Goal: Task Accomplishment & Management: Complete application form

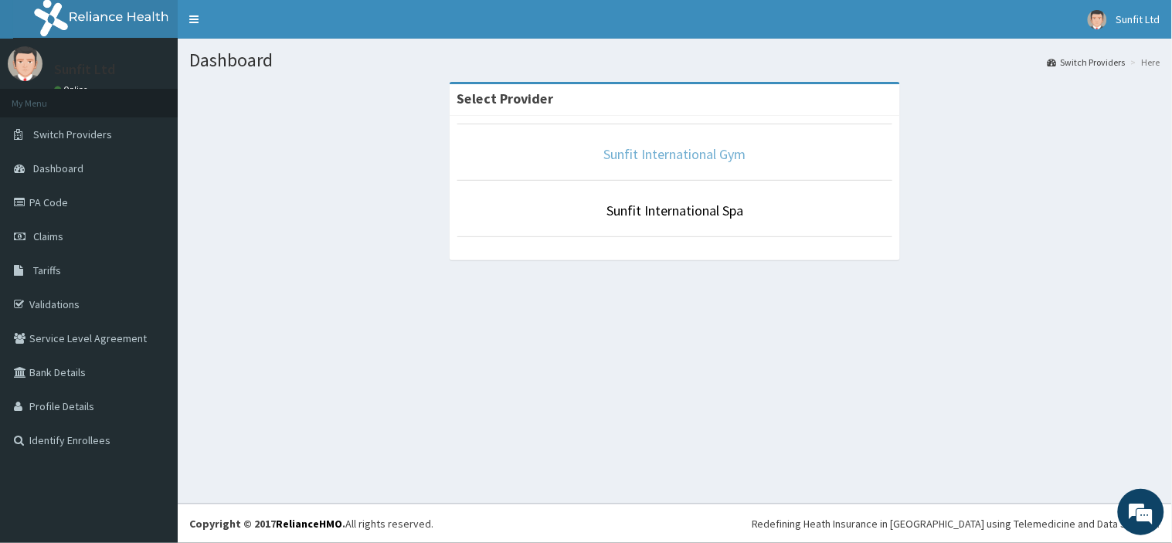
click at [685, 157] on link "Sunfit International Gym" at bounding box center [675, 154] width 142 height 18
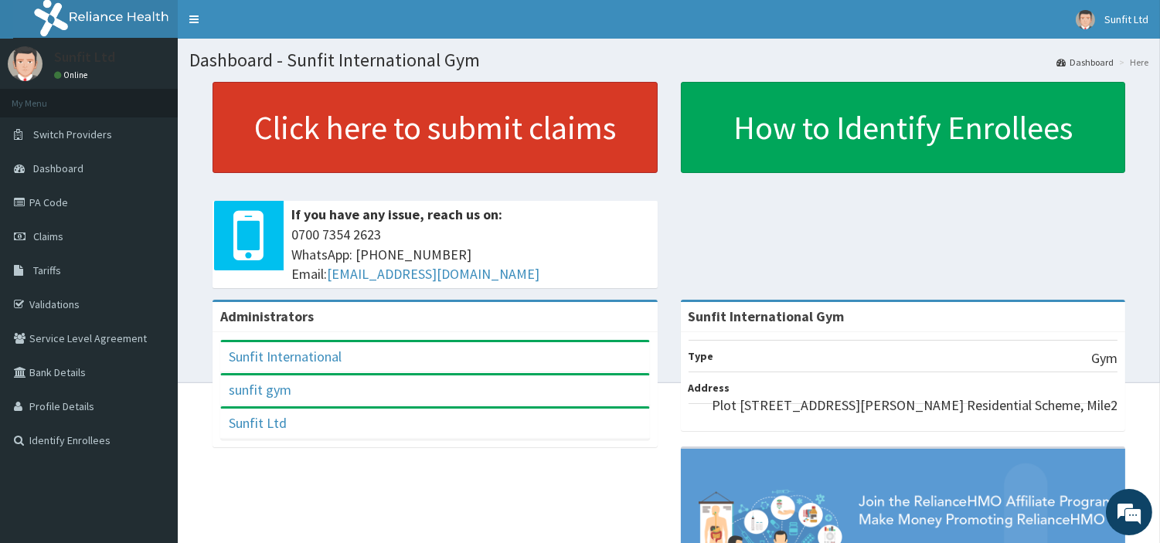
click at [422, 134] on link "Click here to submit claims" at bounding box center [434, 127] width 445 height 91
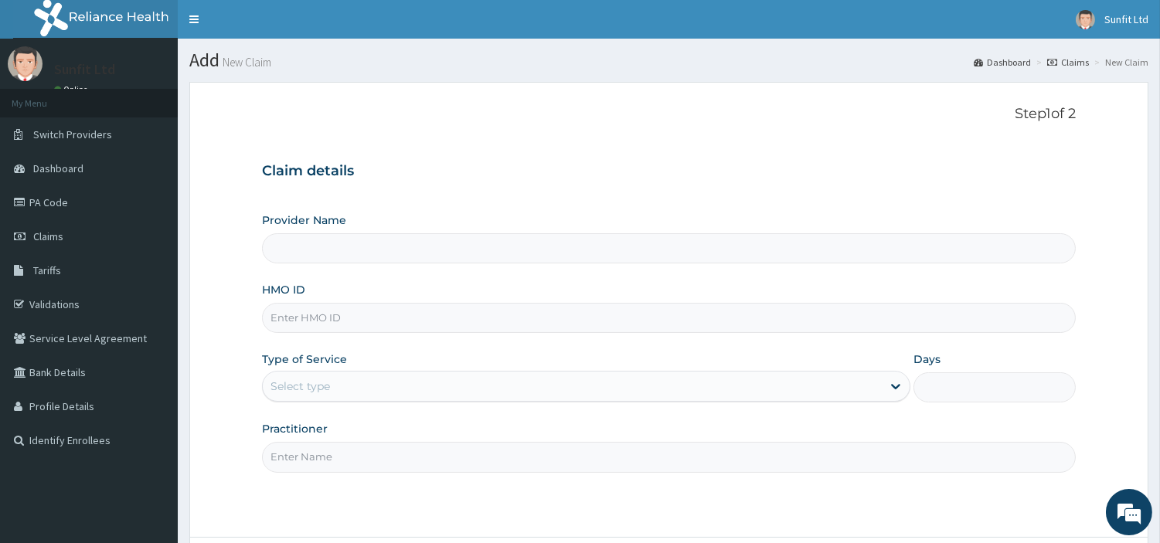
type input "Sunfit International Gym"
type input "1"
click at [335, 322] on input "HMO ID" at bounding box center [669, 318] width 814 height 30
type input "a"
type input "ABP/10217/A"
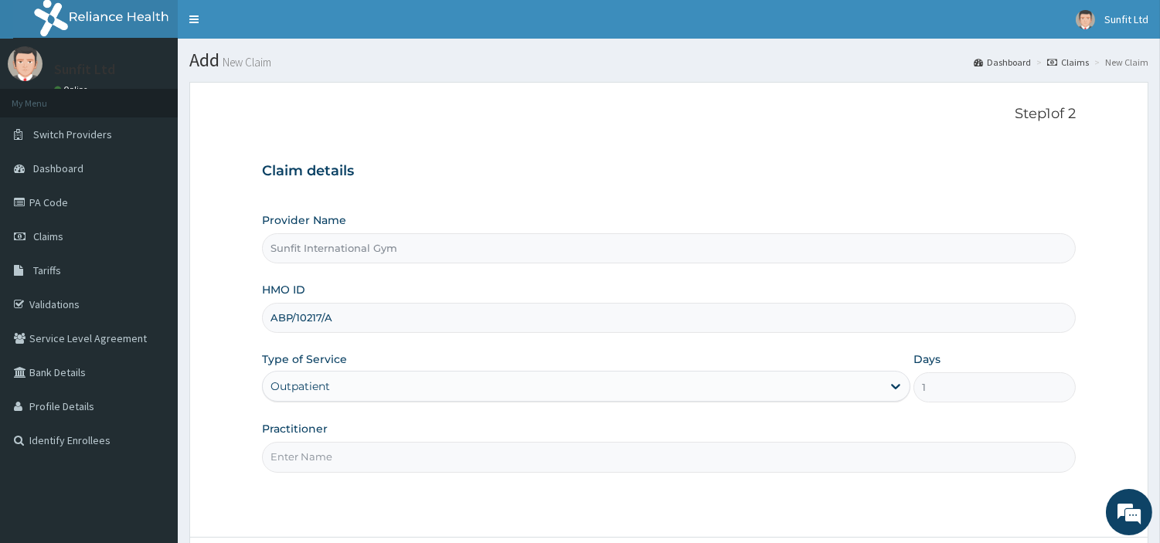
click at [344, 457] on input "Practitioner" at bounding box center [669, 457] width 814 height 30
type input "SUNFIT"
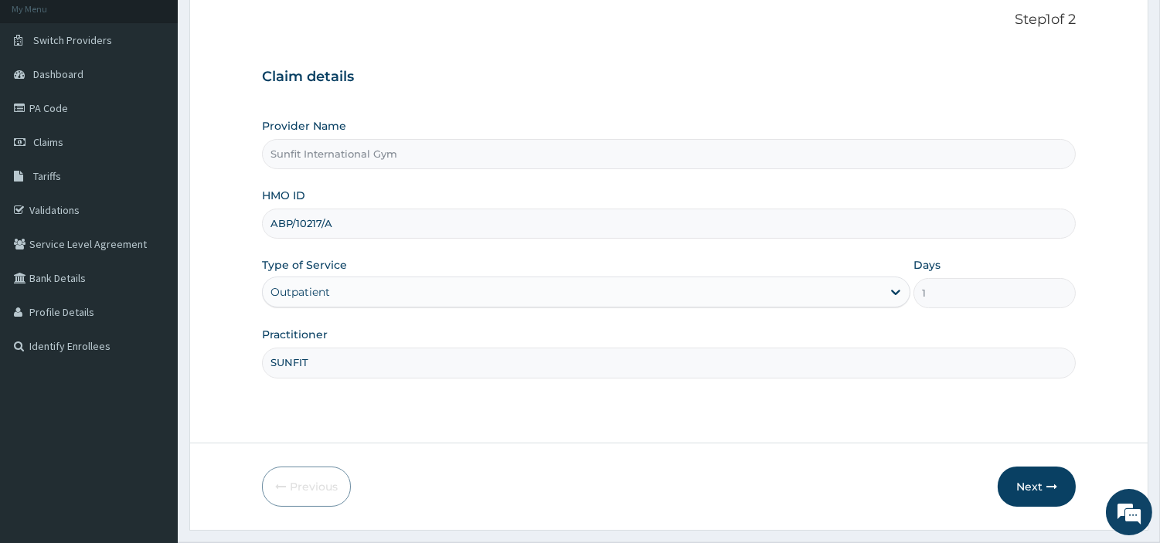
scroll to position [133, 0]
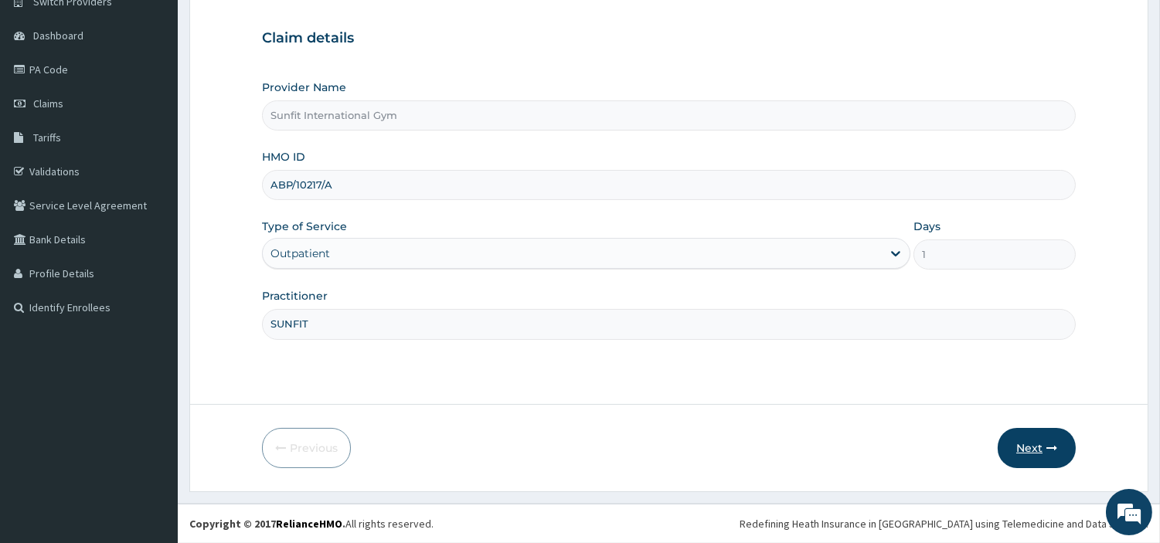
click at [1029, 451] on button "Next" at bounding box center [1037, 448] width 78 height 40
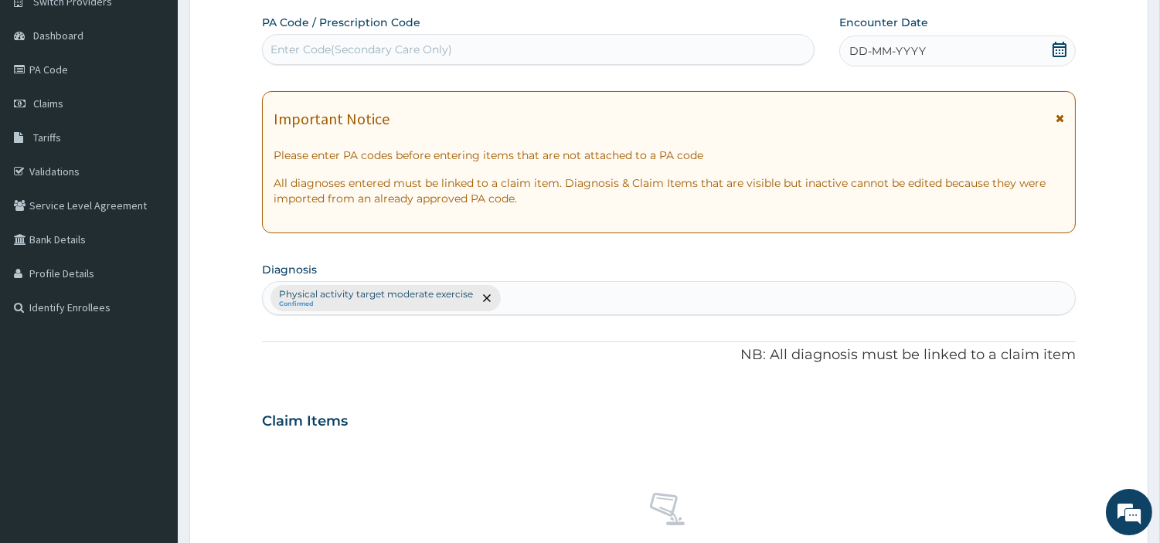
click at [886, 48] on span "DD-MM-YYYY" at bounding box center [887, 50] width 76 height 15
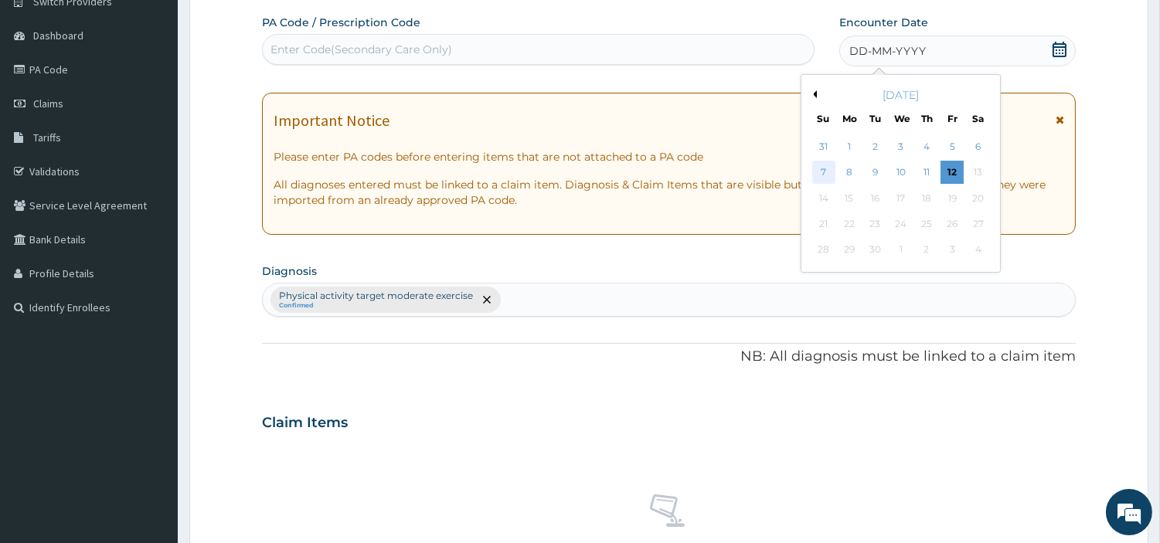
click at [825, 168] on div "7" at bounding box center [822, 172] width 23 height 23
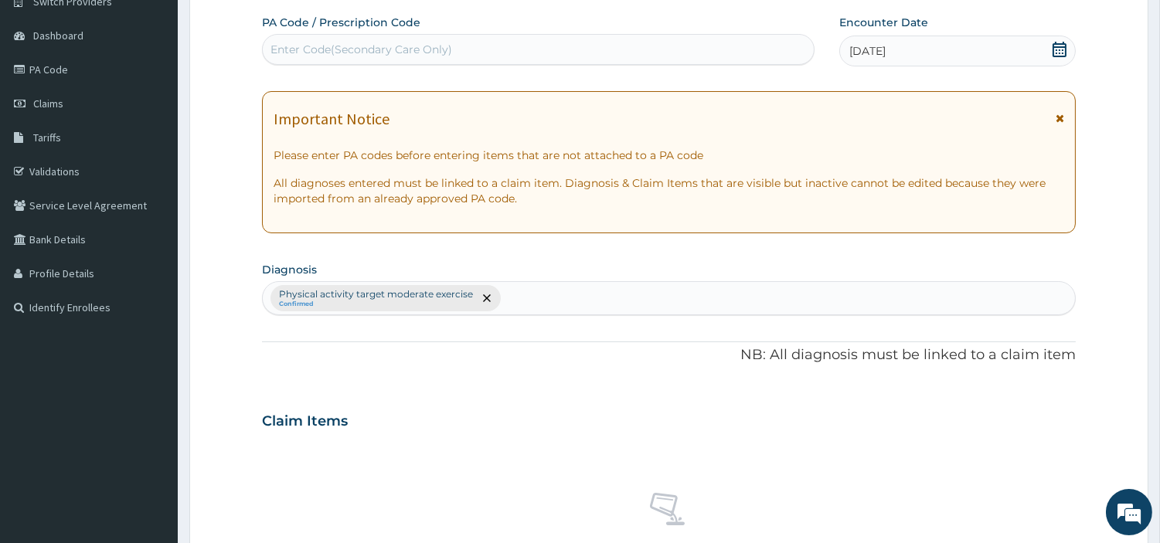
click at [650, 53] on div "Enter Code(Secondary Care Only)" at bounding box center [538, 49] width 551 height 25
type input "PA/279C96"
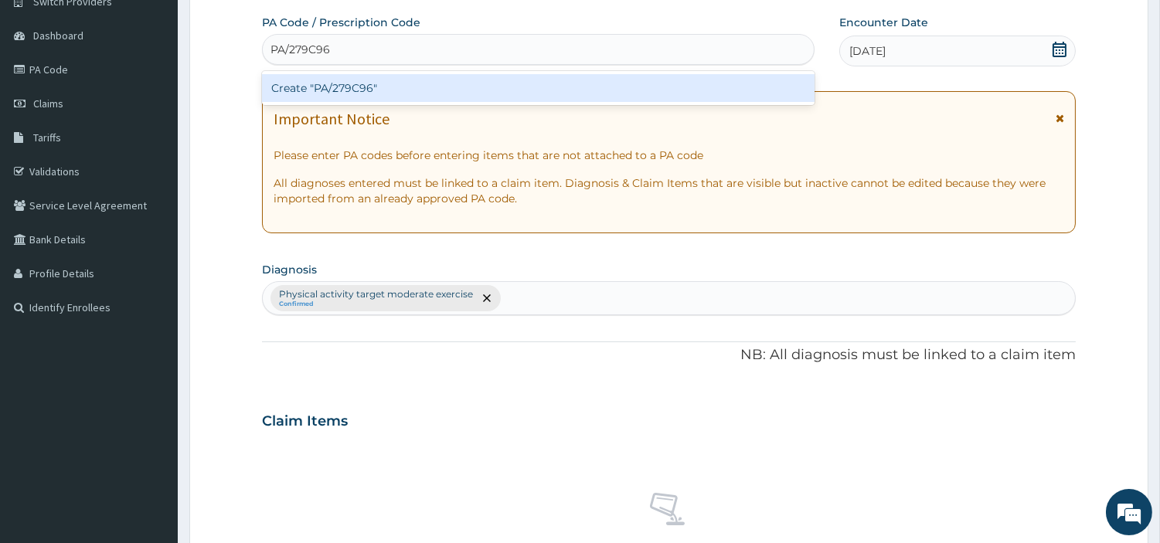
click at [369, 89] on div "Create "PA/279C96"" at bounding box center [538, 88] width 552 height 28
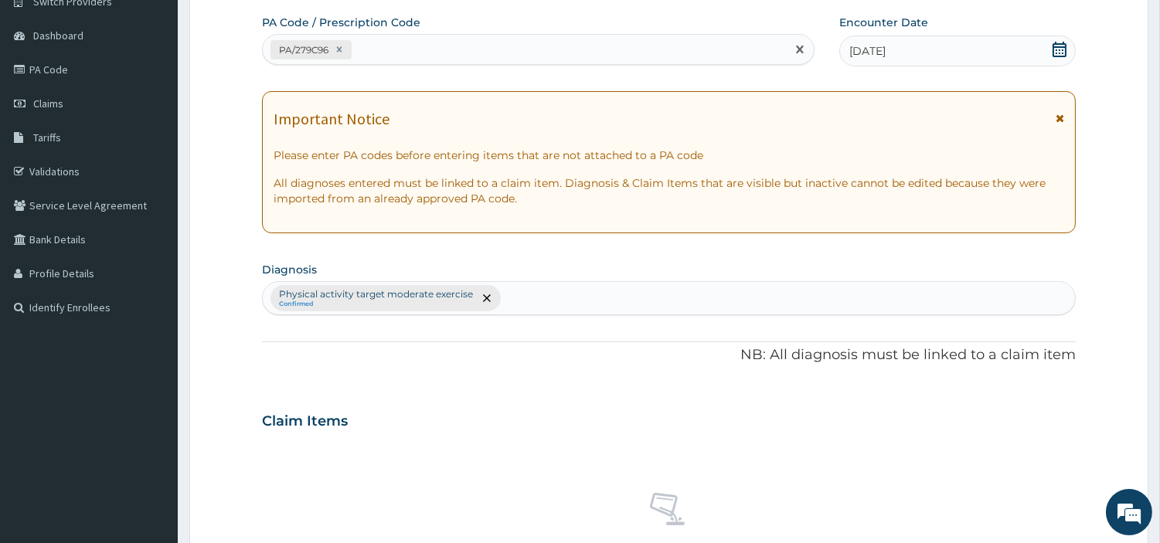
scroll to position [570, 0]
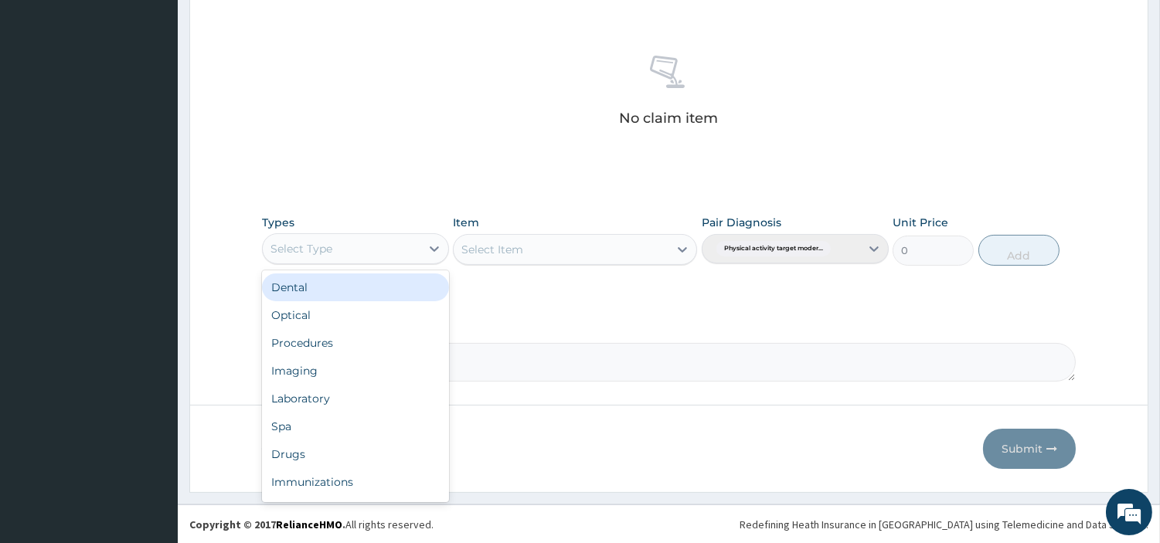
click at [413, 237] on div "Select Type" at bounding box center [342, 248] width 158 height 25
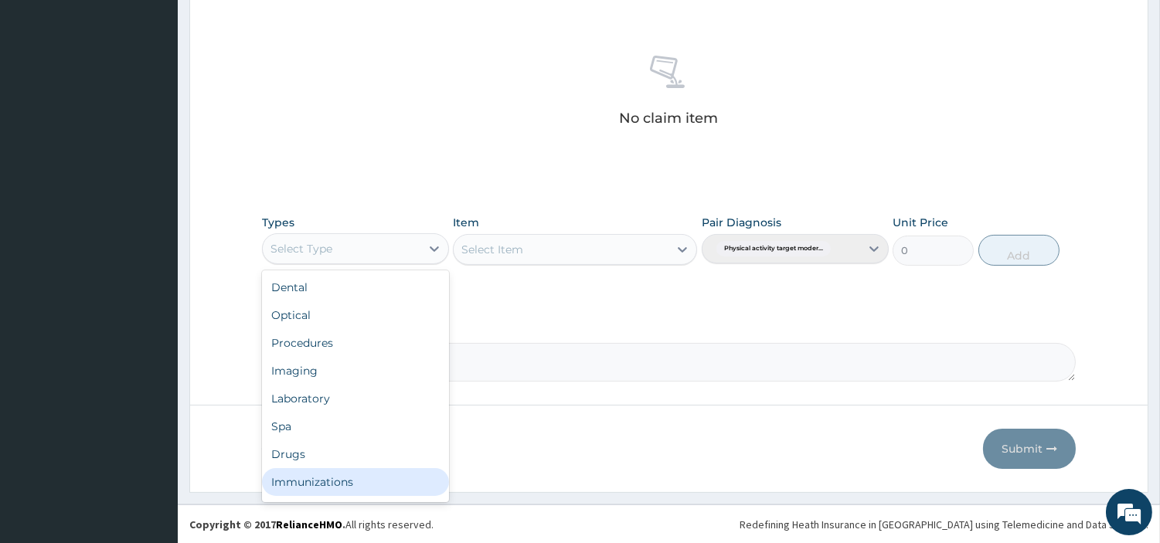
scroll to position [51, 0]
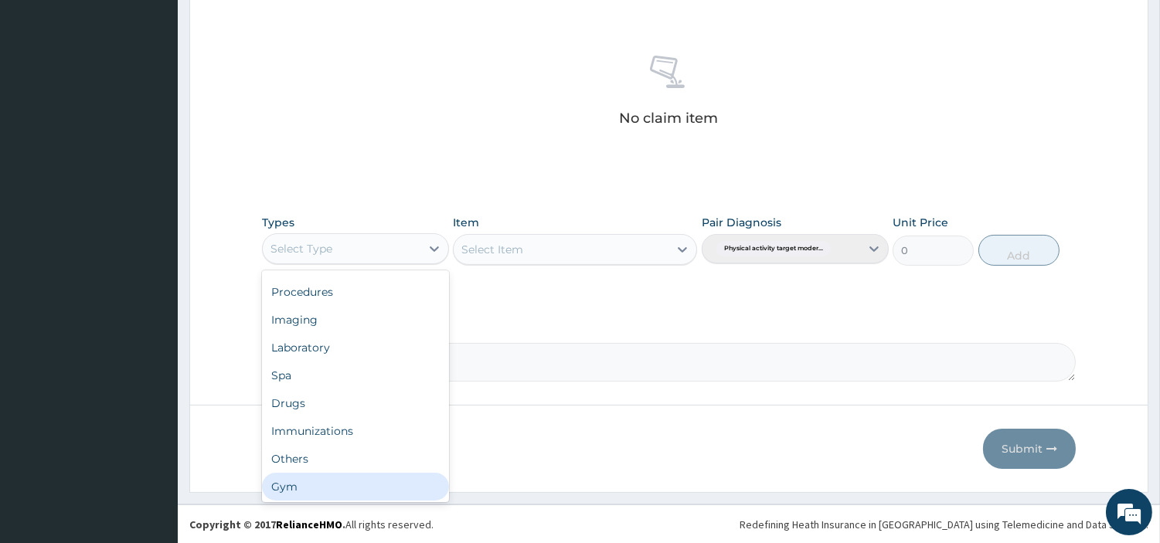
click at [360, 498] on div "Dental Optical Procedures Imaging Laboratory Spa Drugs Immunizations Others Gym" at bounding box center [355, 386] width 187 height 232
click at [365, 490] on div "Gym" at bounding box center [355, 487] width 187 height 28
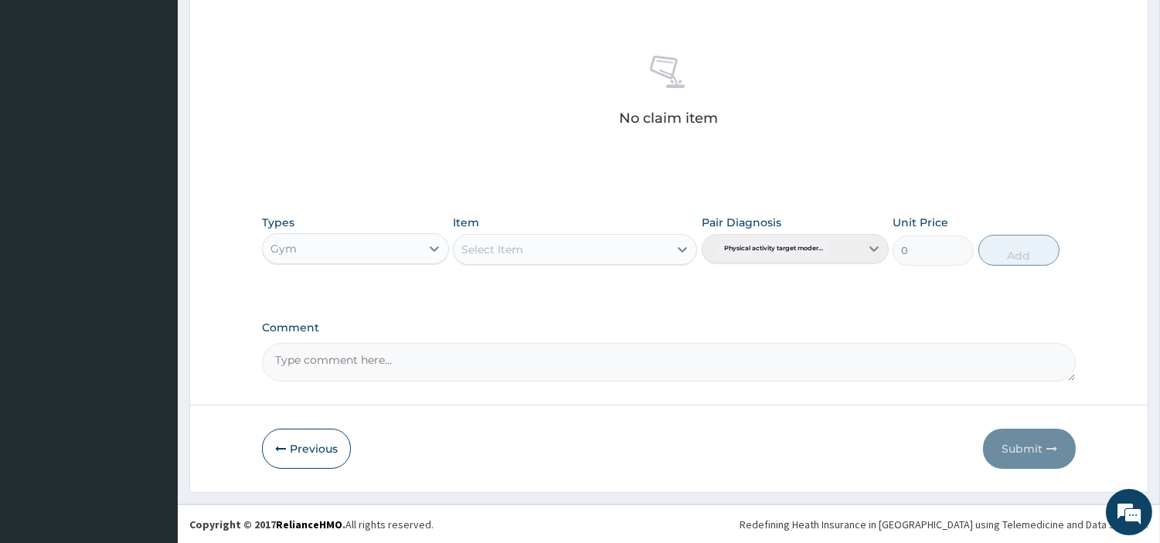
click at [616, 250] on div "Select Item" at bounding box center [561, 249] width 215 height 25
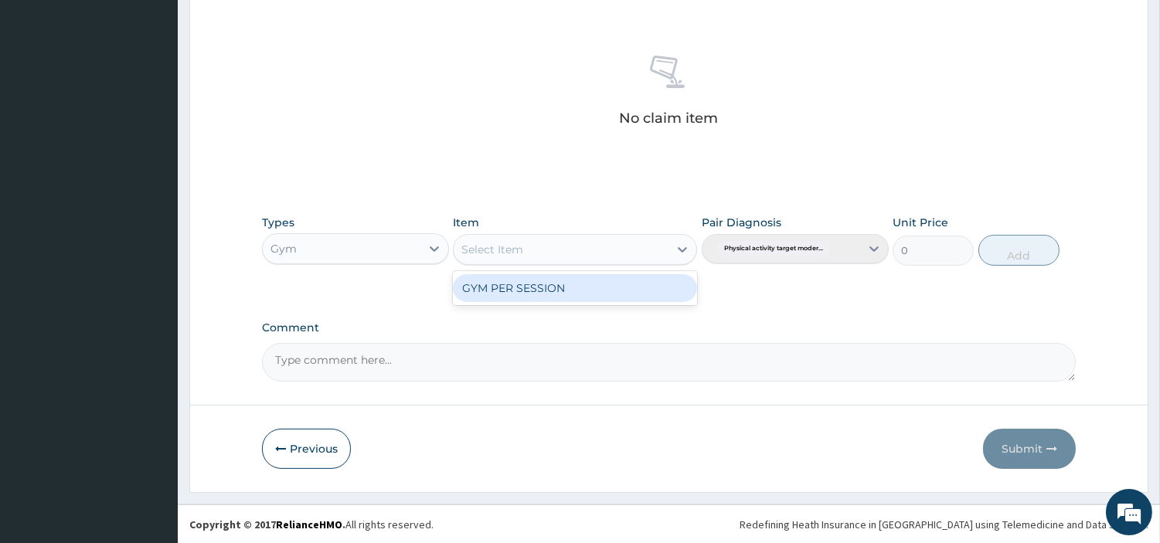
click at [600, 289] on div "GYM PER SESSION" at bounding box center [575, 288] width 244 height 28
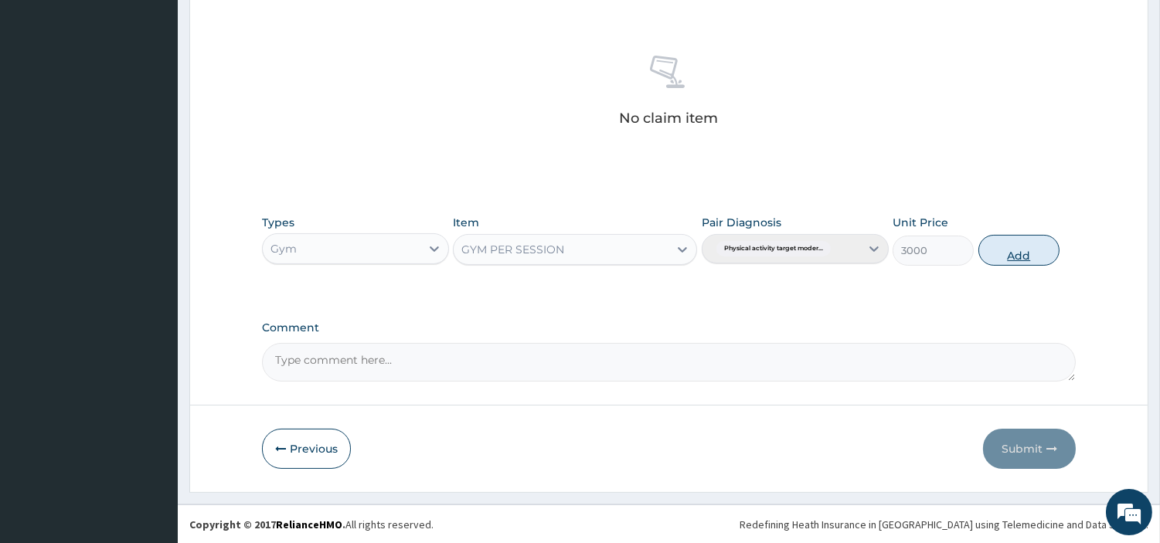
click at [1018, 247] on button "Add" at bounding box center [1018, 250] width 81 height 31
type input "0"
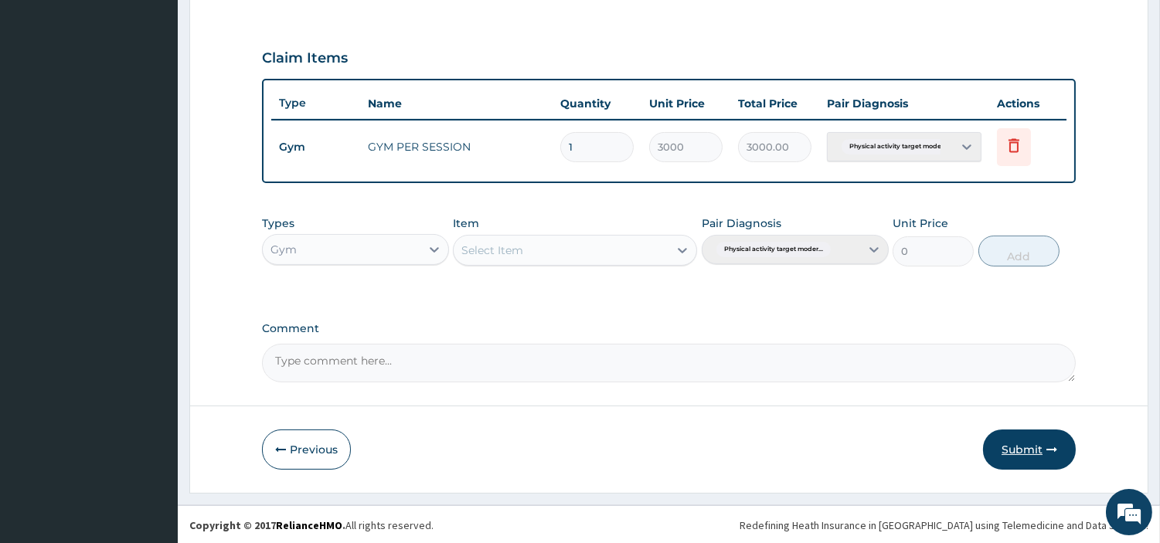
click at [1032, 454] on button "Submit" at bounding box center [1029, 450] width 93 height 40
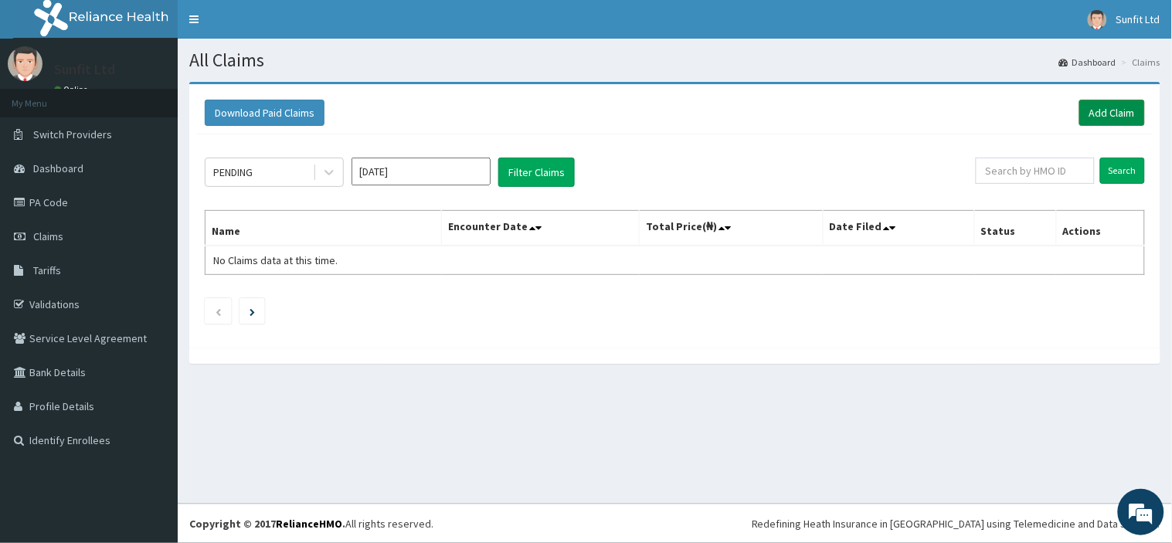
click at [1113, 108] on link "Add Claim" at bounding box center [1112, 113] width 66 height 26
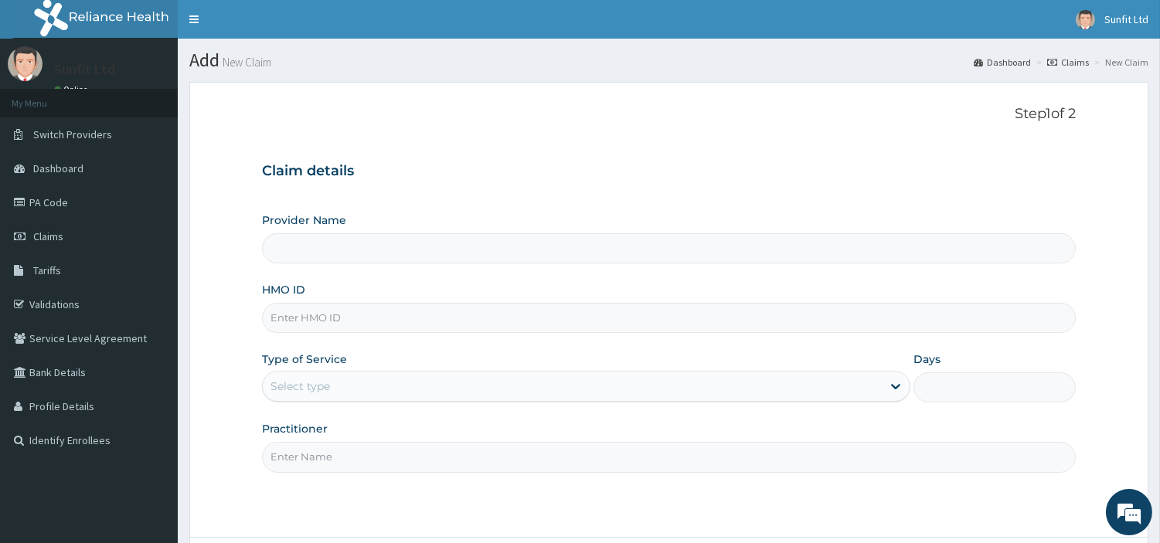
click at [343, 321] on input "HMO ID" at bounding box center [669, 318] width 814 height 30
type input "Sunfit International Gym"
type input "1"
type input "LLD/10069/A"
click at [320, 453] on input "Practitioner" at bounding box center [669, 457] width 814 height 30
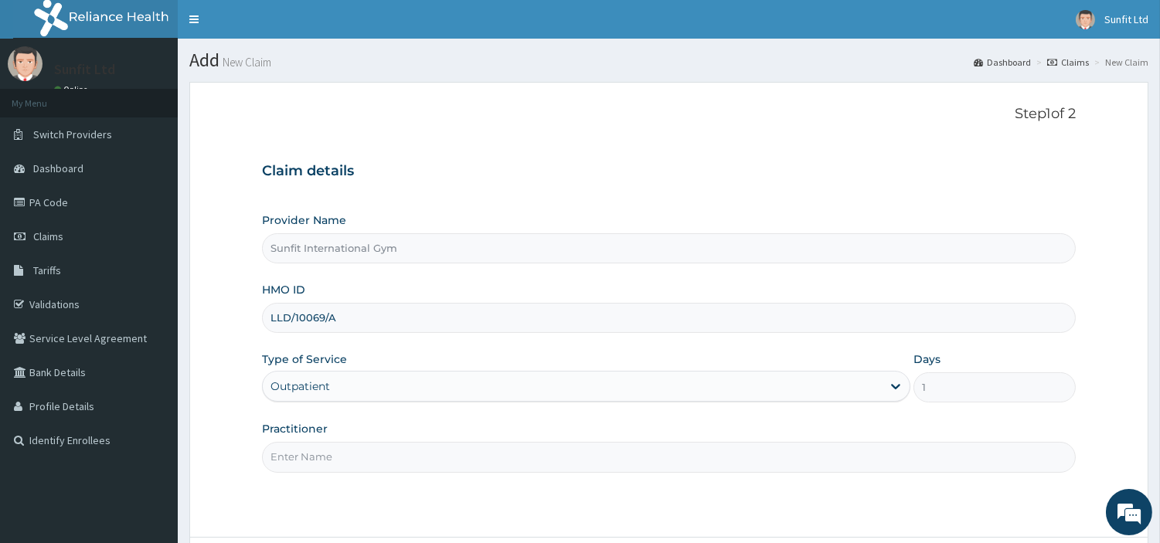
type input "SUNFIT"
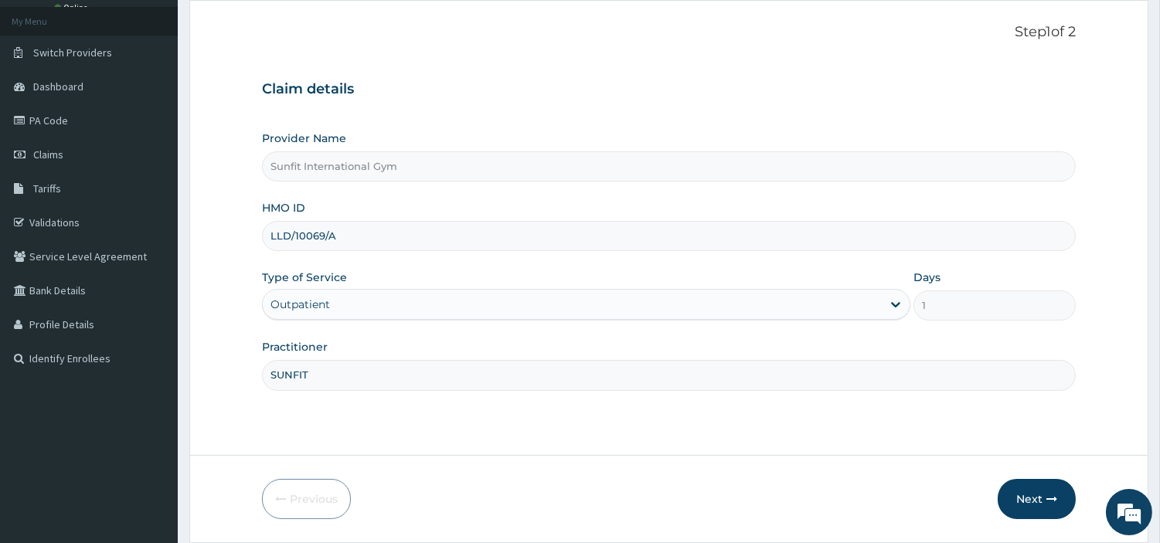
scroll to position [133, 0]
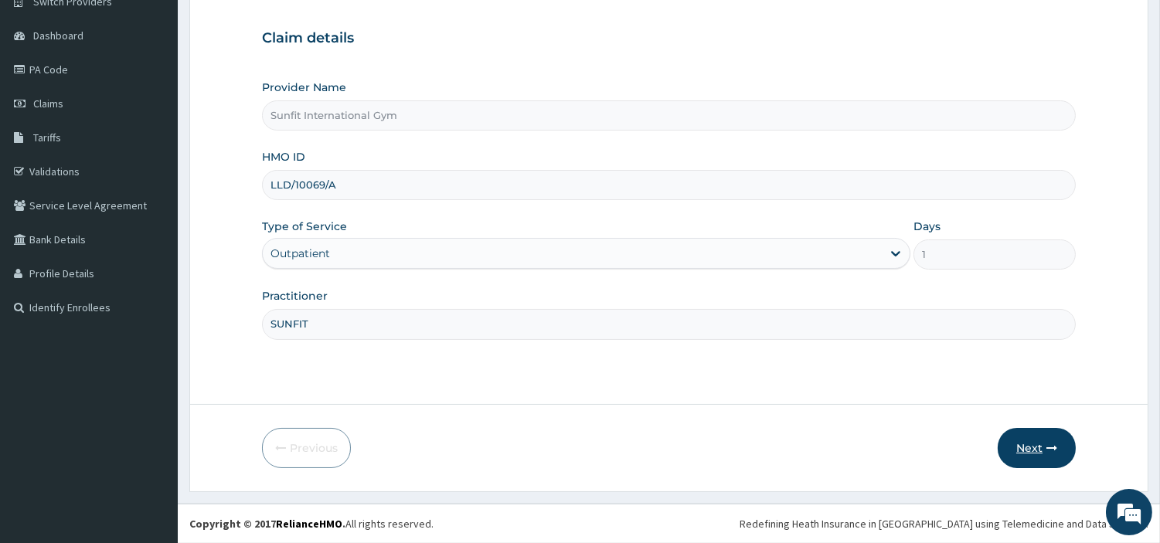
click at [1025, 449] on button "Next" at bounding box center [1037, 448] width 78 height 40
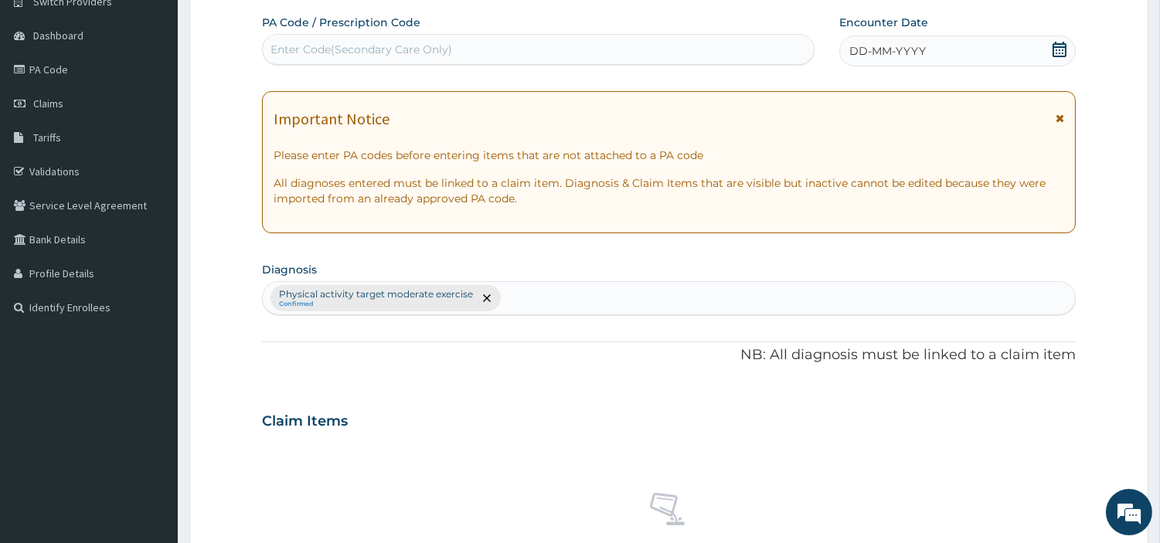
click at [893, 46] on span "DD-MM-YYYY" at bounding box center [887, 50] width 76 height 15
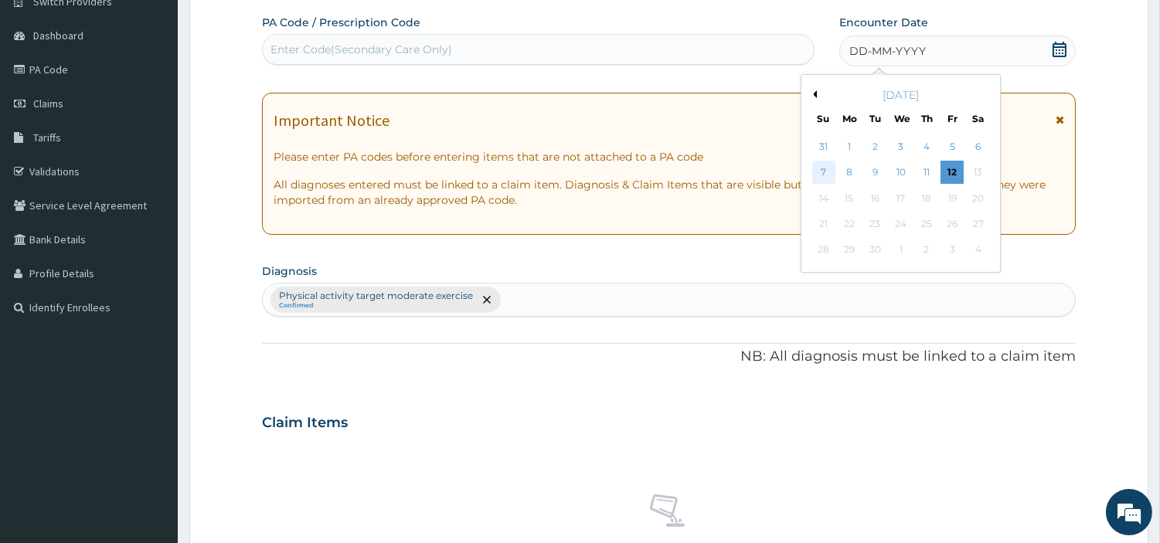
click at [822, 172] on div "7" at bounding box center [822, 172] width 23 height 23
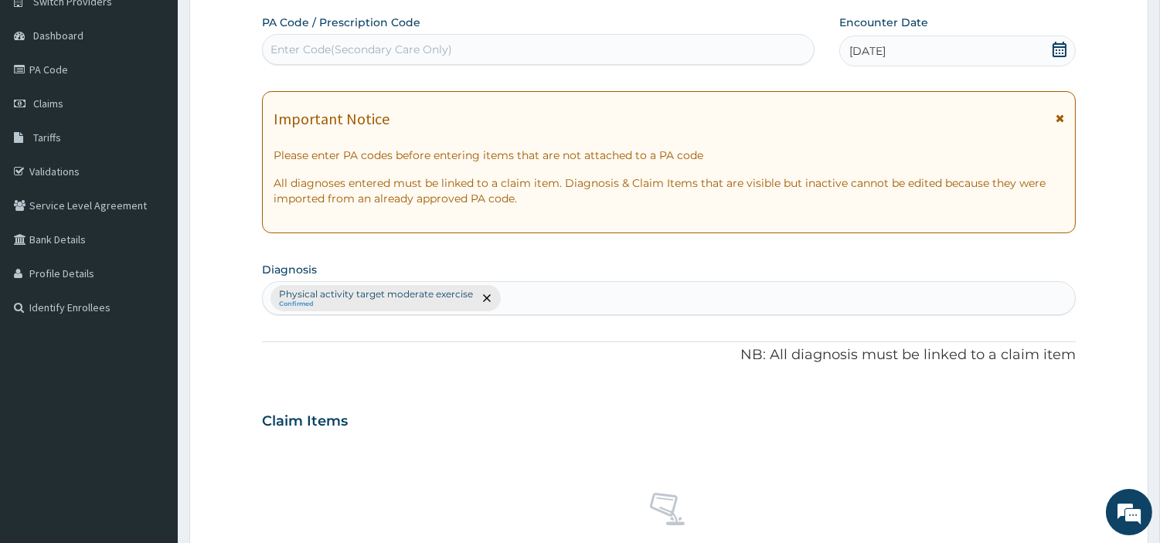
click at [415, 49] on div "Enter Code(Secondary Care Only)" at bounding box center [361, 49] width 182 height 15
type input "PA/45EC6C"
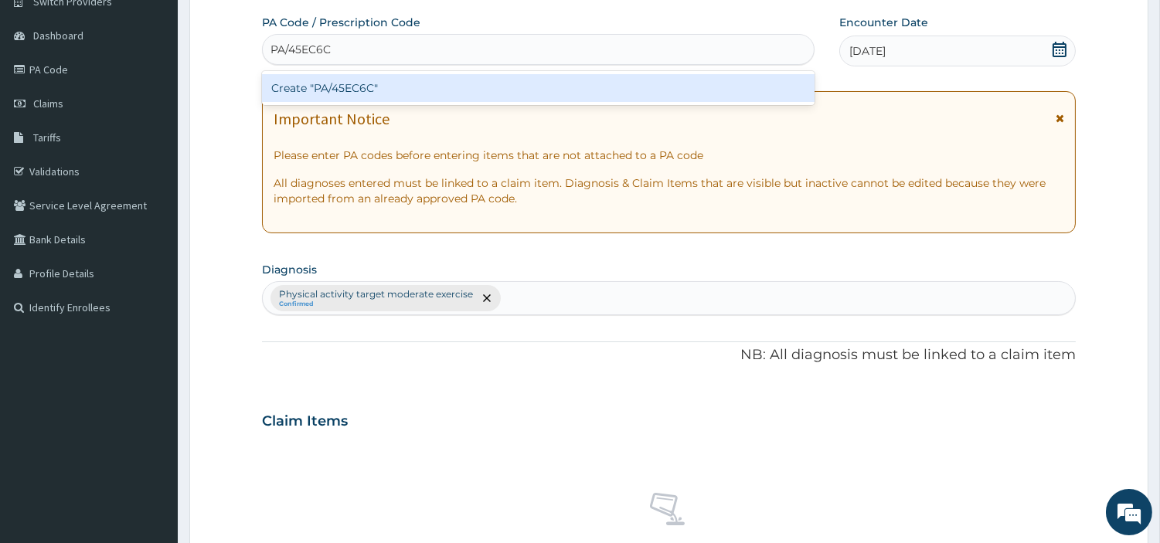
click at [321, 86] on div "Create "PA/45EC6C"" at bounding box center [538, 88] width 552 height 28
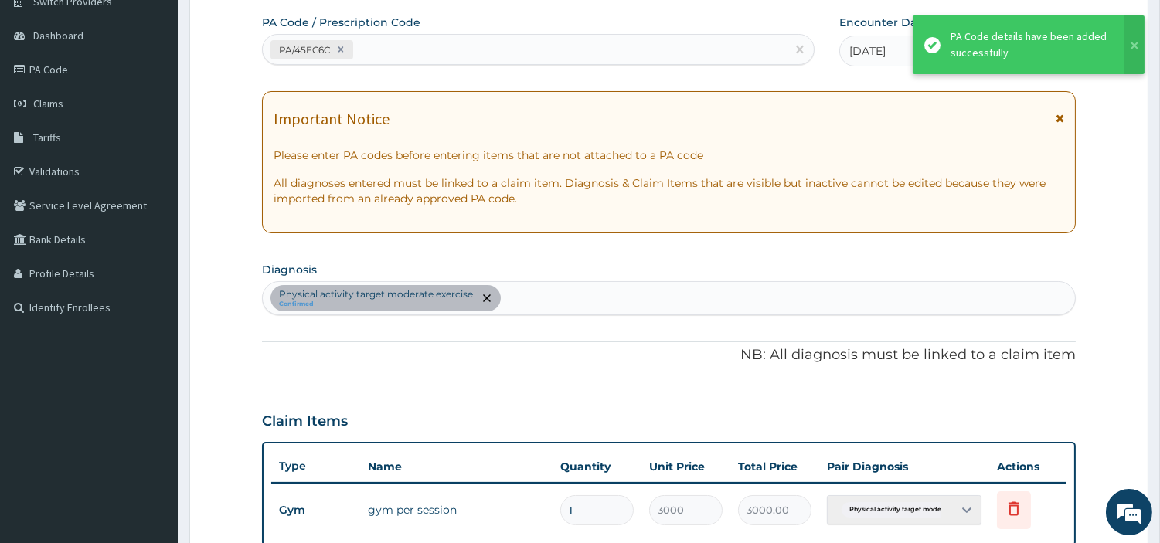
scroll to position [496, 0]
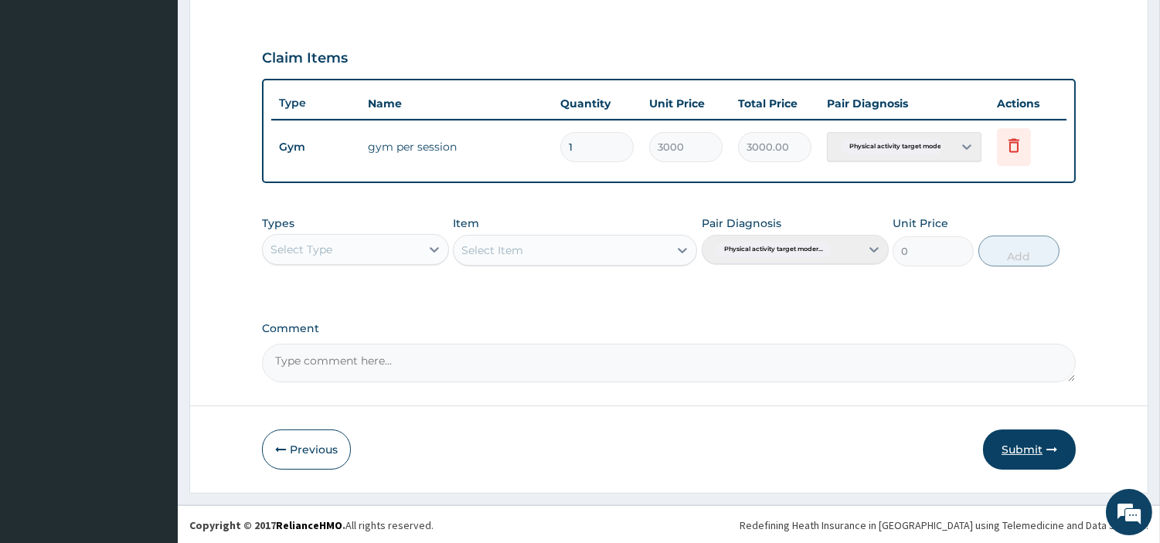
click at [998, 442] on button "Submit" at bounding box center [1029, 450] width 93 height 40
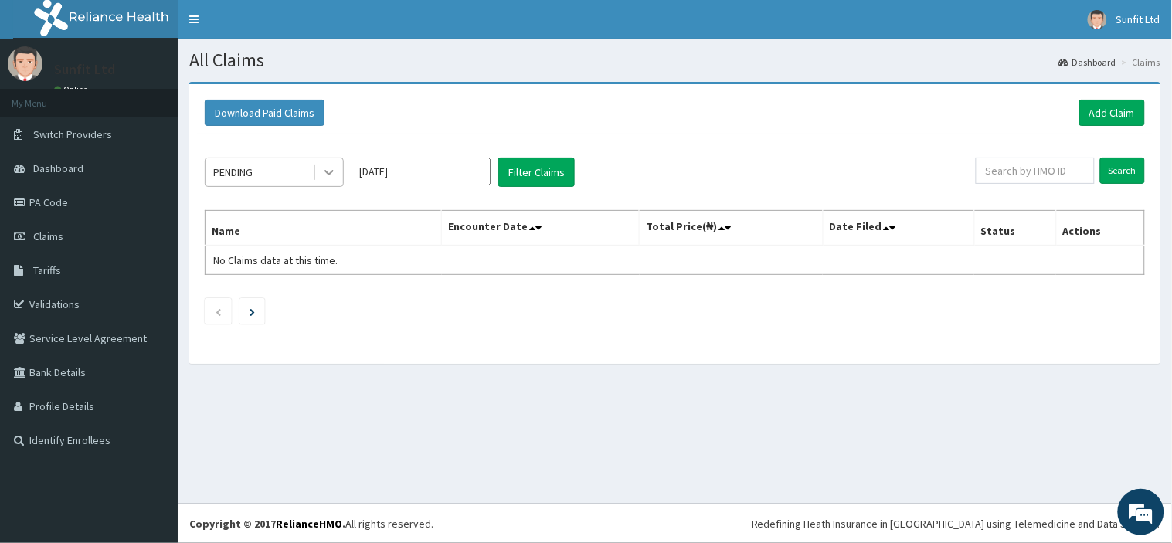
click at [331, 175] on icon at bounding box center [328, 172] width 15 height 15
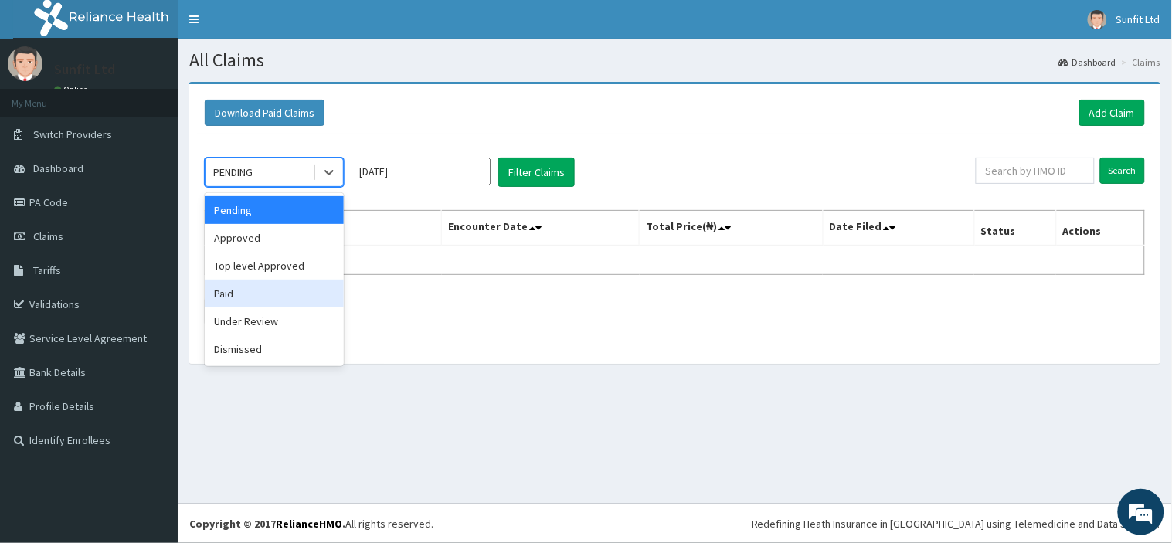
click at [272, 291] on div "Paid" at bounding box center [274, 294] width 139 height 28
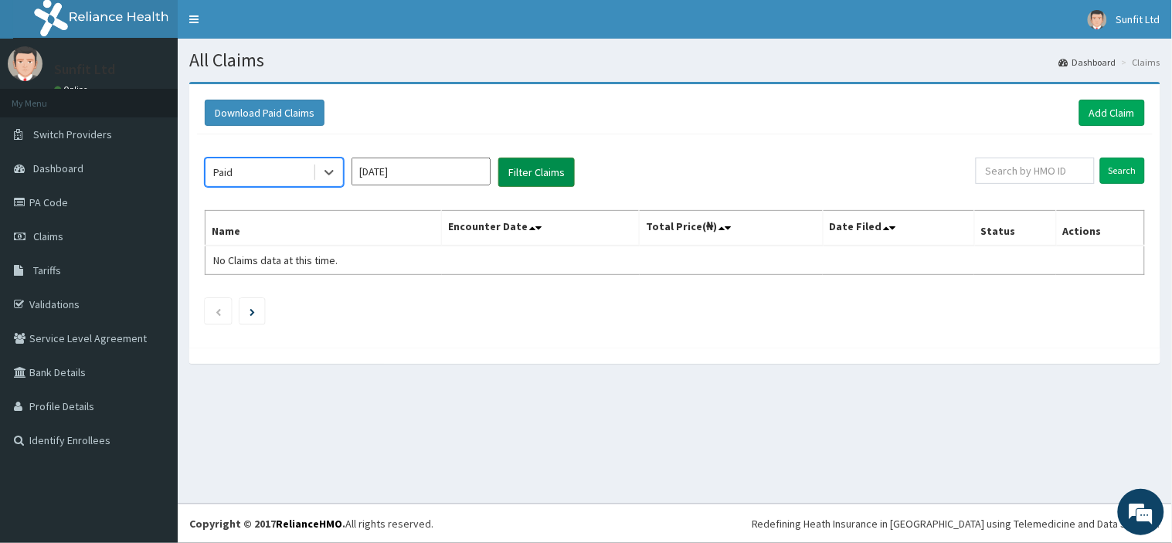
click at [547, 184] on button "Filter Claims" at bounding box center [536, 172] width 76 height 29
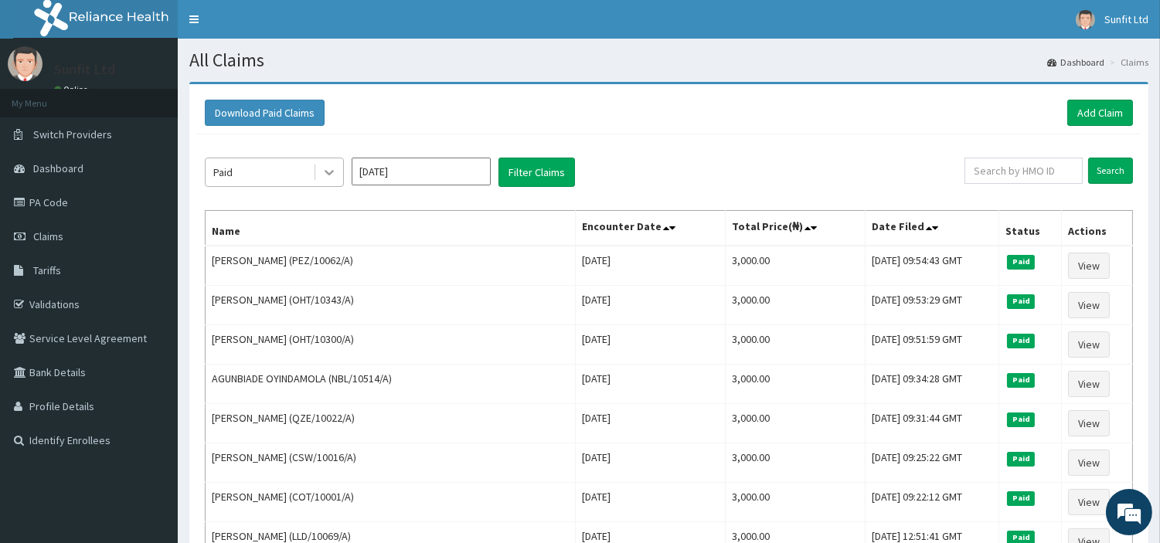
click at [327, 172] on icon at bounding box center [329, 173] width 9 height 5
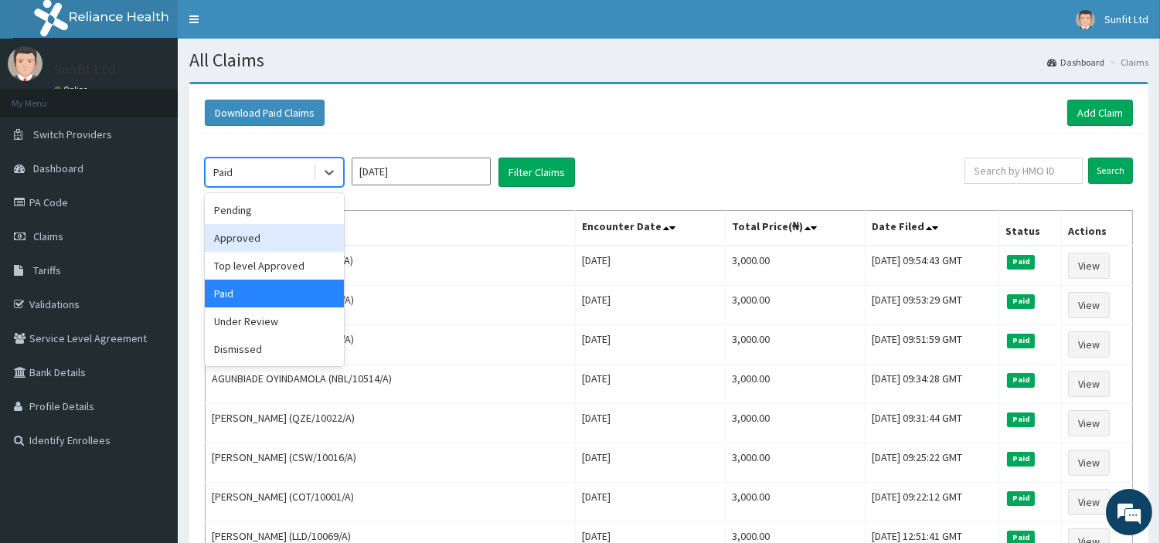
click at [277, 236] on div "Approved" at bounding box center [274, 238] width 139 height 28
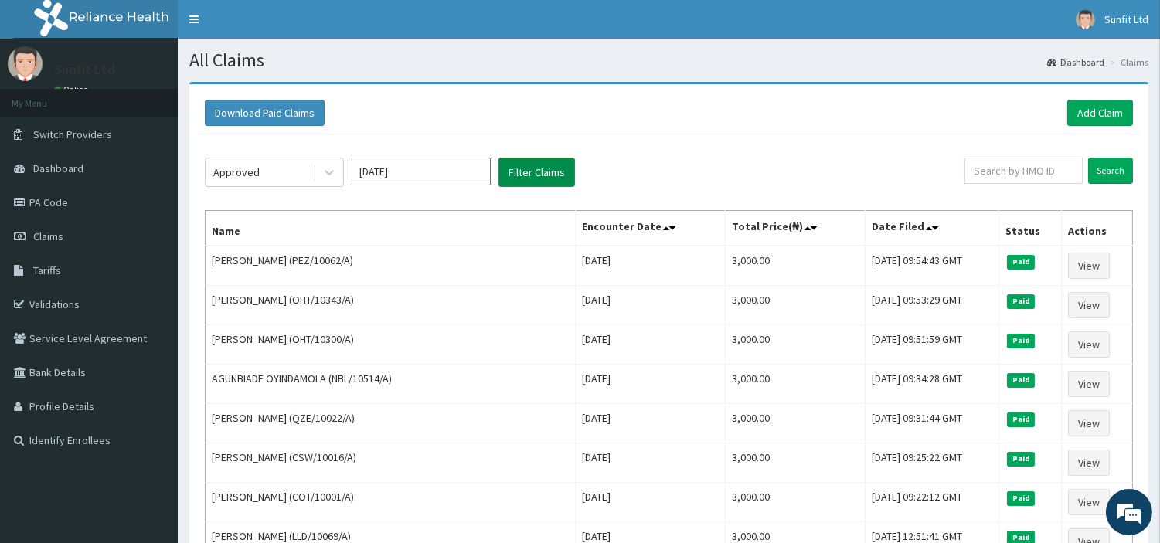
click at [523, 178] on button "Filter Claims" at bounding box center [536, 172] width 76 height 29
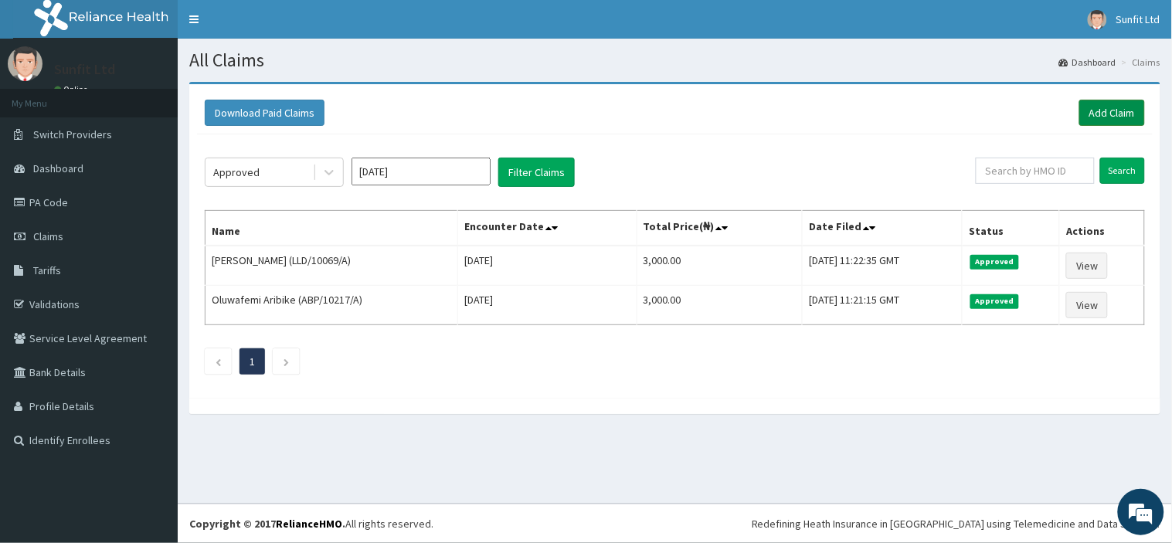
click at [1087, 107] on link "Add Claim" at bounding box center [1112, 113] width 66 height 26
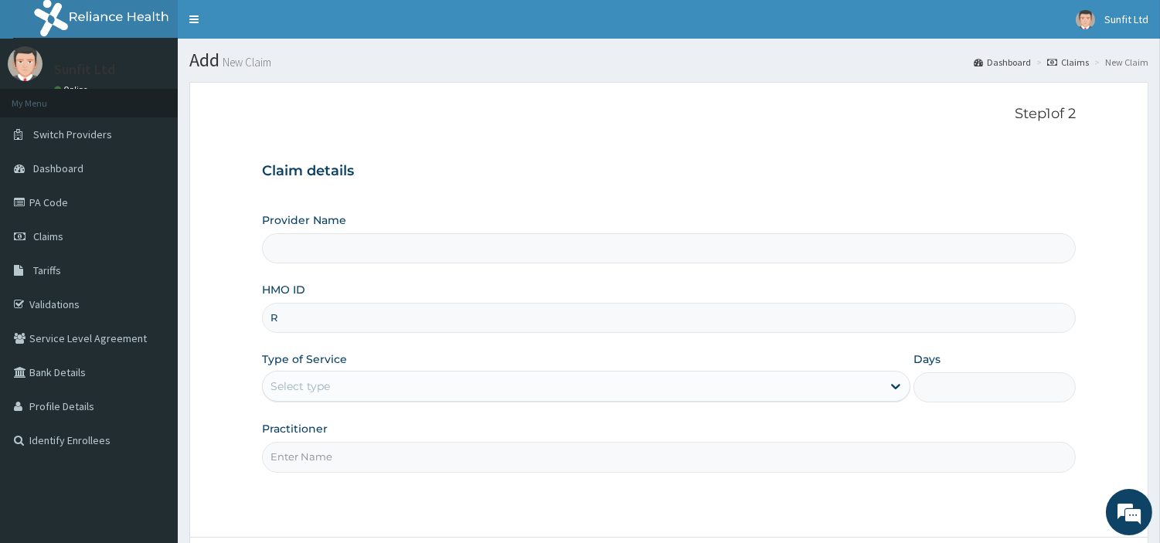
type input "RB"
type input "Sunfit International Gym"
type input "1"
type input "RBP/10025/A"
click at [348, 447] on input "Practitioner" at bounding box center [669, 457] width 814 height 30
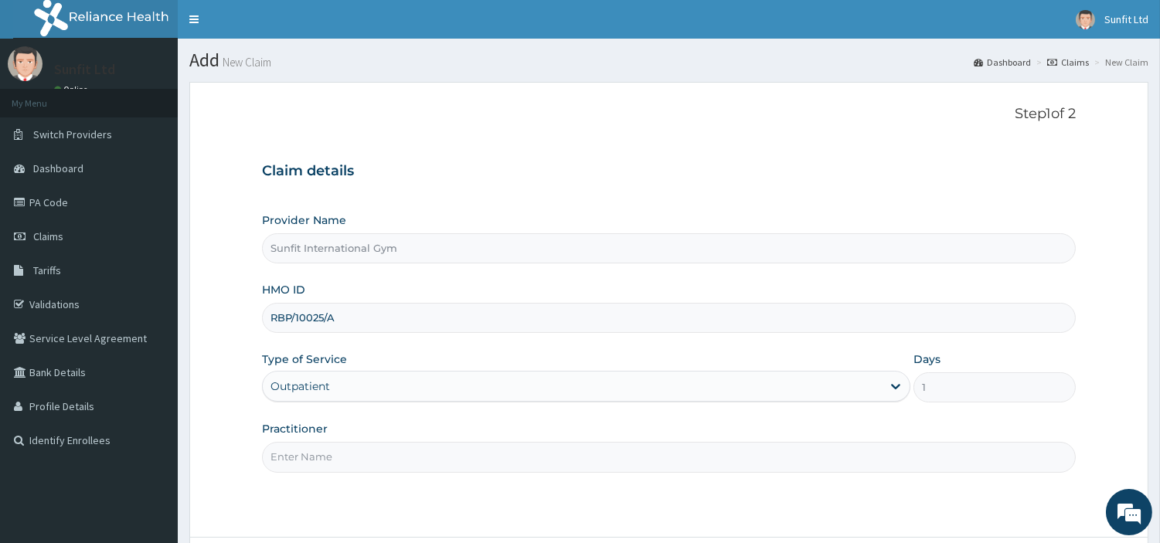
type input "SUNFIT"
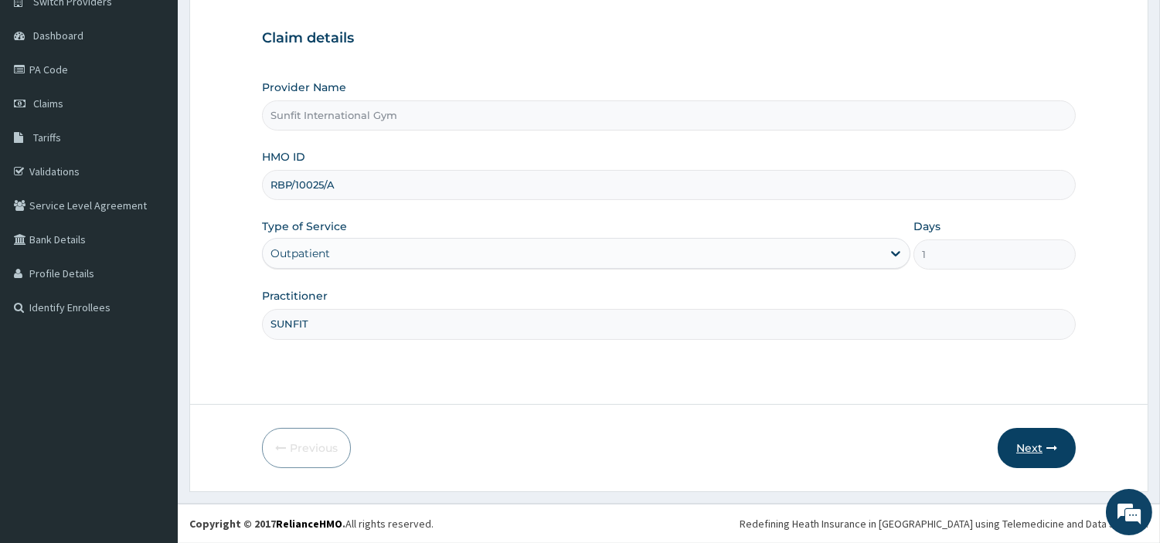
click at [1059, 452] on button "Next" at bounding box center [1037, 448] width 78 height 40
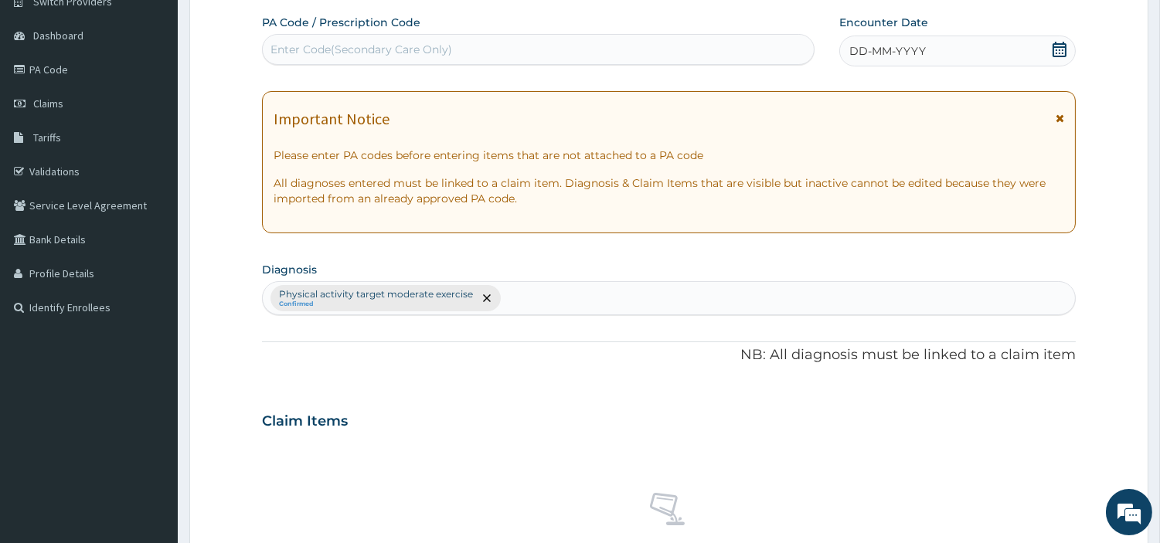
click at [926, 42] on div "DD-MM-YYYY" at bounding box center [957, 51] width 236 height 31
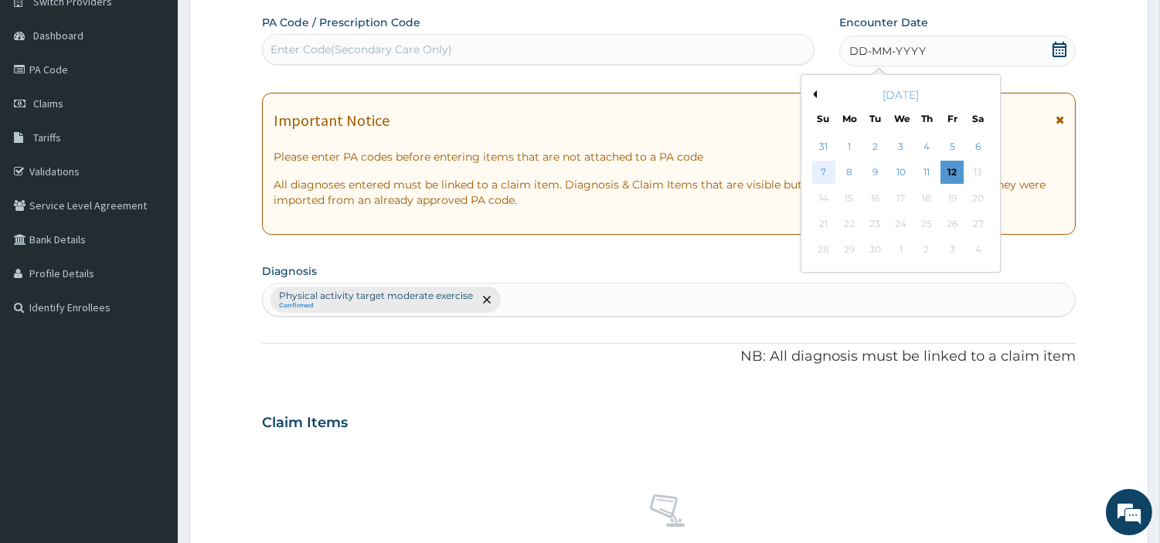
click at [821, 170] on div "7" at bounding box center [822, 172] width 23 height 23
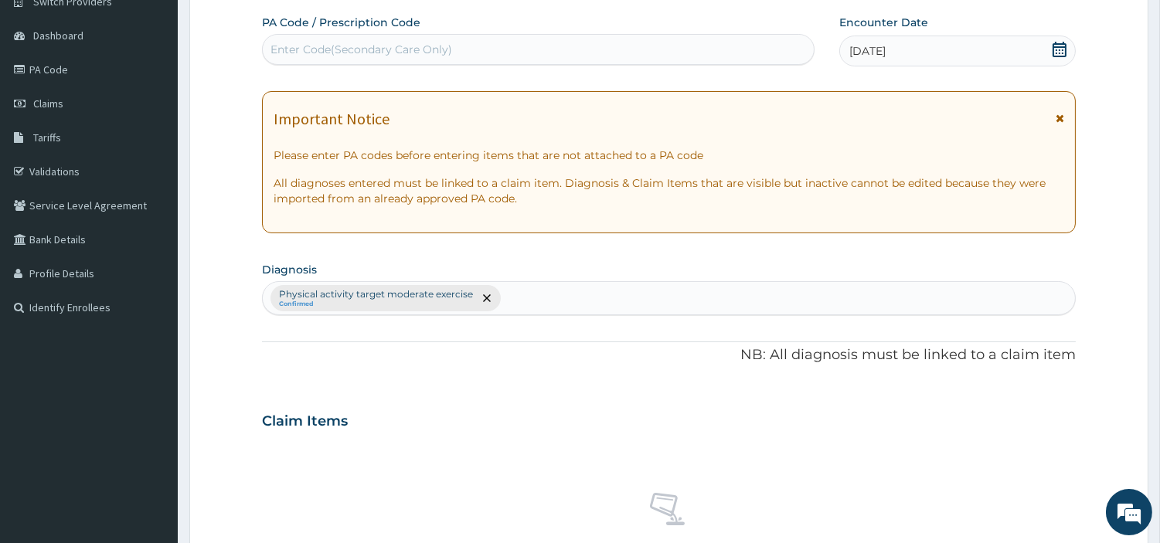
click at [736, 50] on div "Enter Code(Secondary Care Only)" at bounding box center [538, 49] width 551 height 25
type input "PA/94BF79"
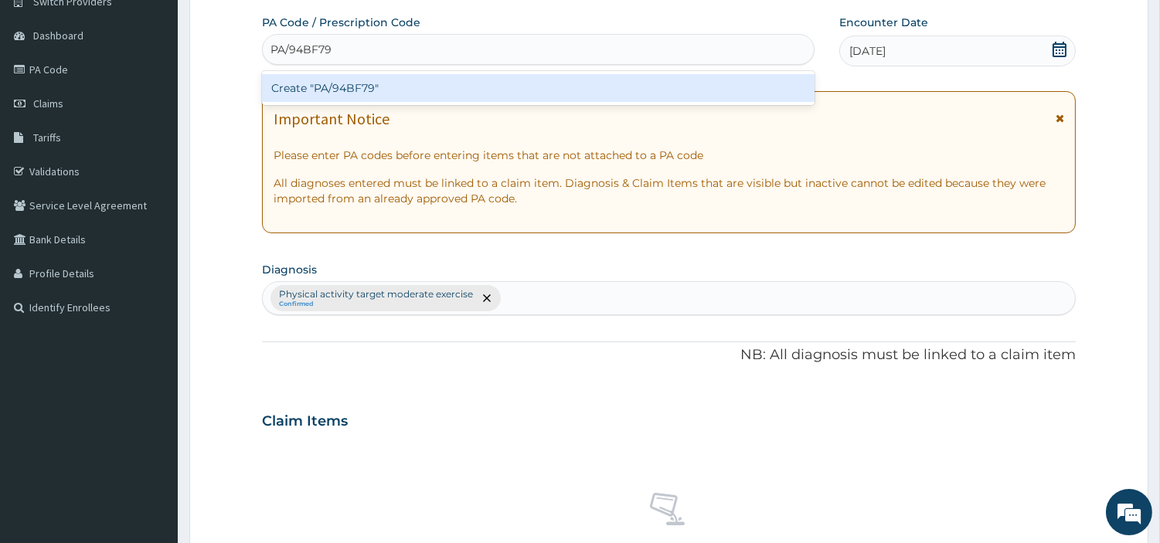
click at [325, 88] on div "Create "PA/94BF79"" at bounding box center [538, 88] width 552 height 28
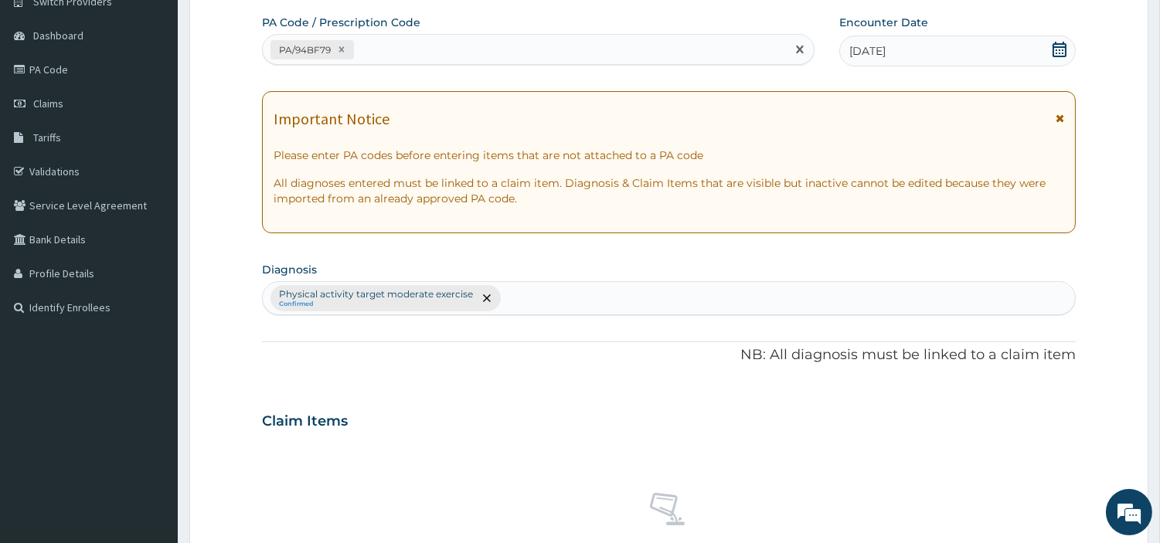
scroll to position [570, 0]
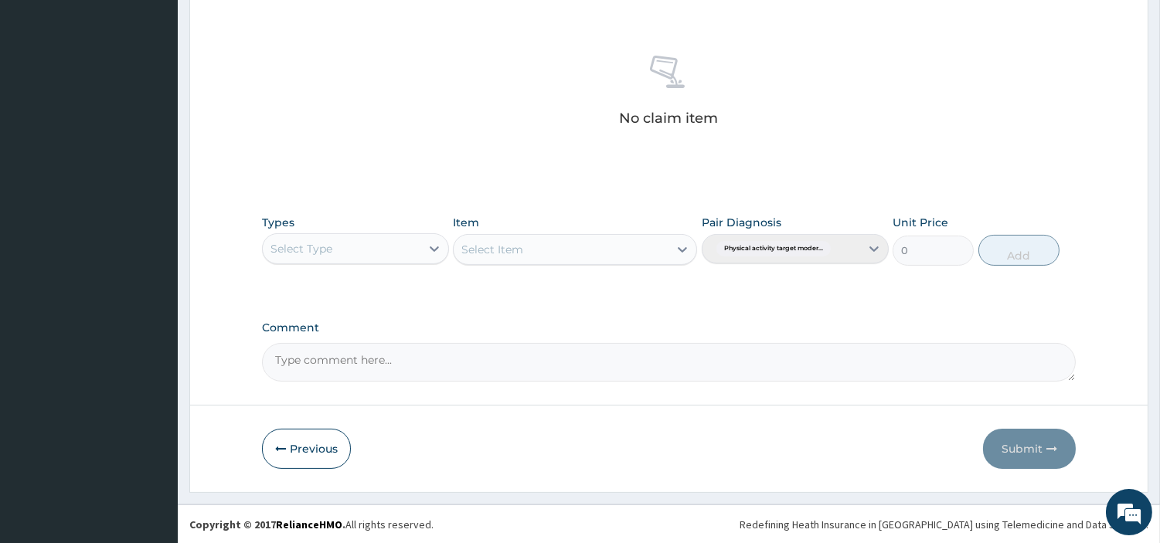
click at [397, 249] on div "Select Type" at bounding box center [342, 248] width 158 height 25
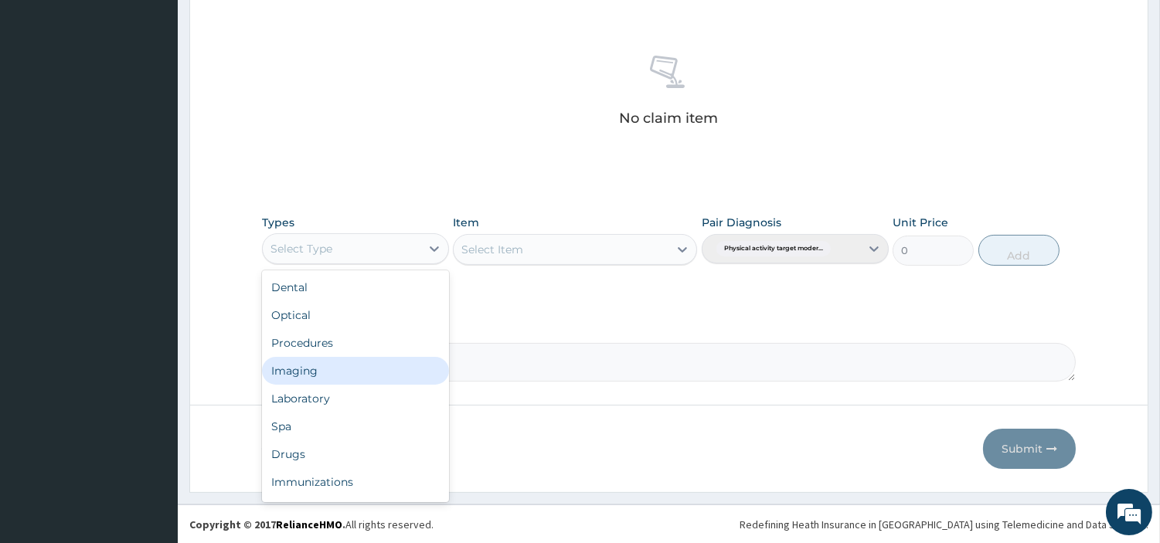
scroll to position [51, 0]
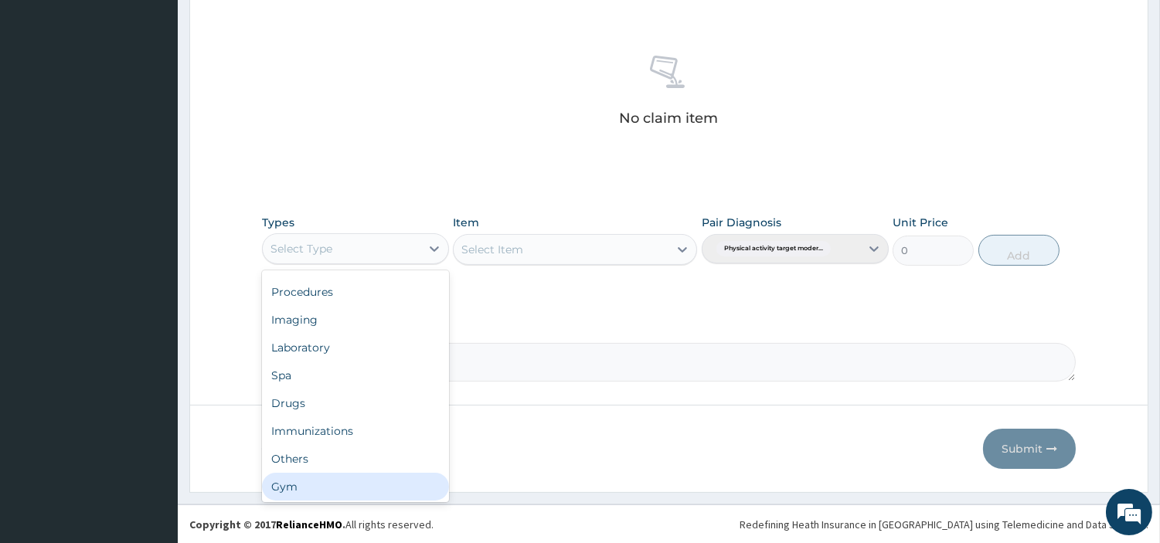
click at [365, 490] on div "Gym" at bounding box center [355, 487] width 187 height 28
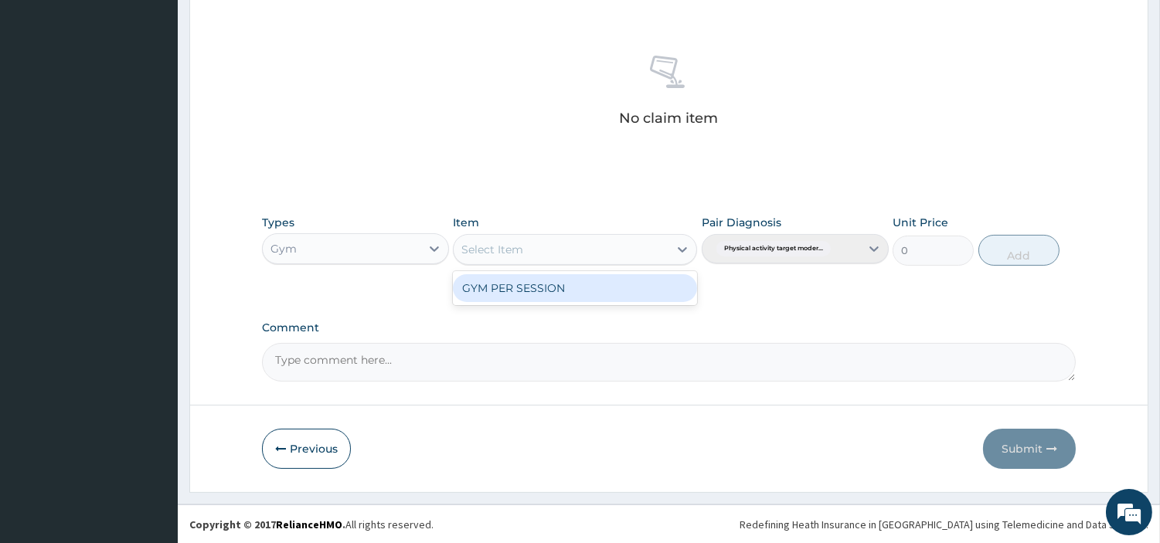
click at [596, 247] on div "Select Item" at bounding box center [561, 249] width 215 height 25
click at [573, 288] on div "GYM PER SESSION" at bounding box center [575, 288] width 244 height 28
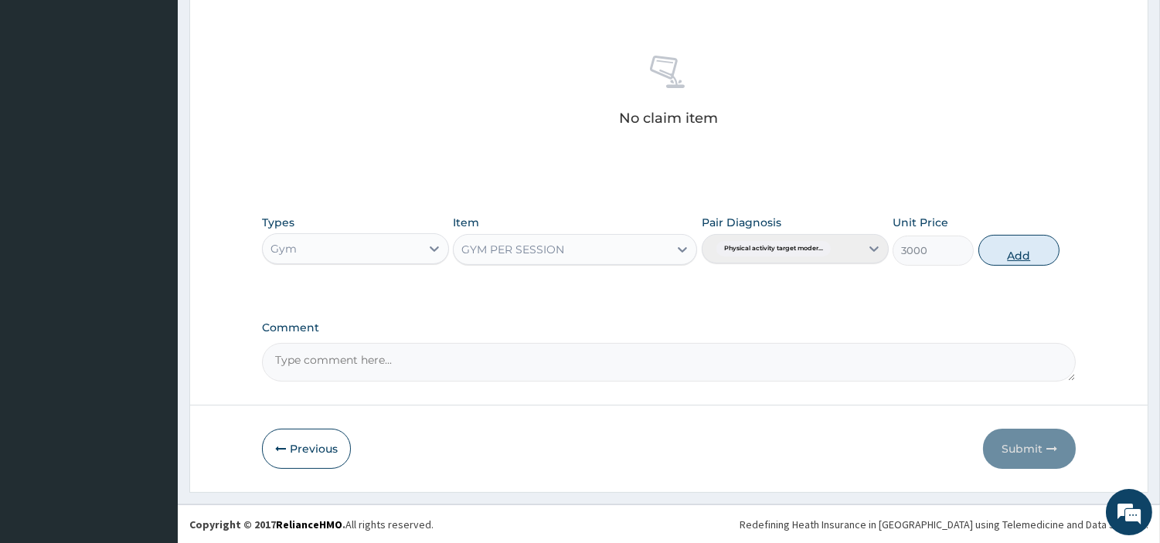
click at [1018, 247] on button "Add" at bounding box center [1018, 250] width 81 height 31
type input "0"
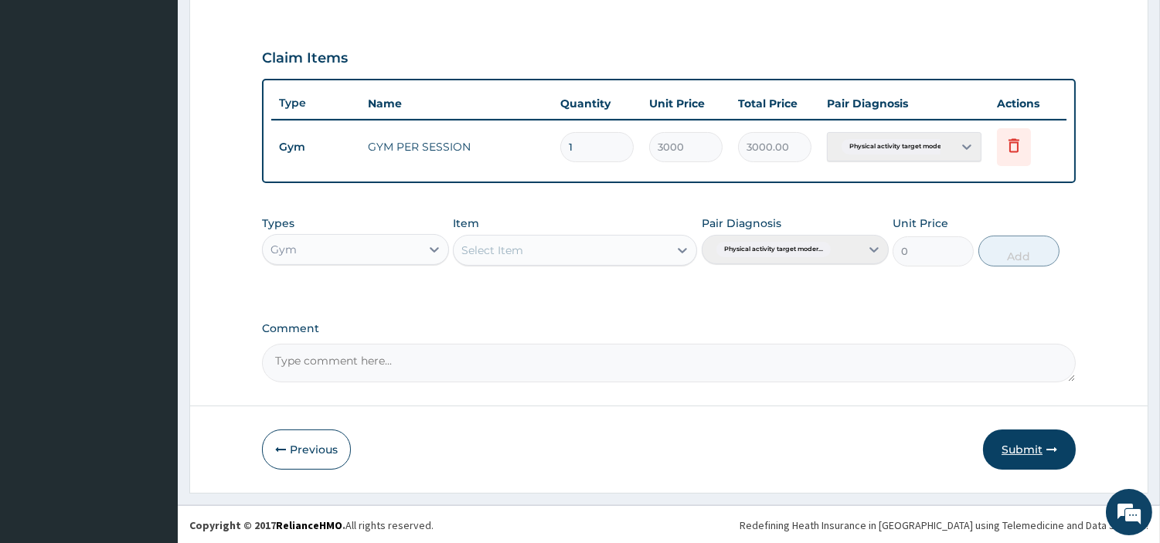
click at [1012, 449] on button "Submit" at bounding box center [1029, 450] width 93 height 40
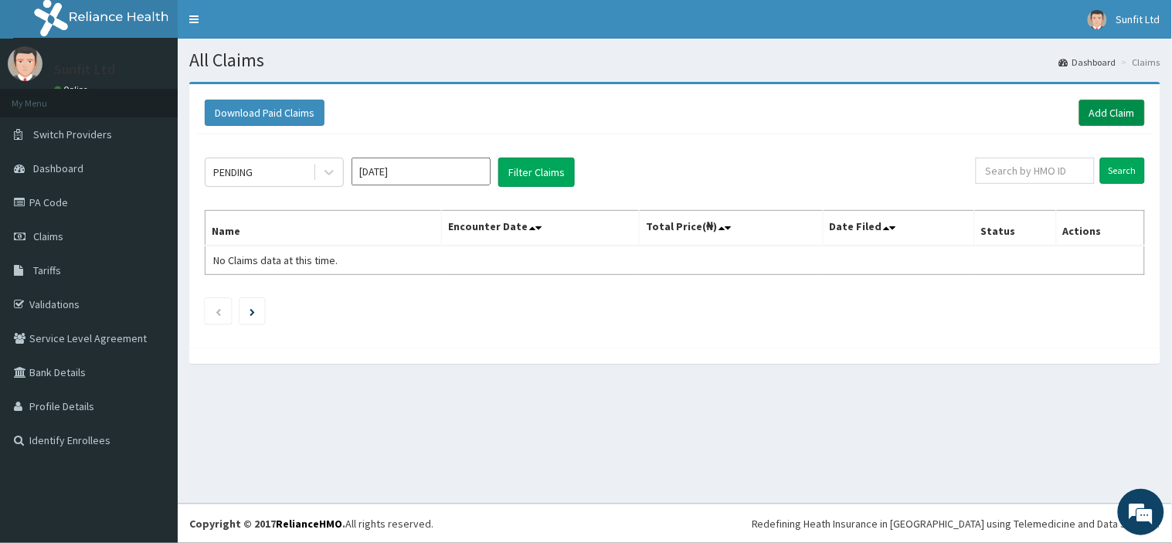
click at [1103, 111] on link "Add Claim" at bounding box center [1112, 113] width 66 height 26
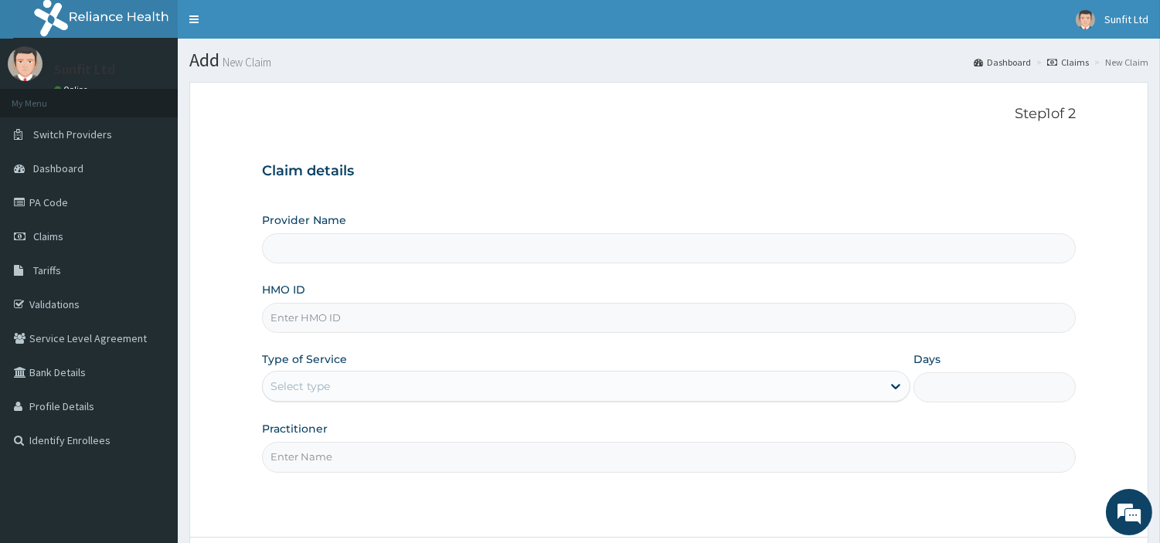
click at [298, 318] on input "HMO ID" at bounding box center [669, 318] width 814 height 30
type input "KSB"
type input "Sunfit International Gym"
type input "1"
type input "KSB/10126/B"
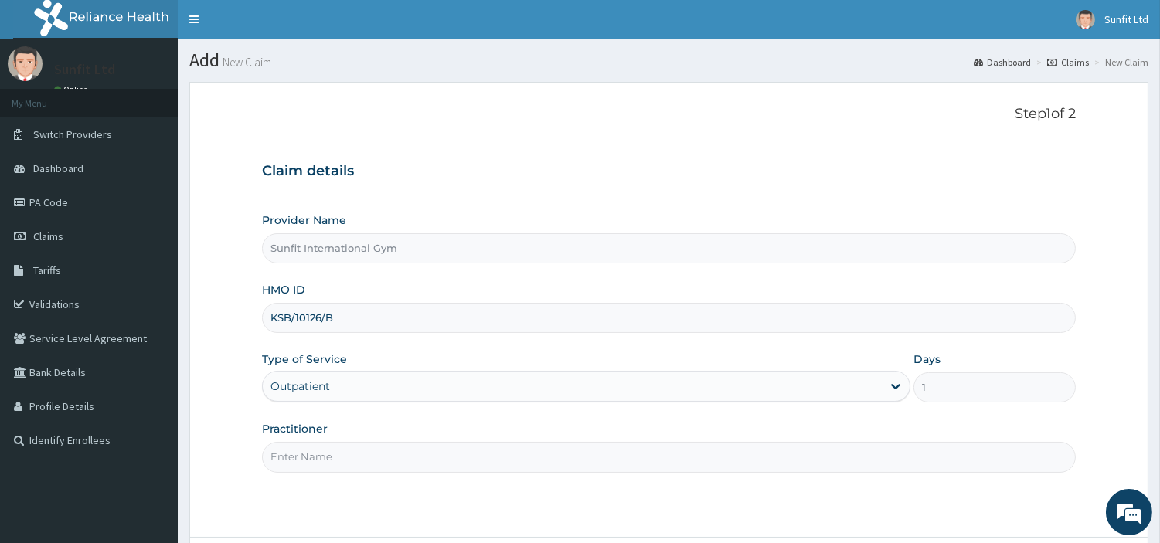
click at [352, 461] on input "Practitioner" at bounding box center [669, 457] width 814 height 30
type input "SUNFIT"
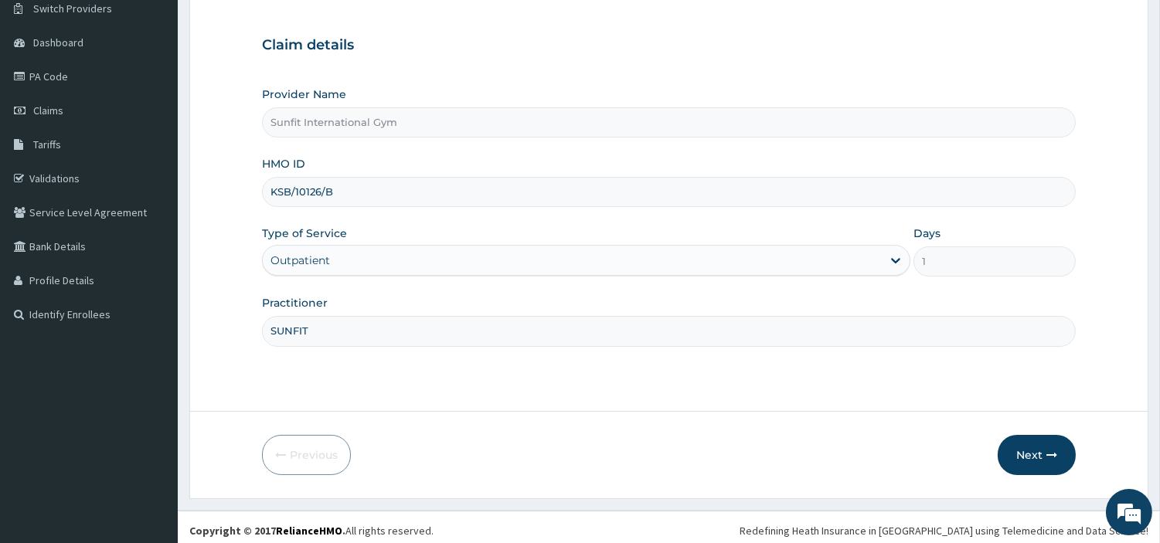
scroll to position [133, 0]
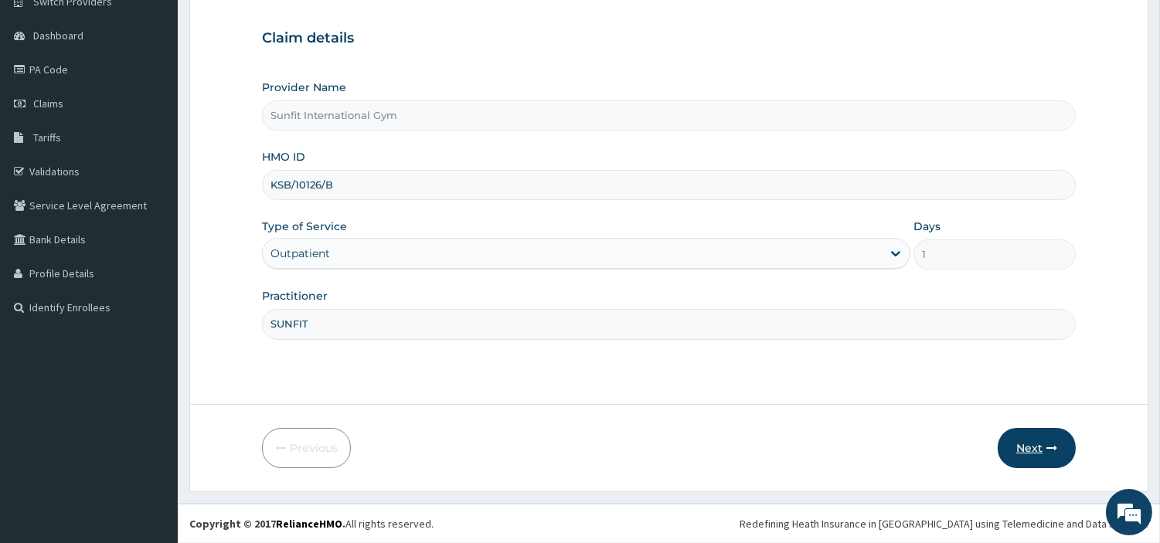
click at [1032, 450] on button "Next" at bounding box center [1037, 448] width 78 height 40
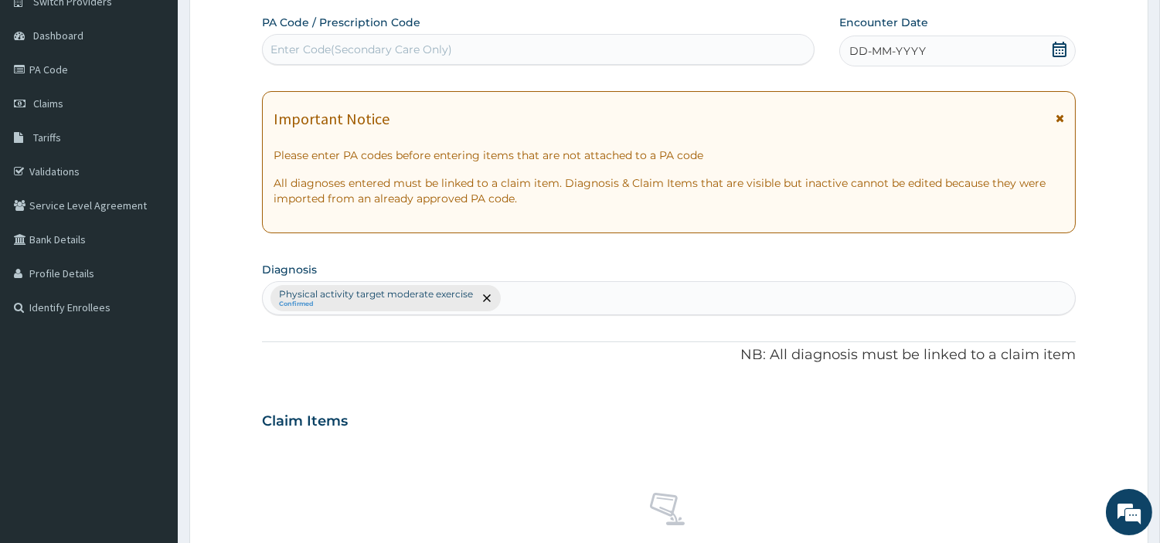
click at [913, 49] on span "DD-MM-YYYY" at bounding box center [887, 50] width 76 height 15
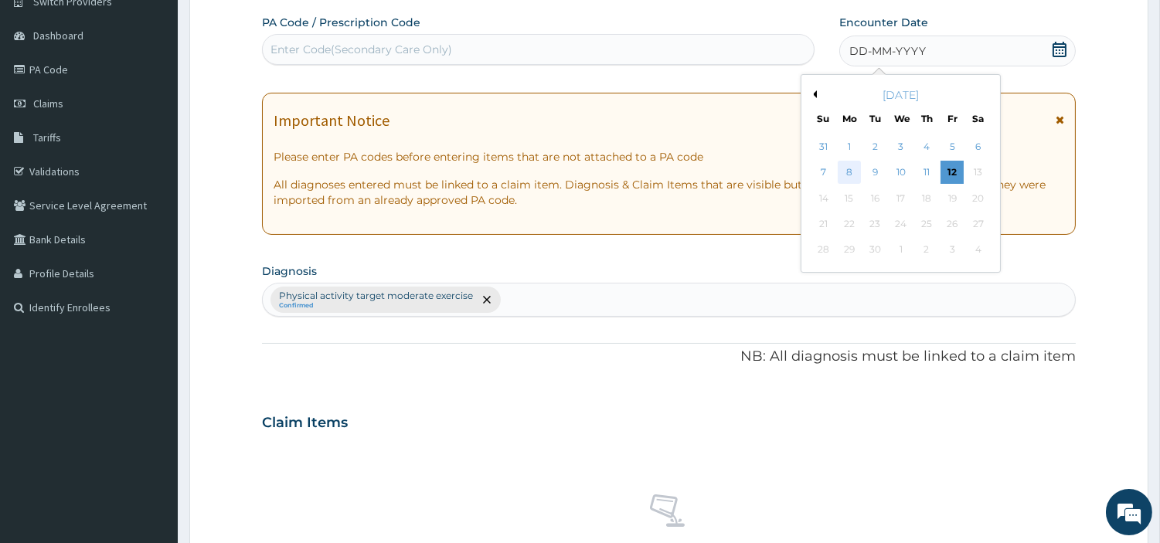
click at [846, 172] on div "8" at bounding box center [849, 172] width 23 height 23
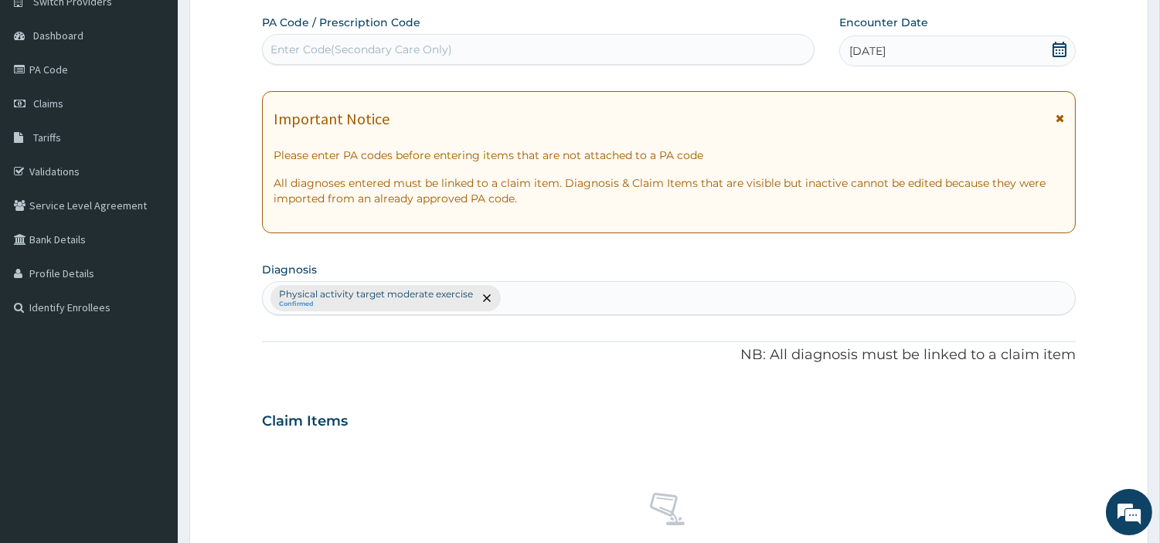
click at [669, 44] on div "Enter Code(Secondary Care Only)" at bounding box center [538, 49] width 551 height 25
type input "PA/2B3C67"
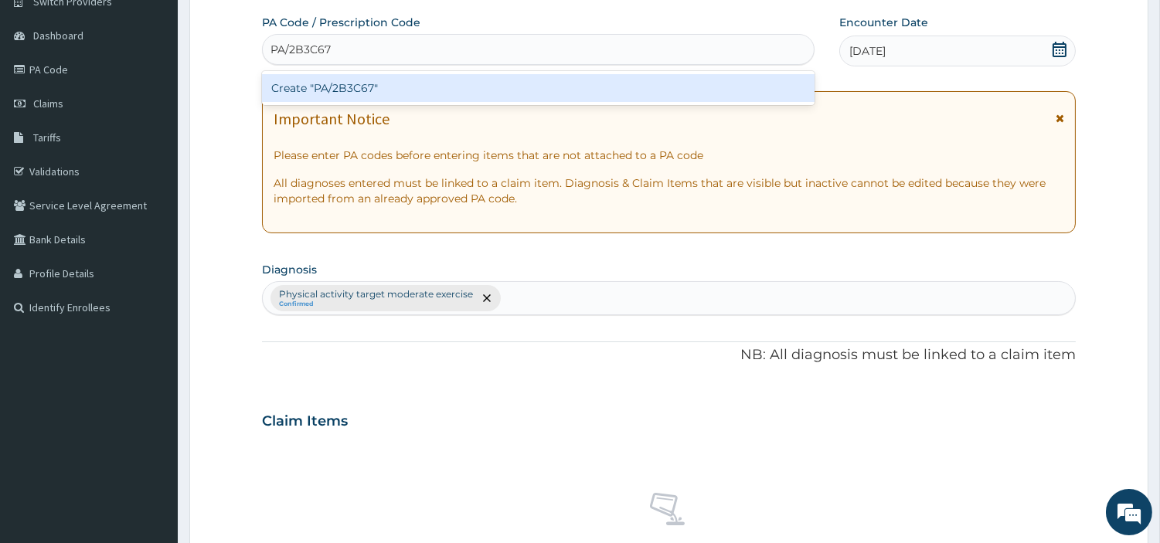
click at [325, 85] on div "Create "PA/2B3C67"" at bounding box center [538, 88] width 552 height 28
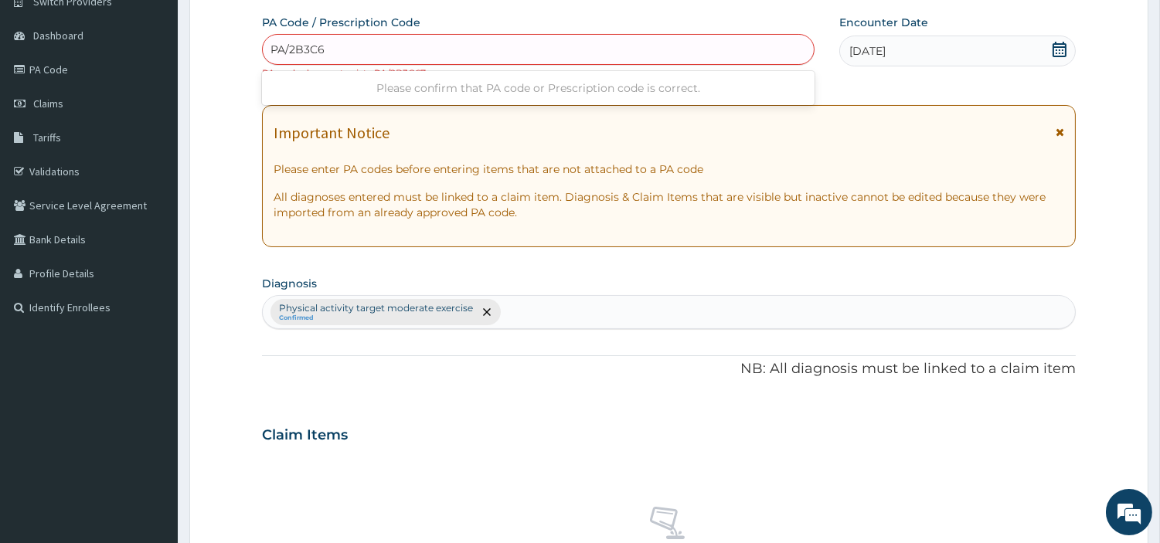
type input "PA/2B3C67"
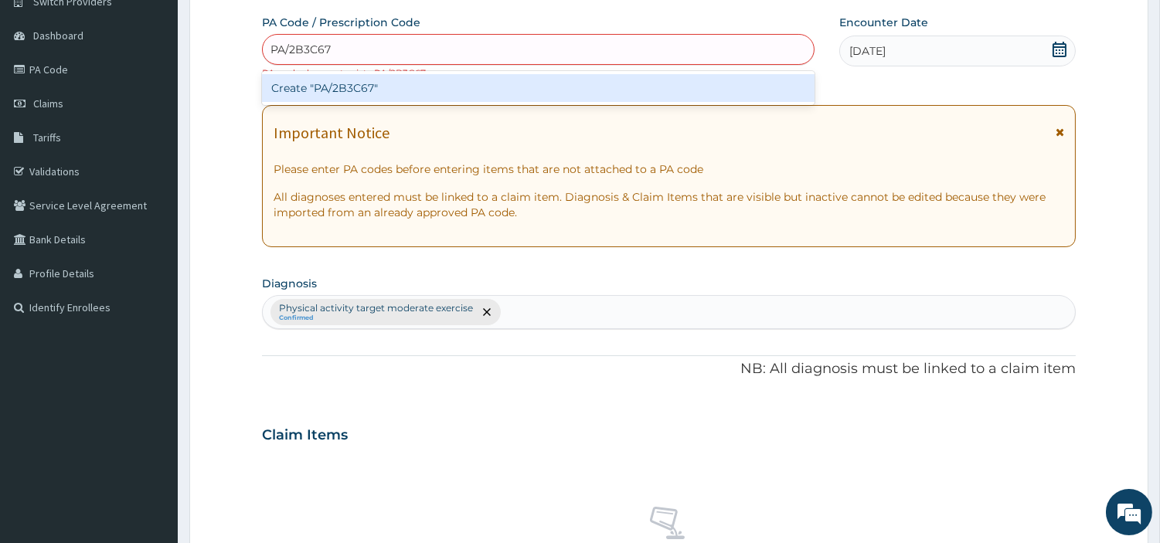
click at [337, 93] on div "Create "PA/2B3C67"" at bounding box center [538, 88] width 552 height 28
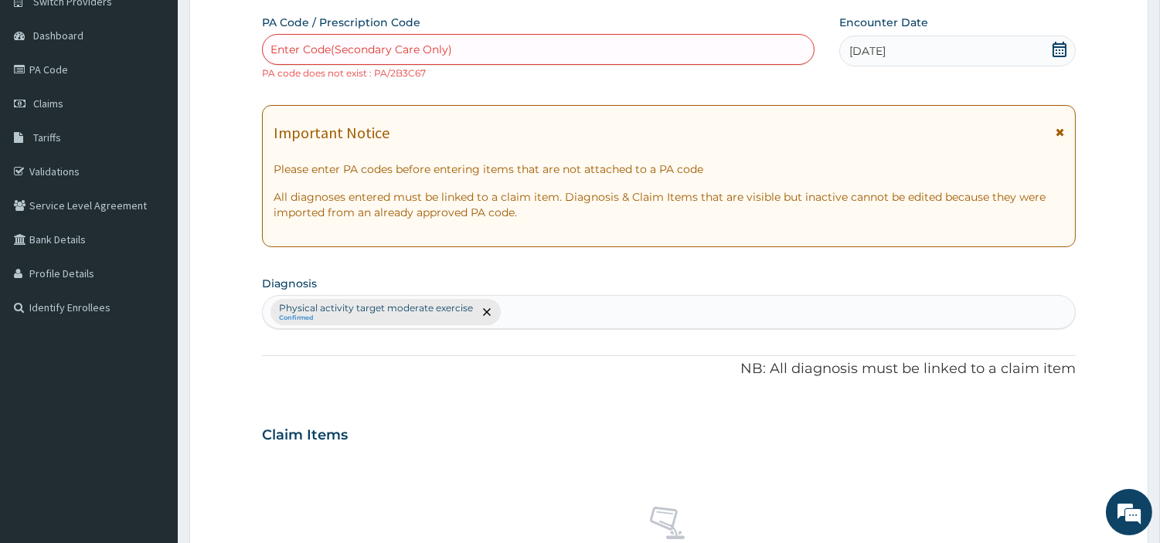
scroll to position [584, 0]
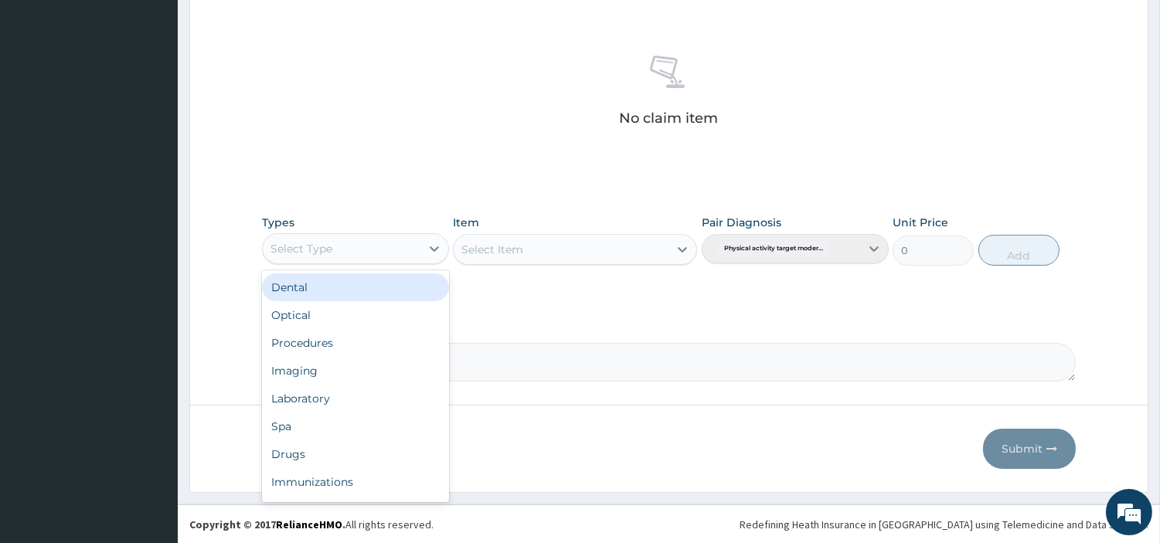
click at [398, 249] on div "Select Type" at bounding box center [342, 248] width 158 height 25
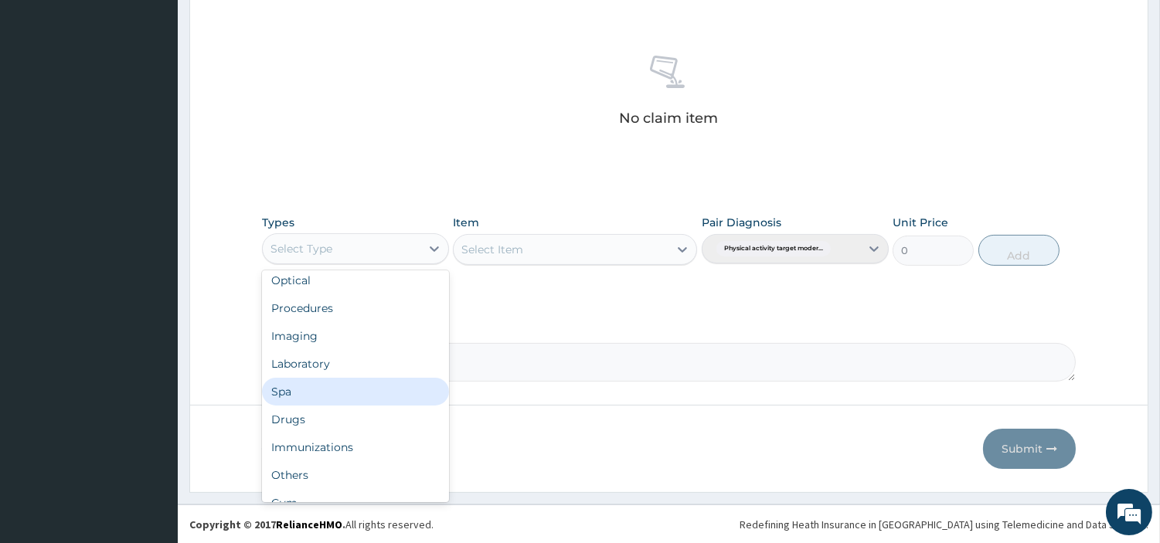
scroll to position [51, 0]
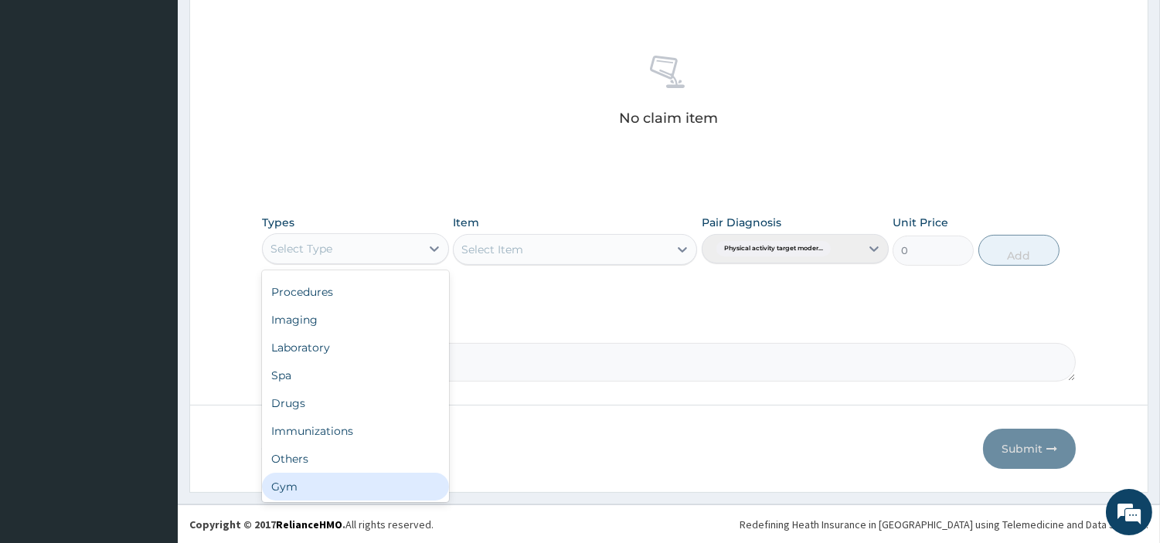
click at [379, 481] on div "Gym" at bounding box center [355, 487] width 187 height 28
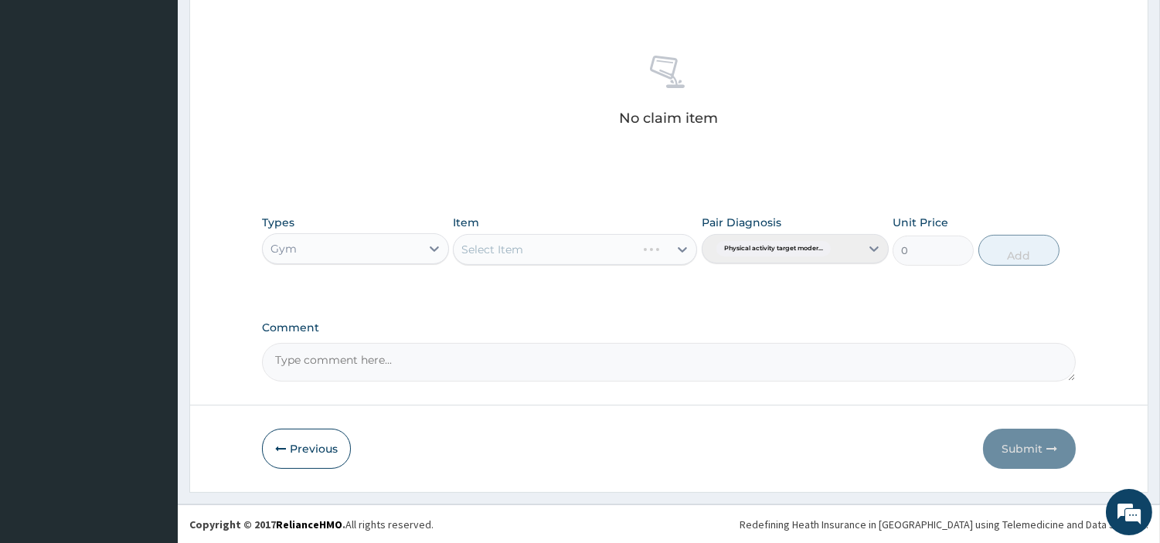
click at [552, 246] on div "Select Item" at bounding box center [575, 249] width 244 height 31
click at [552, 246] on div "Select Item" at bounding box center [561, 249] width 215 height 25
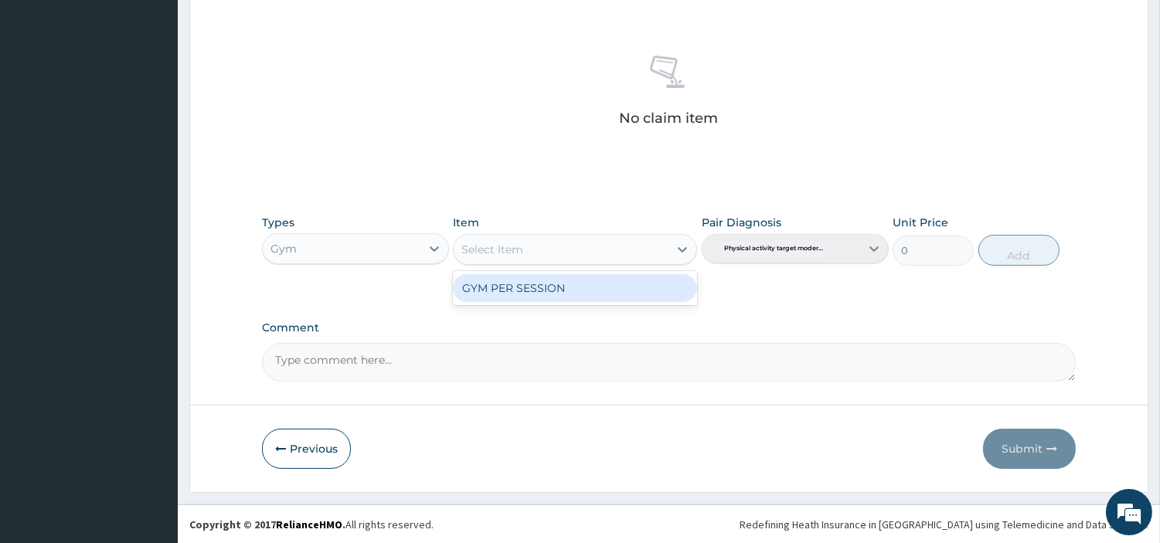
click at [538, 289] on div "GYM PER SESSION" at bounding box center [575, 288] width 244 height 28
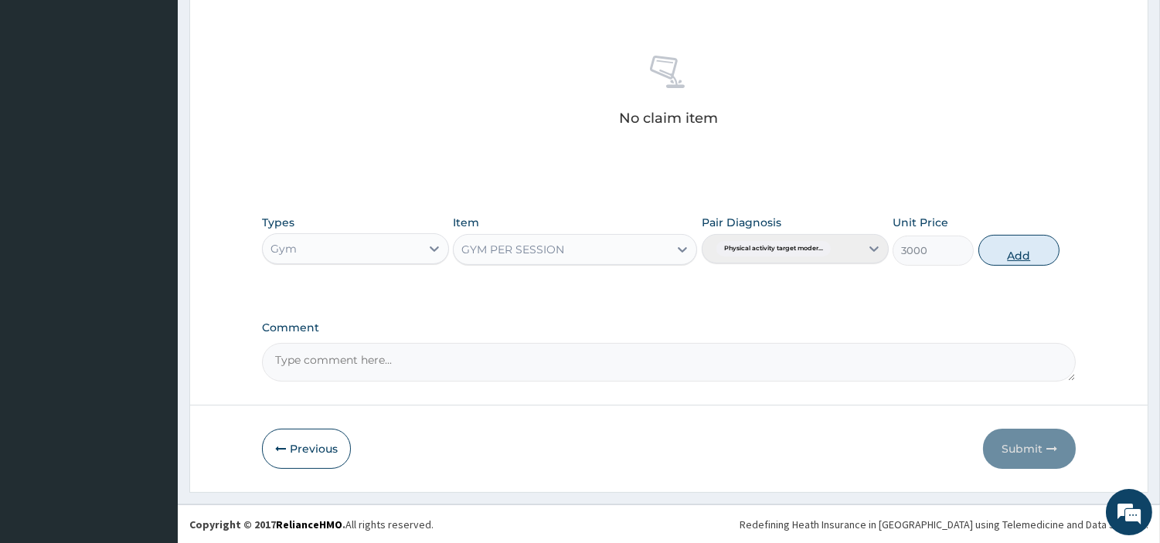
click at [998, 253] on button "Add" at bounding box center [1018, 250] width 81 height 31
type input "0"
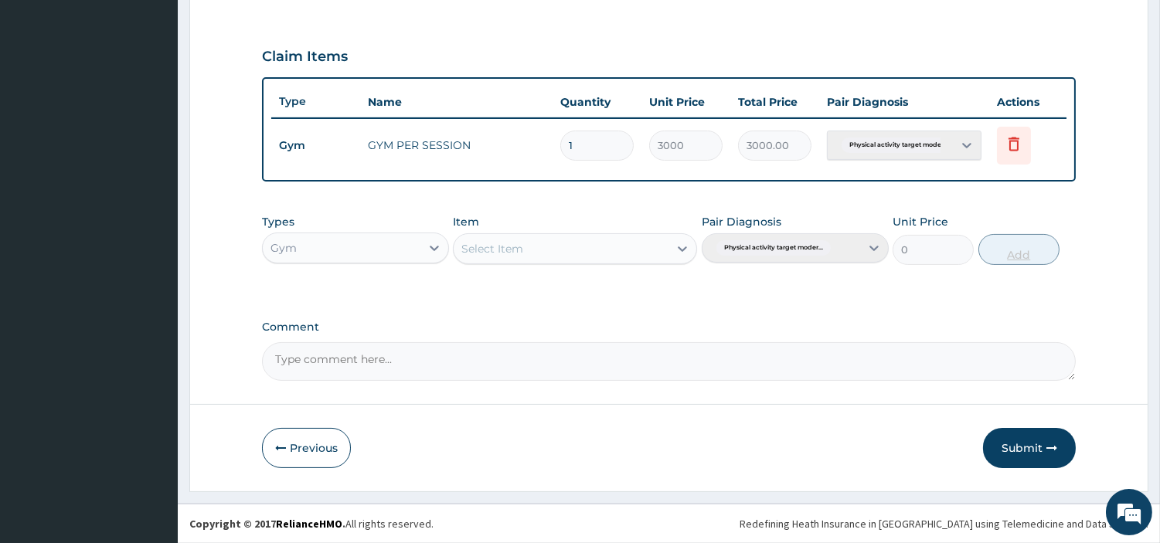
scroll to position [510, 0]
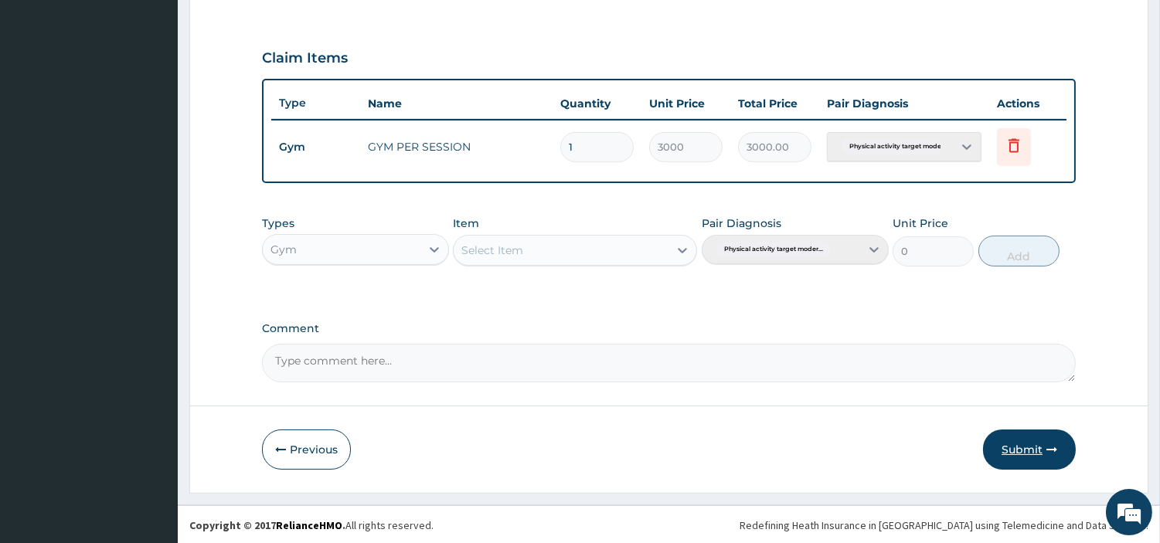
click at [1007, 437] on button "Submit" at bounding box center [1029, 450] width 93 height 40
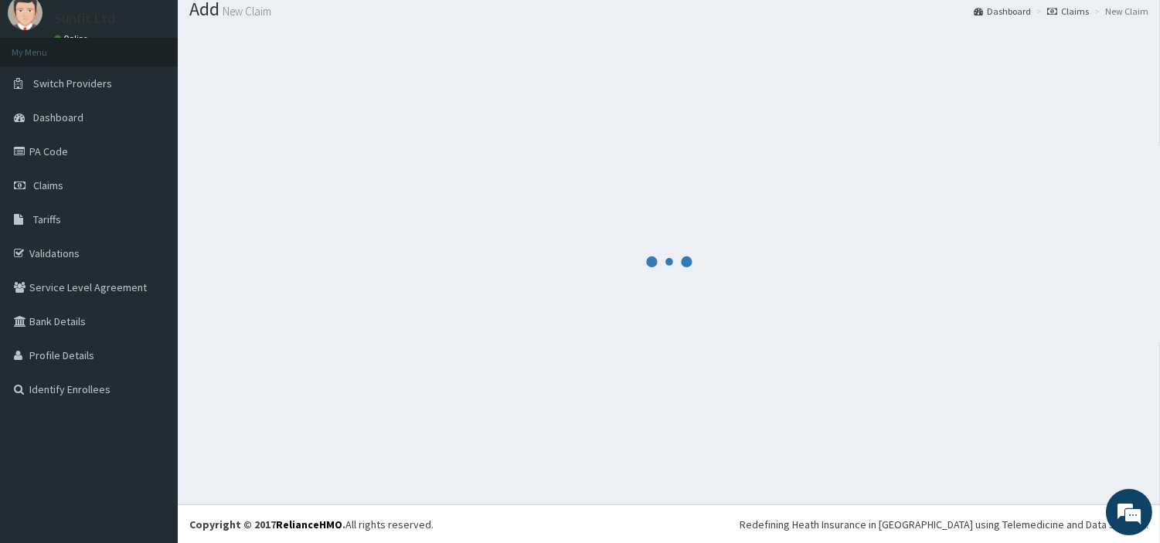
scroll to position [496, 0]
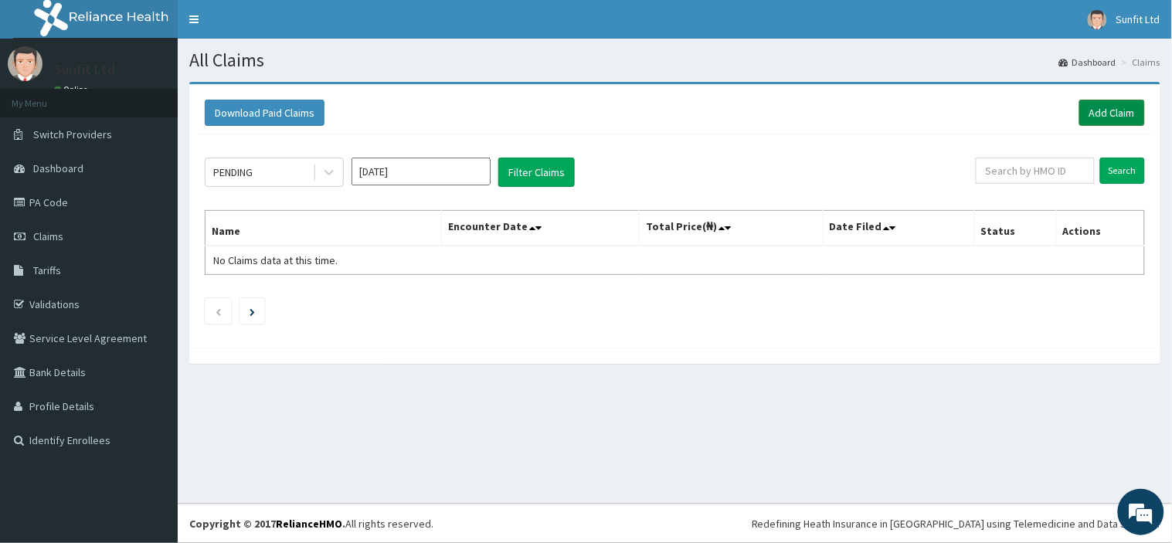
click at [1098, 107] on link "Add Claim" at bounding box center [1112, 113] width 66 height 26
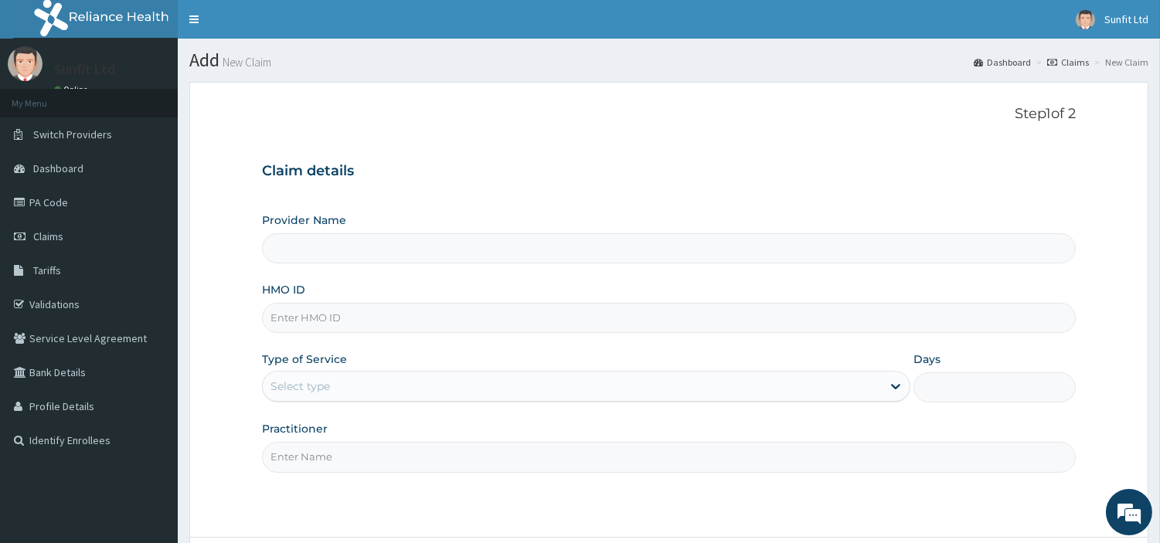
type input "Sunfit International Gym"
type input "1"
click at [368, 321] on input "HMO ID" at bounding box center [669, 318] width 814 height 30
type input "VOL/10044/A"
click at [361, 459] on input "Practitioner" at bounding box center [669, 457] width 814 height 30
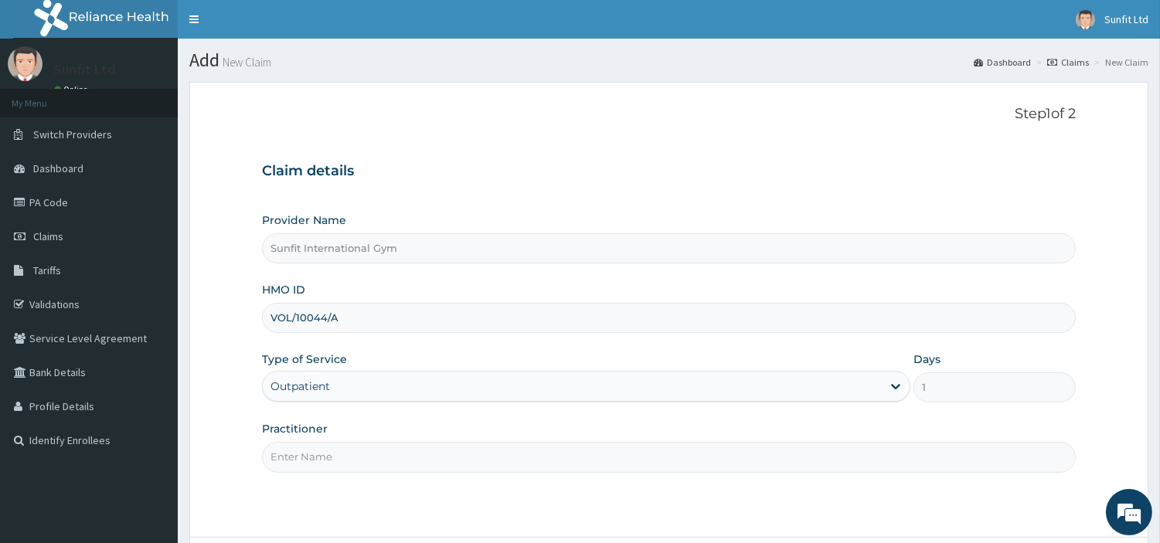
type input "SUNFIT"
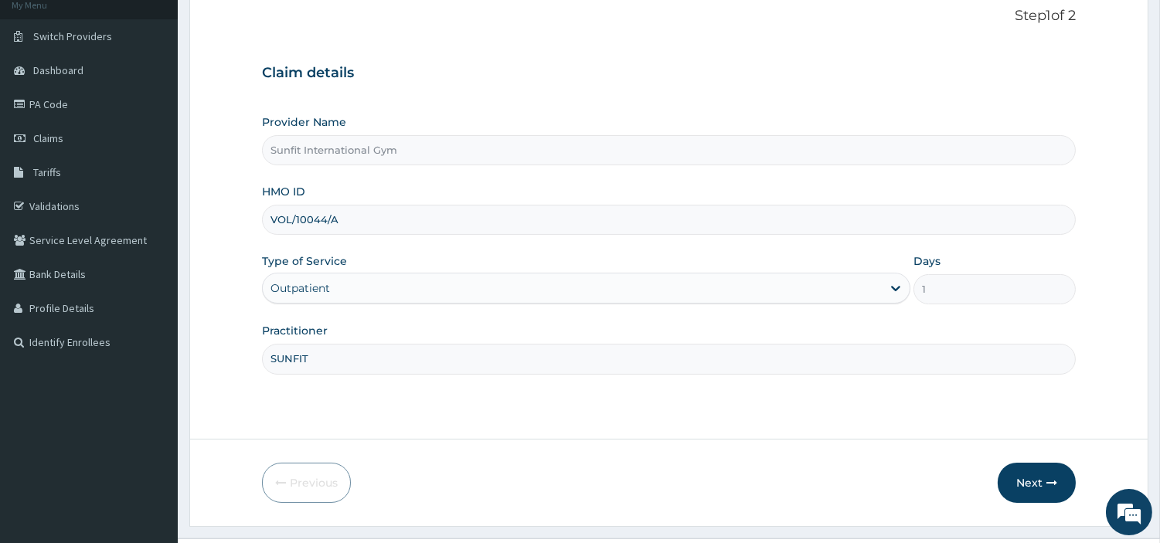
scroll to position [133, 0]
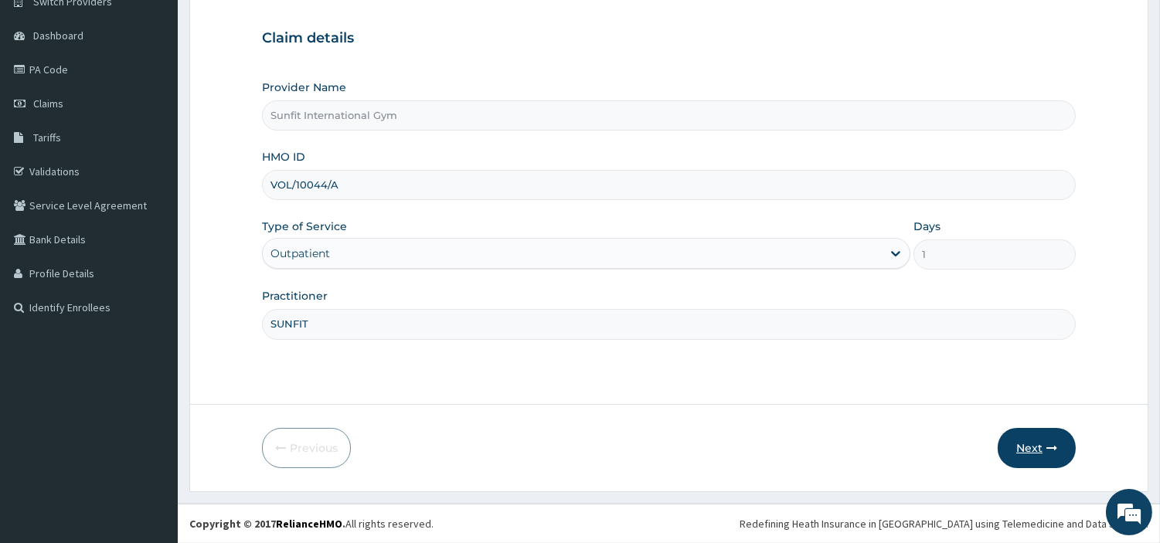
click at [1031, 448] on button "Next" at bounding box center [1037, 448] width 78 height 40
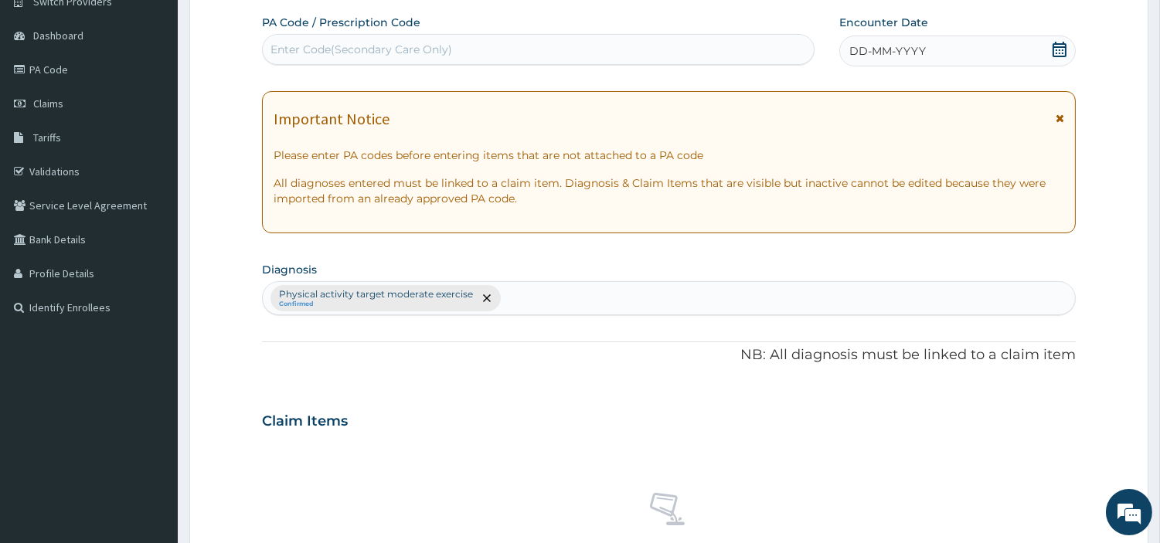
click at [928, 45] on div "DD-MM-YYYY" at bounding box center [957, 51] width 236 height 31
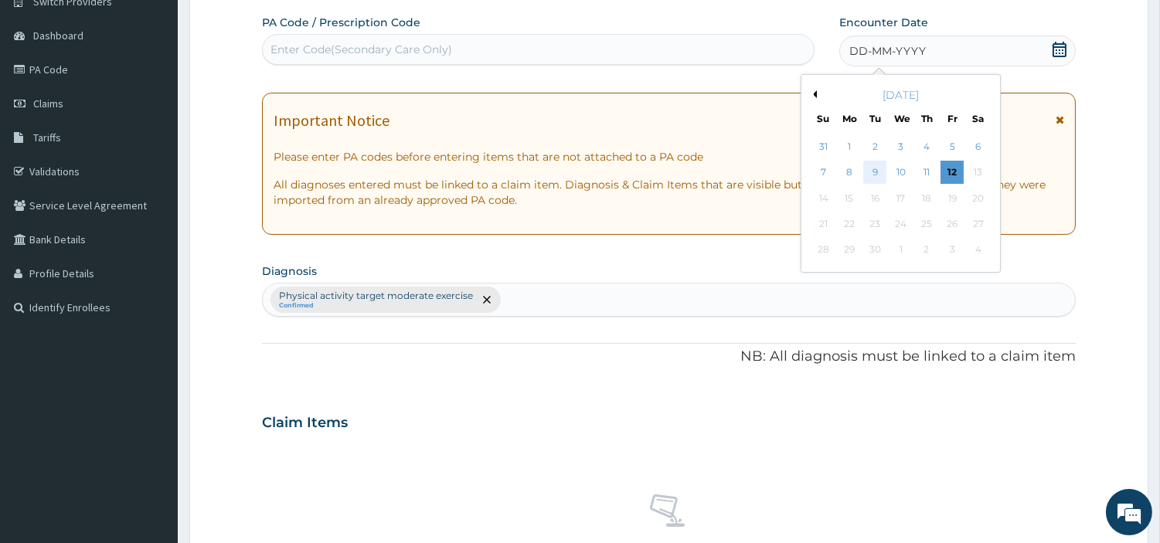
click at [873, 168] on div "9" at bounding box center [874, 172] width 23 height 23
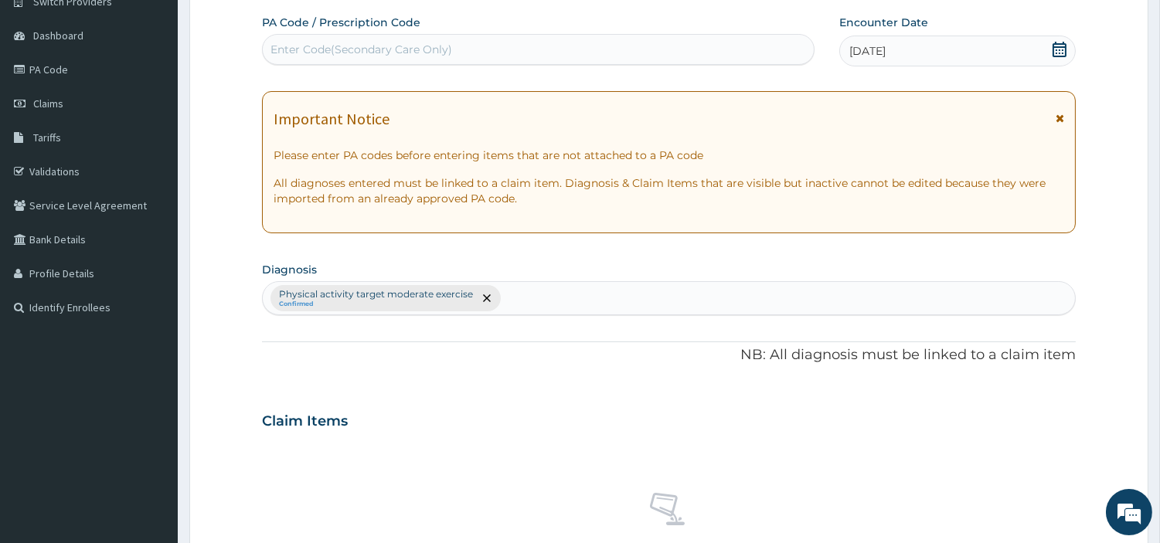
click at [728, 41] on div "Enter Code(Secondary Care Only)" at bounding box center [538, 49] width 551 height 25
type input "PA/C033BB"
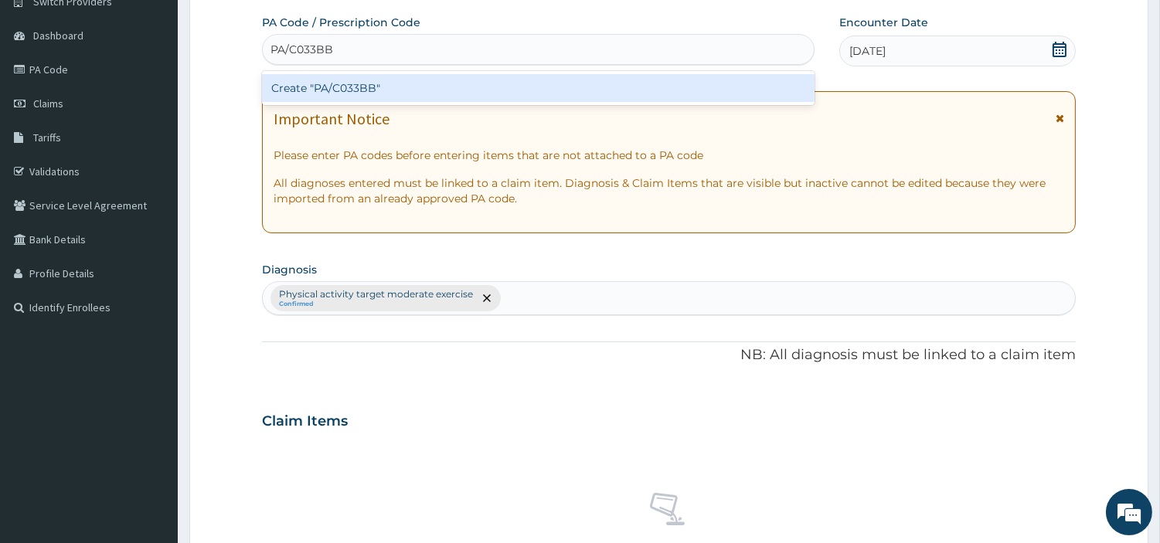
click at [352, 91] on div "Create "PA/C033BB"" at bounding box center [538, 88] width 552 height 28
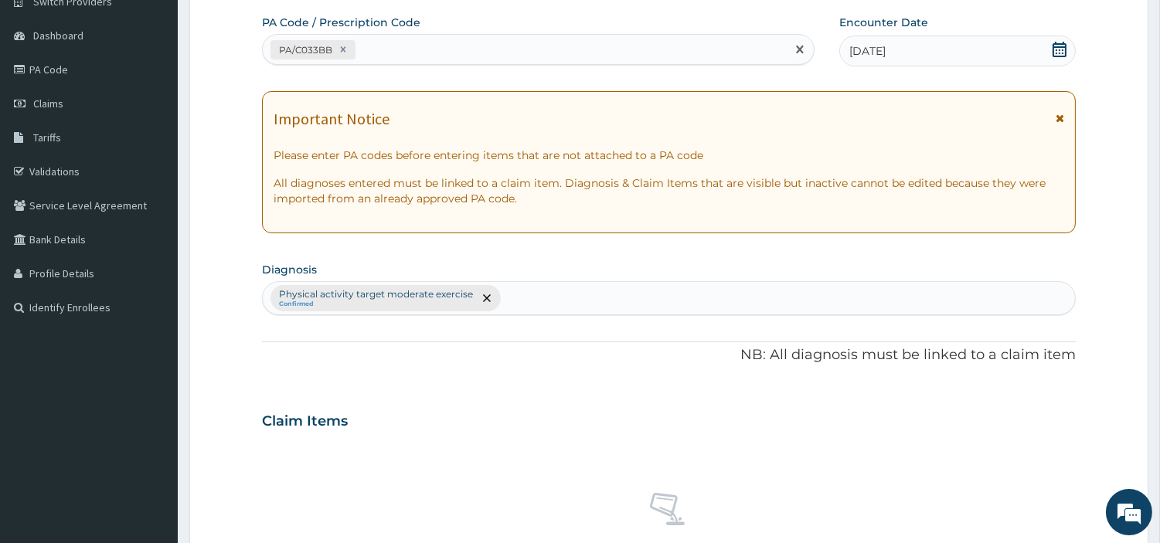
scroll to position [570, 0]
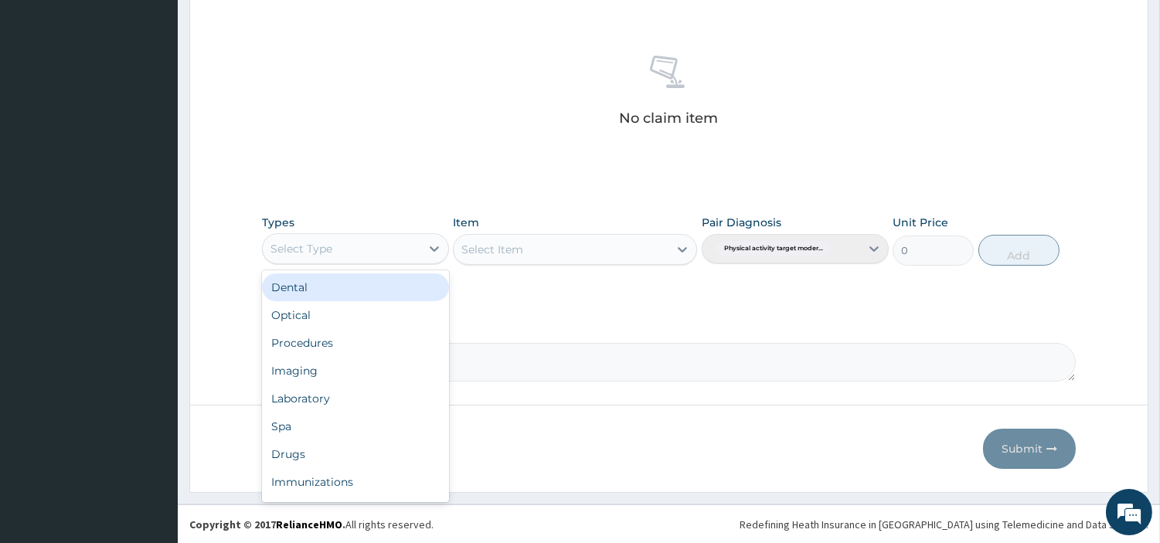
click at [407, 248] on div "Select Type" at bounding box center [342, 248] width 158 height 25
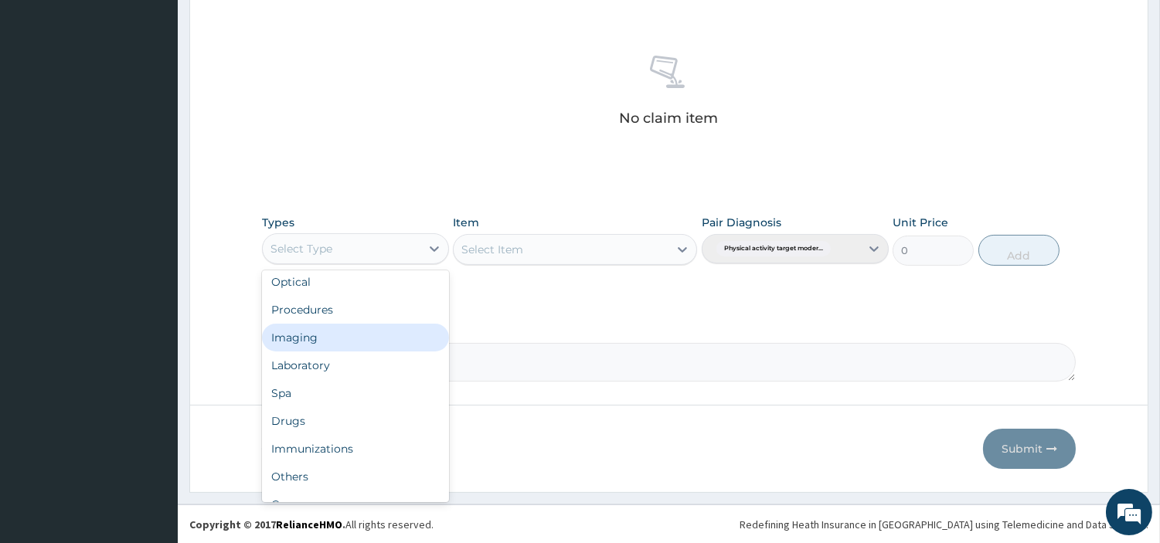
scroll to position [51, 0]
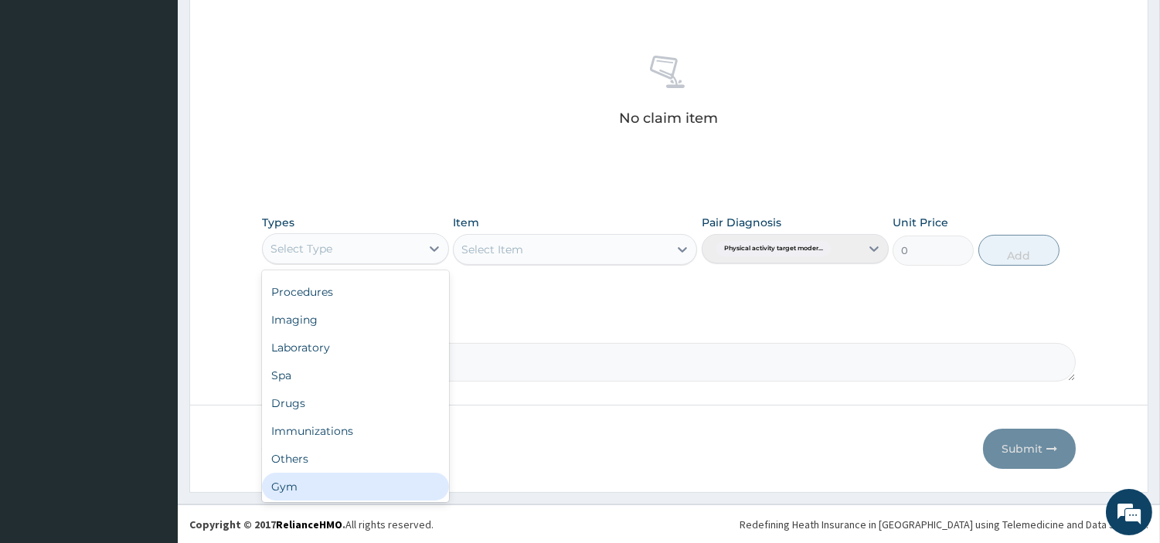
click at [389, 478] on div "Gym" at bounding box center [355, 487] width 187 height 28
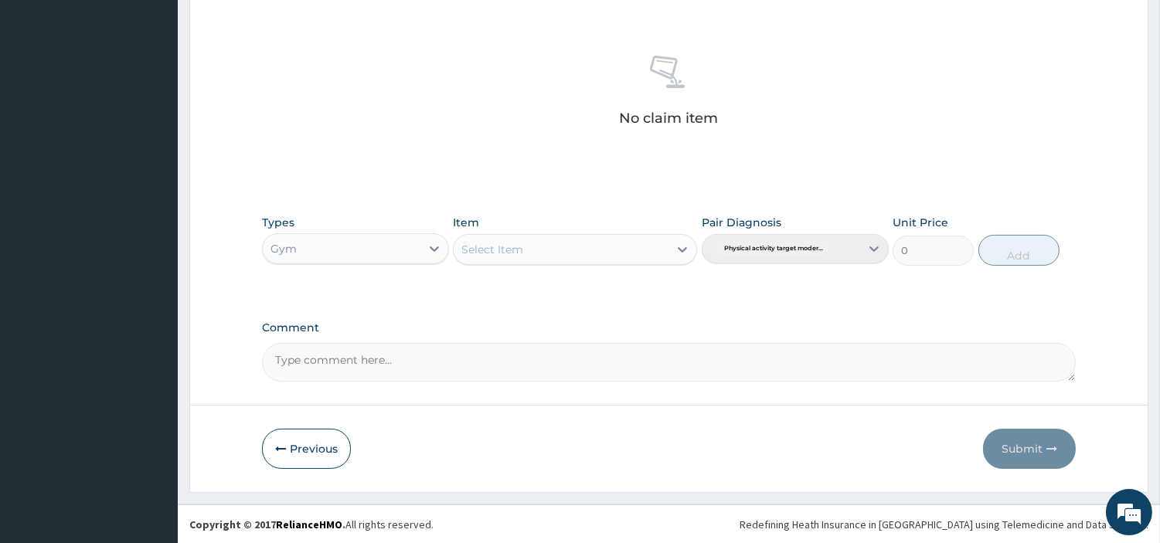
click at [654, 250] on div "Select Item" at bounding box center [561, 249] width 215 height 25
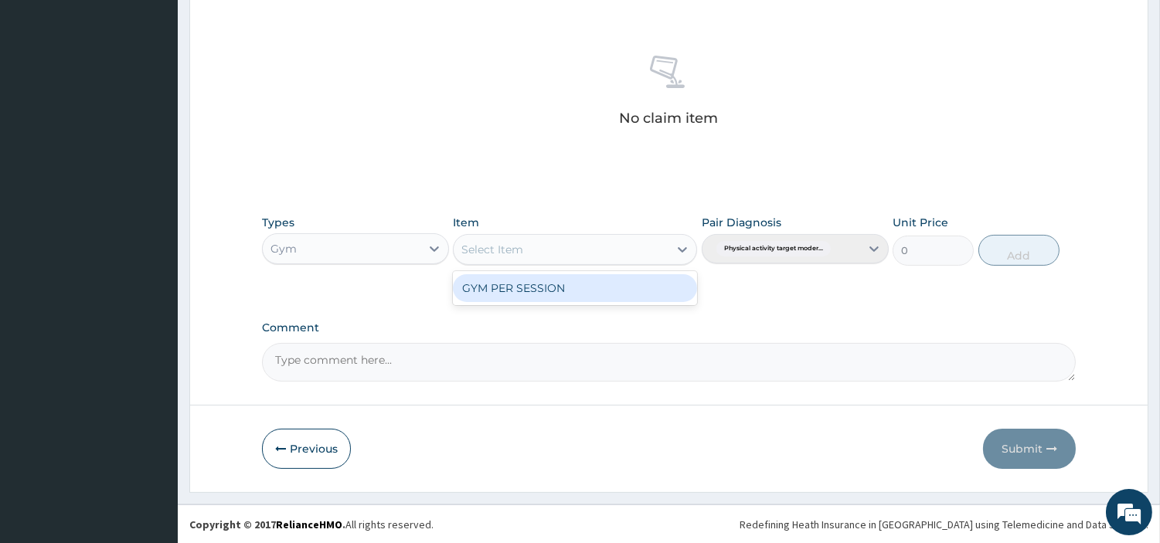
click at [620, 283] on div "GYM PER SESSION" at bounding box center [575, 288] width 244 height 28
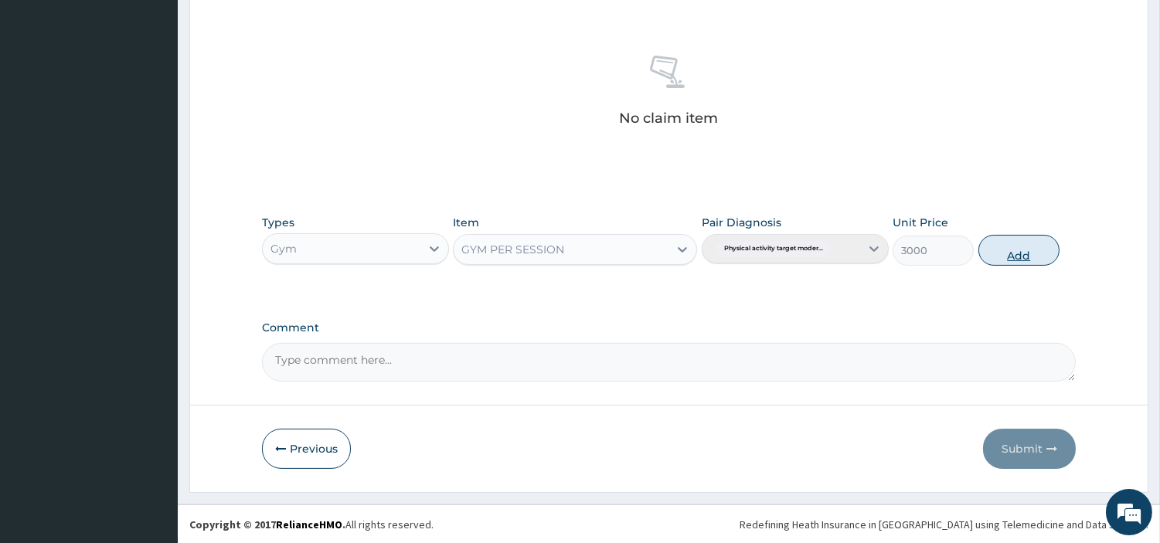
click at [1010, 247] on button "Add" at bounding box center [1018, 250] width 81 height 31
type input "0"
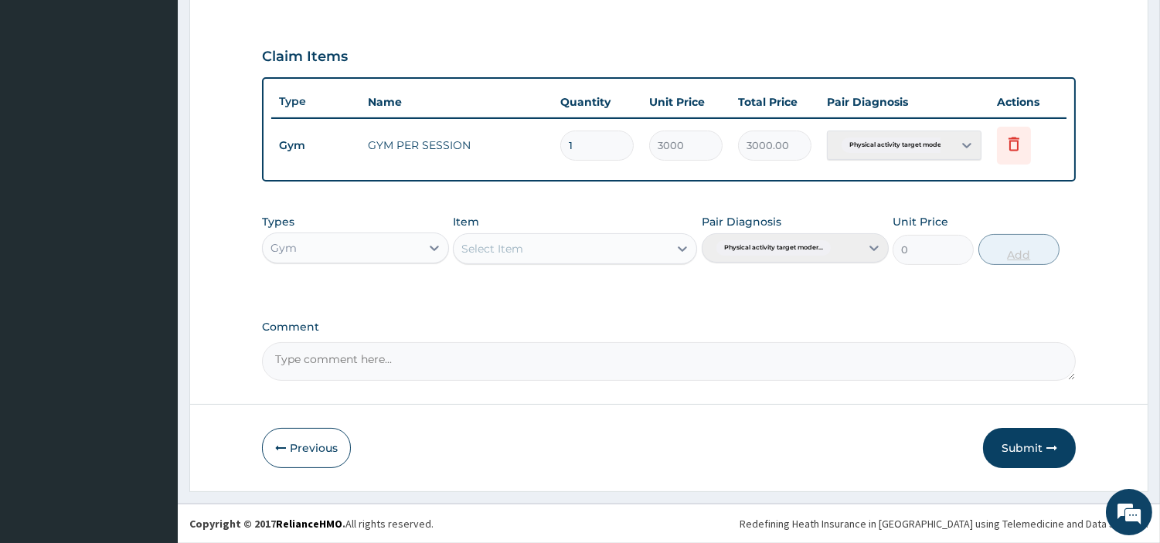
scroll to position [496, 0]
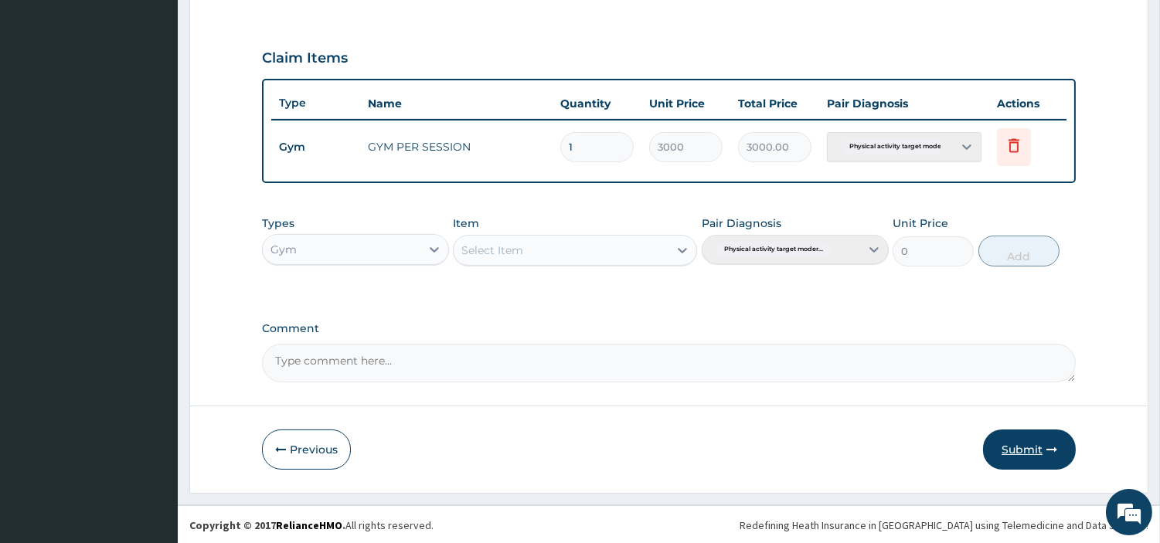
click at [1018, 450] on button "Submit" at bounding box center [1029, 450] width 93 height 40
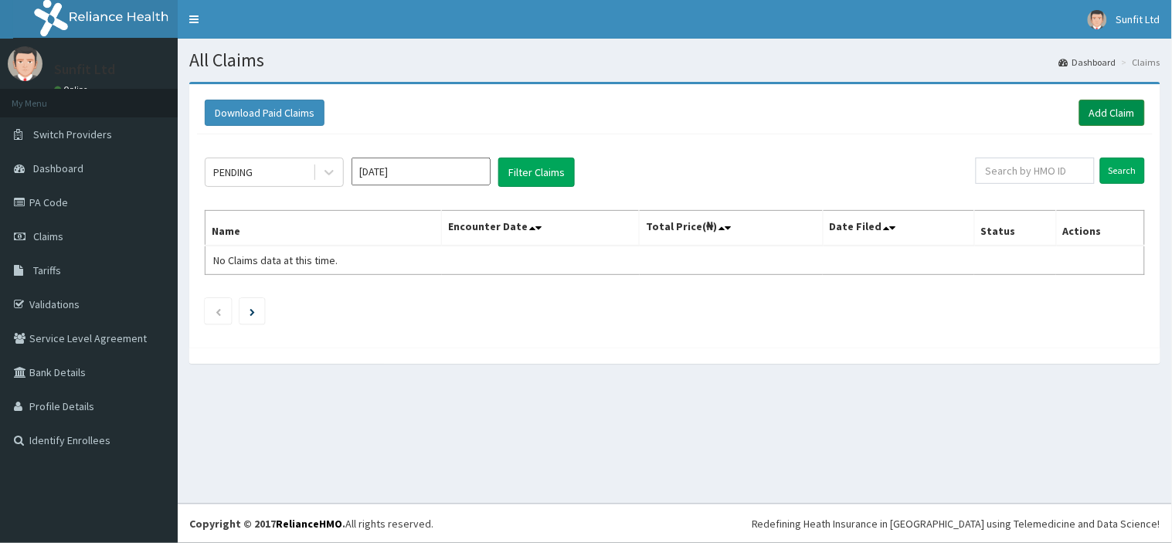
click at [1122, 113] on link "Add Claim" at bounding box center [1112, 113] width 66 height 26
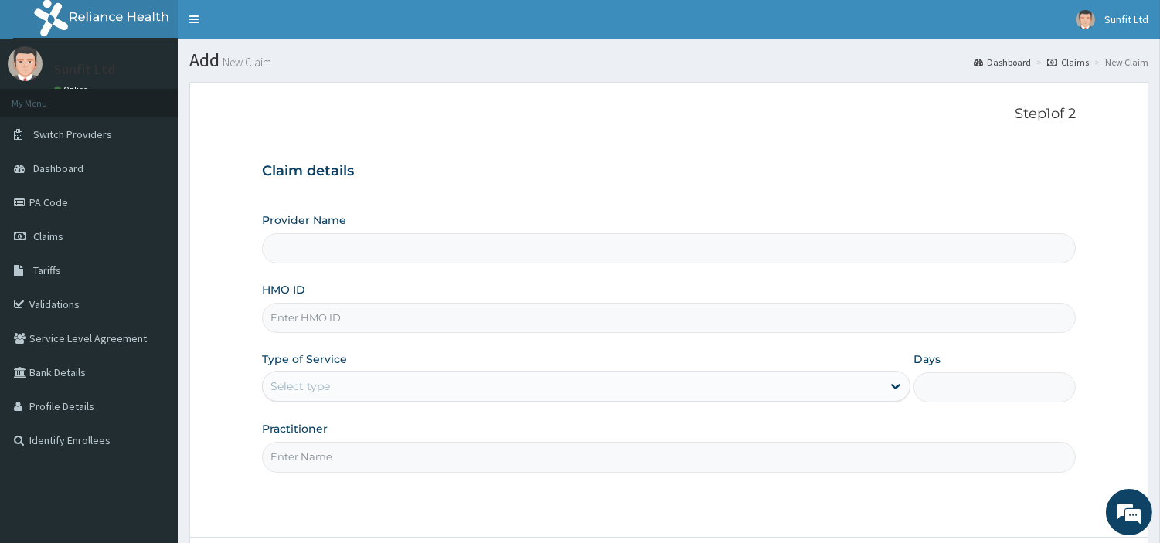
click at [440, 323] on input "HMO ID" at bounding box center [669, 318] width 814 height 30
type input "CSW"
type input "Sunfit International Gym"
type input "1"
type input "CSW/10016/A"
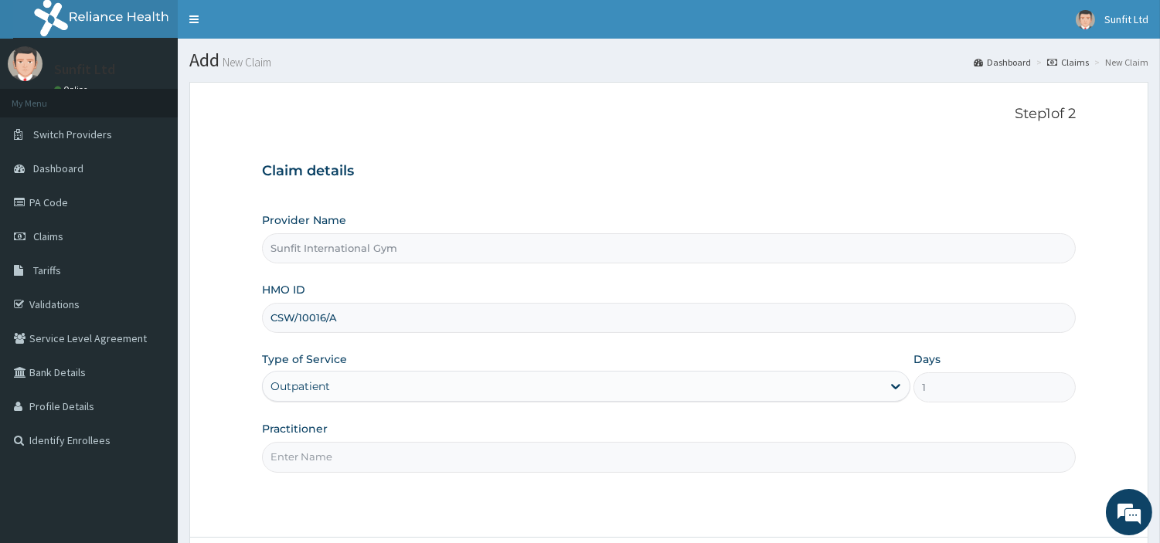
click at [353, 452] on input "Practitioner" at bounding box center [669, 457] width 814 height 30
type input "SUNFIT"
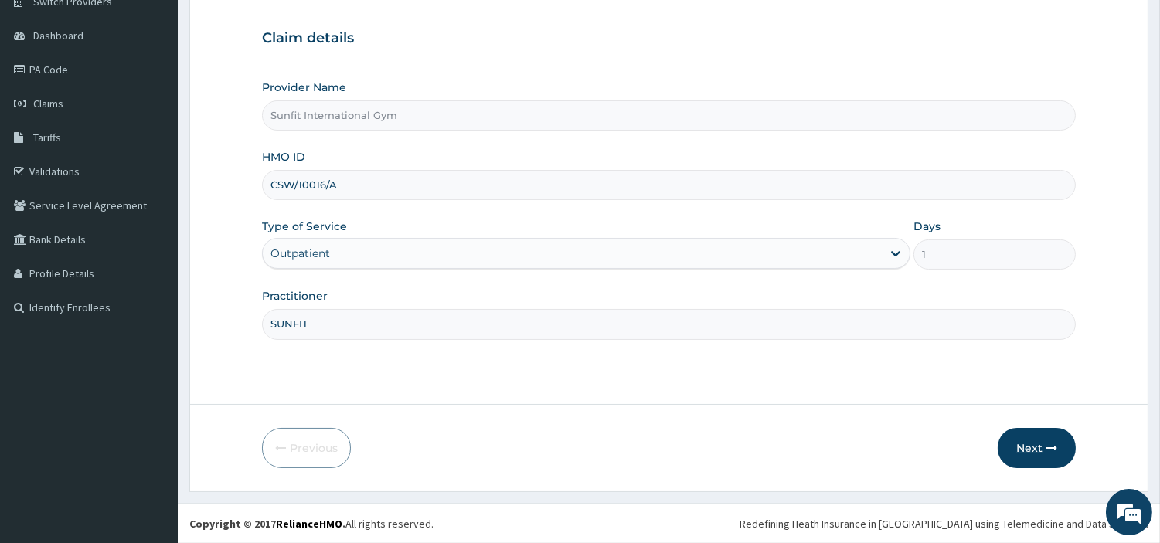
click at [1045, 442] on button "Next" at bounding box center [1037, 448] width 78 height 40
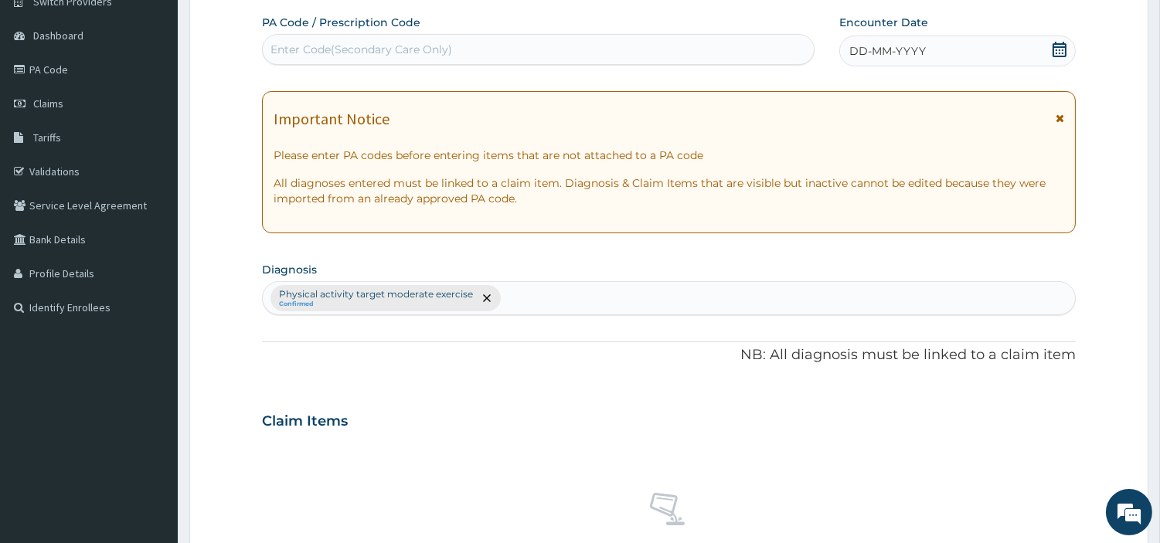
click at [906, 53] on span "DD-MM-YYYY" at bounding box center [887, 50] width 76 height 15
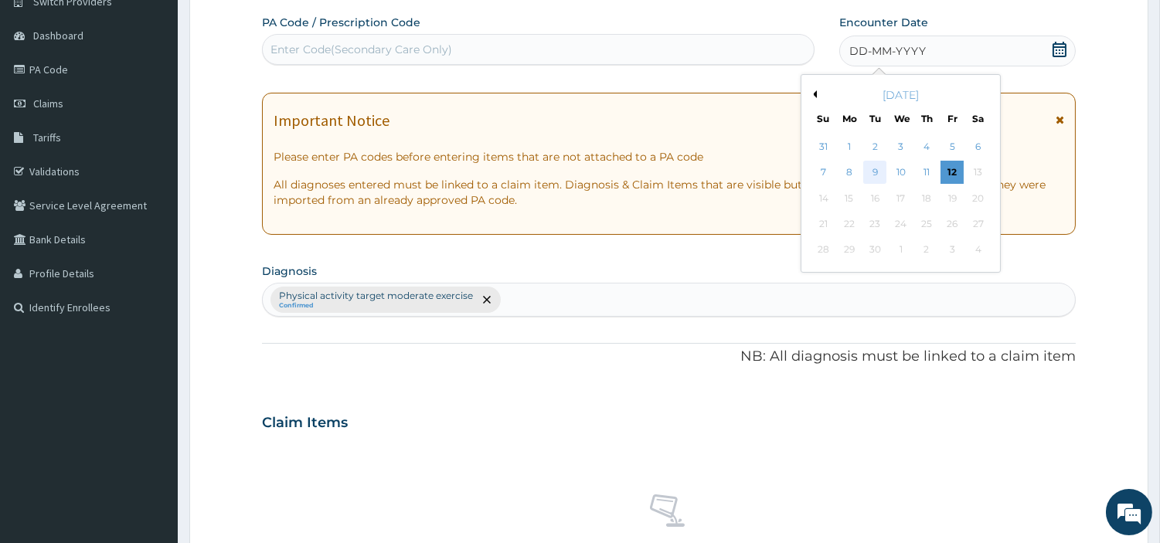
click at [872, 166] on div "9" at bounding box center [874, 172] width 23 height 23
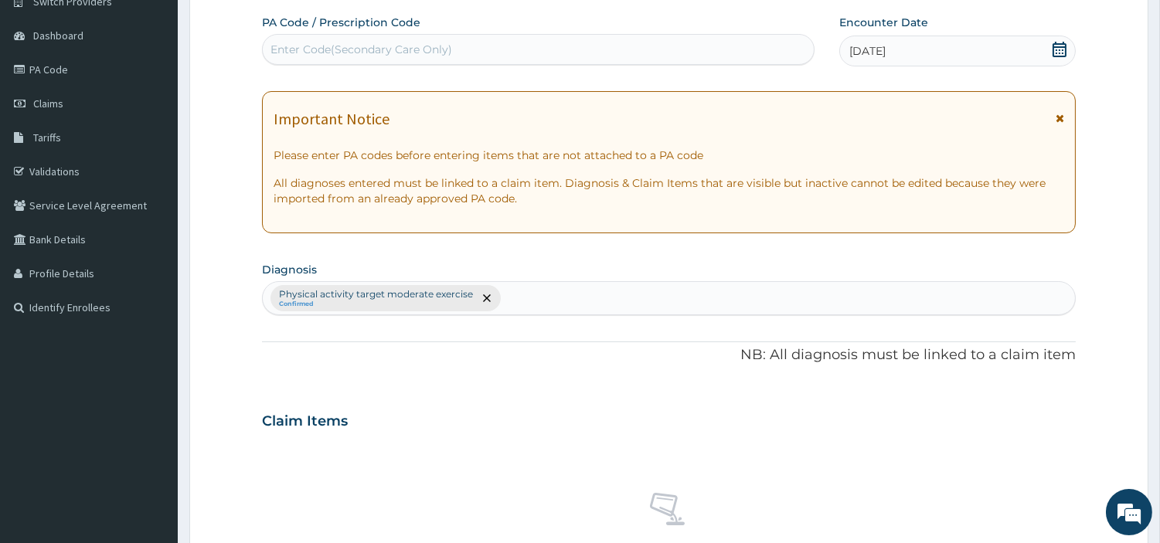
click at [703, 51] on div "Enter Code(Secondary Care Only)" at bounding box center [538, 49] width 551 height 25
type input "PA/FD0FBE"
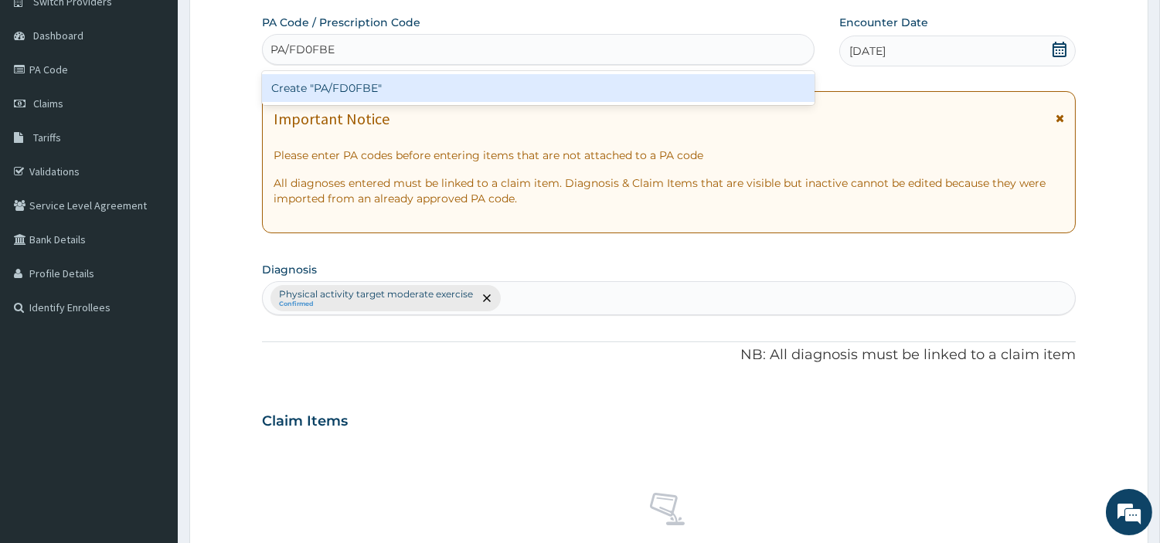
click at [325, 87] on div "Create "PA/FD0FBE"" at bounding box center [538, 88] width 552 height 28
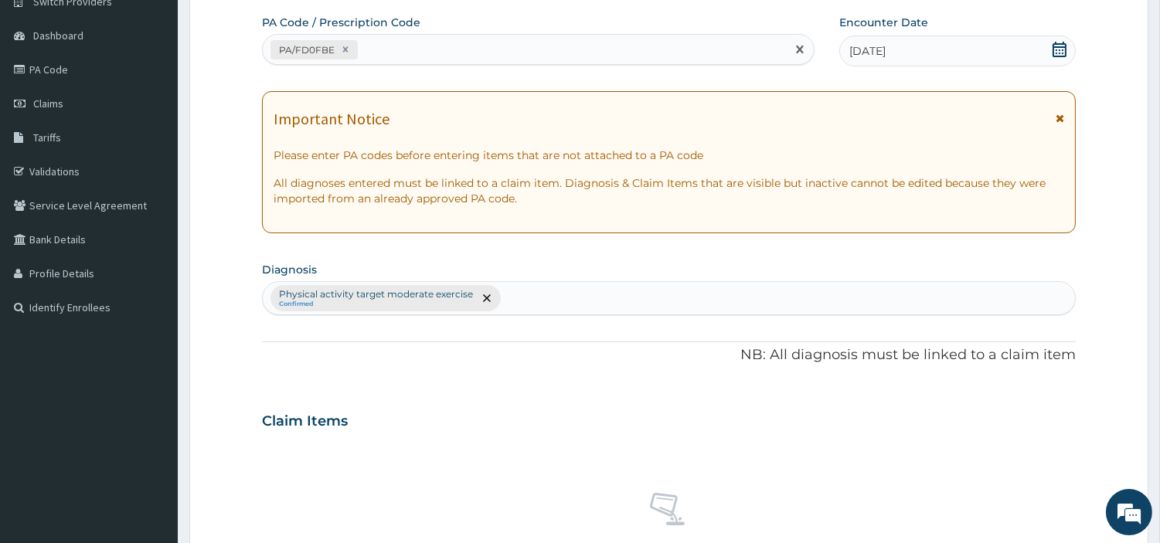
scroll to position [570, 0]
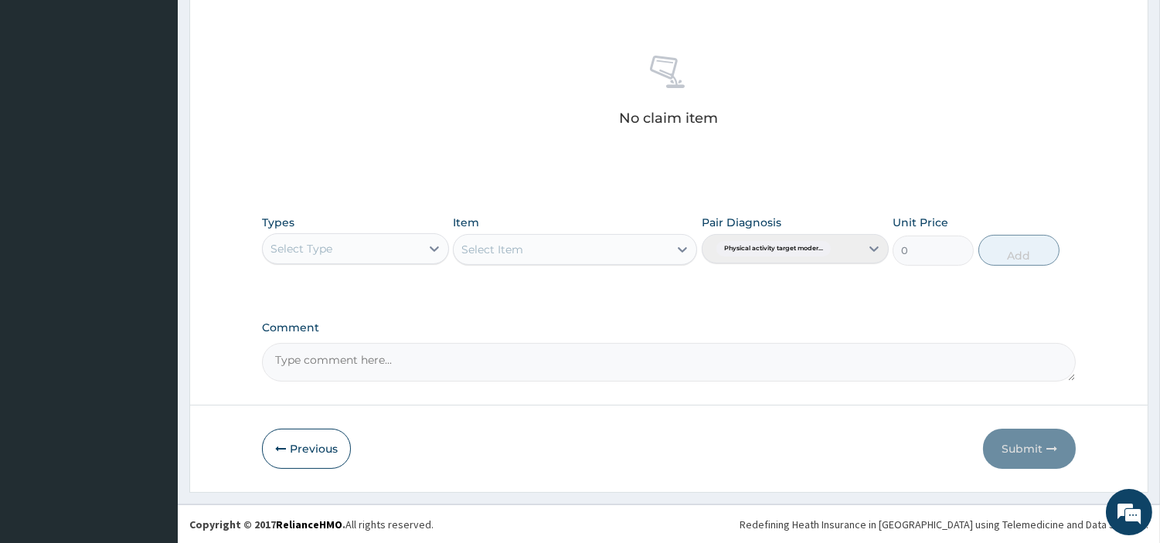
click at [416, 243] on div "Select Type" at bounding box center [342, 248] width 158 height 25
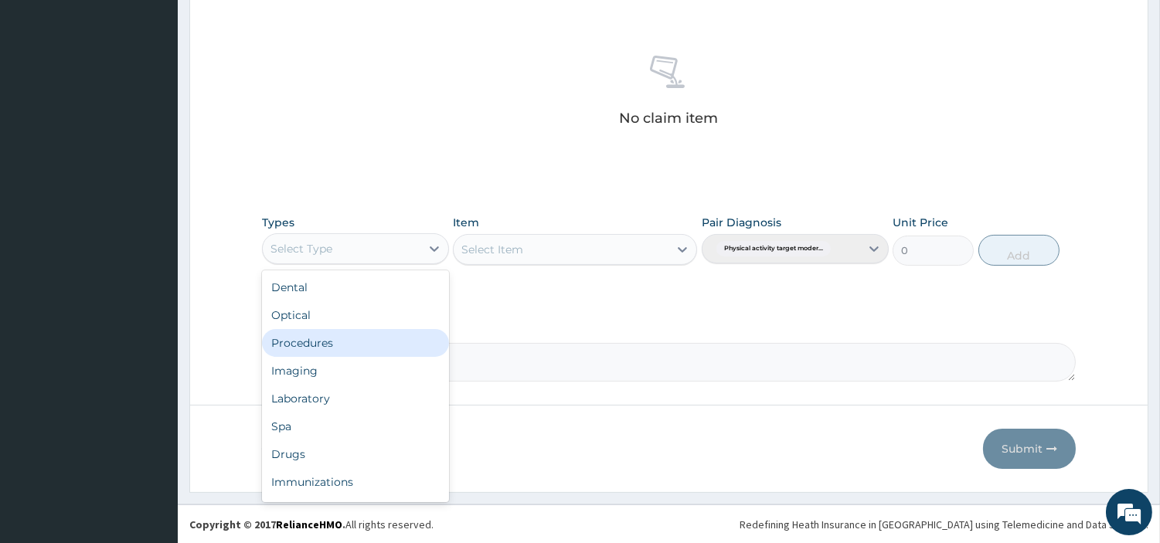
scroll to position [51, 0]
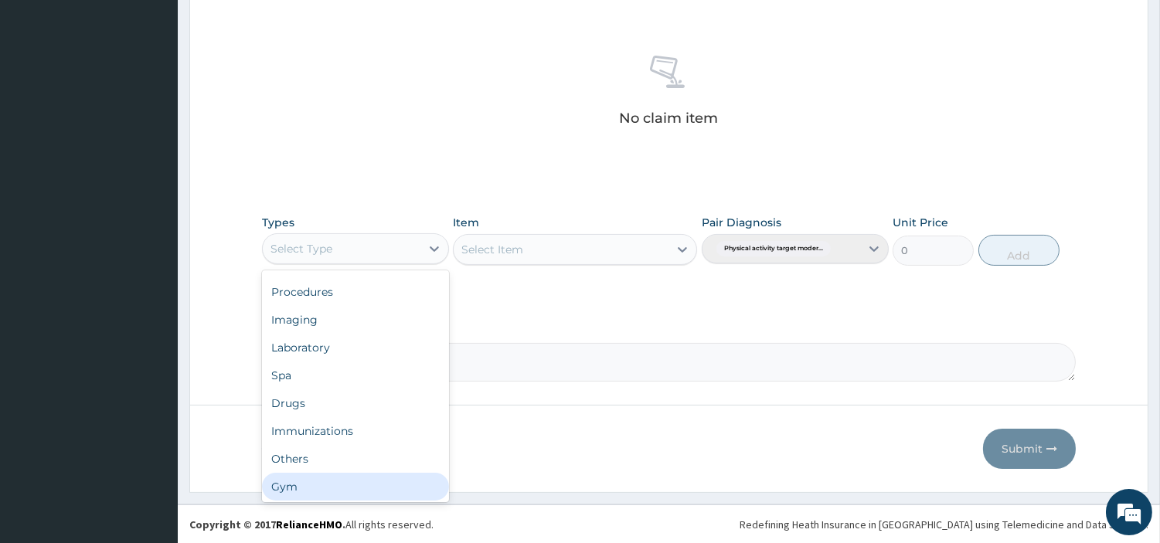
click at [376, 491] on div "Gym" at bounding box center [355, 487] width 187 height 28
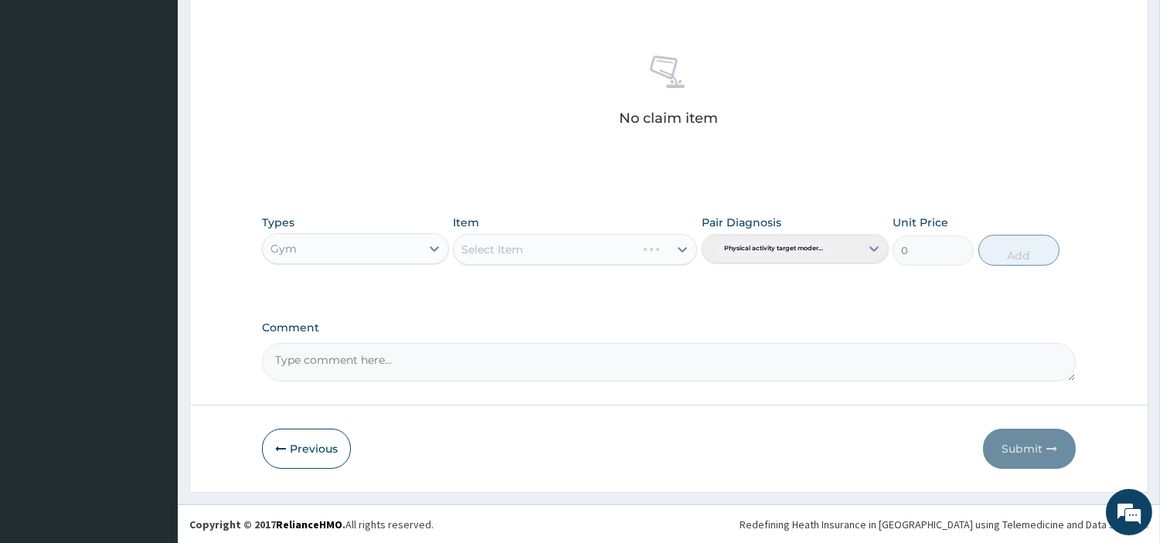
click at [671, 243] on div "Select Item" at bounding box center [575, 249] width 244 height 31
click at [671, 243] on div at bounding box center [682, 250] width 28 height 28
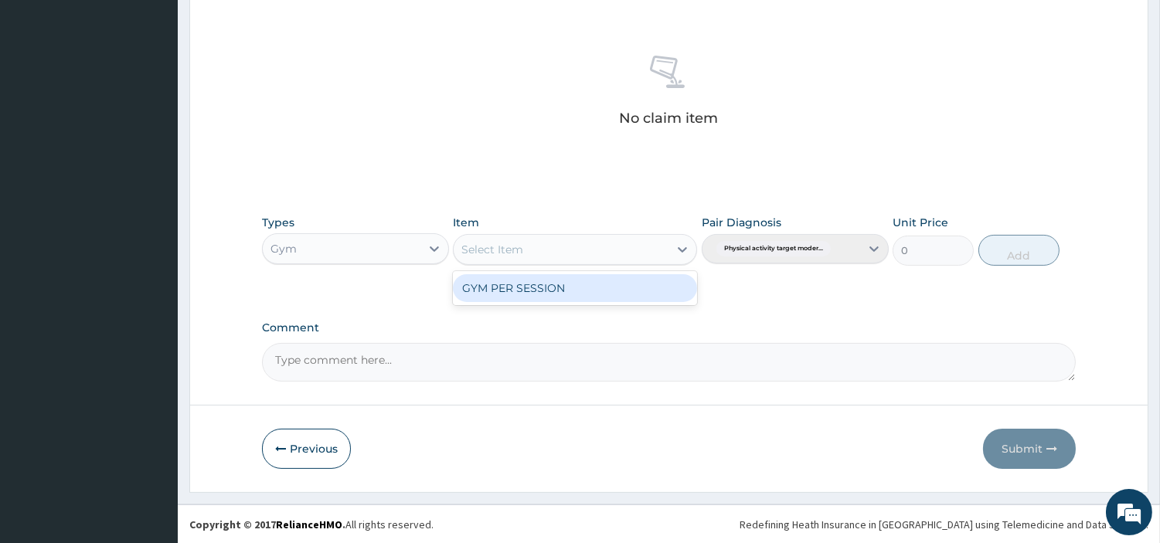
click at [607, 287] on div "GYM PER SESSION" at bounding box center [575, 288] width 244 height 28
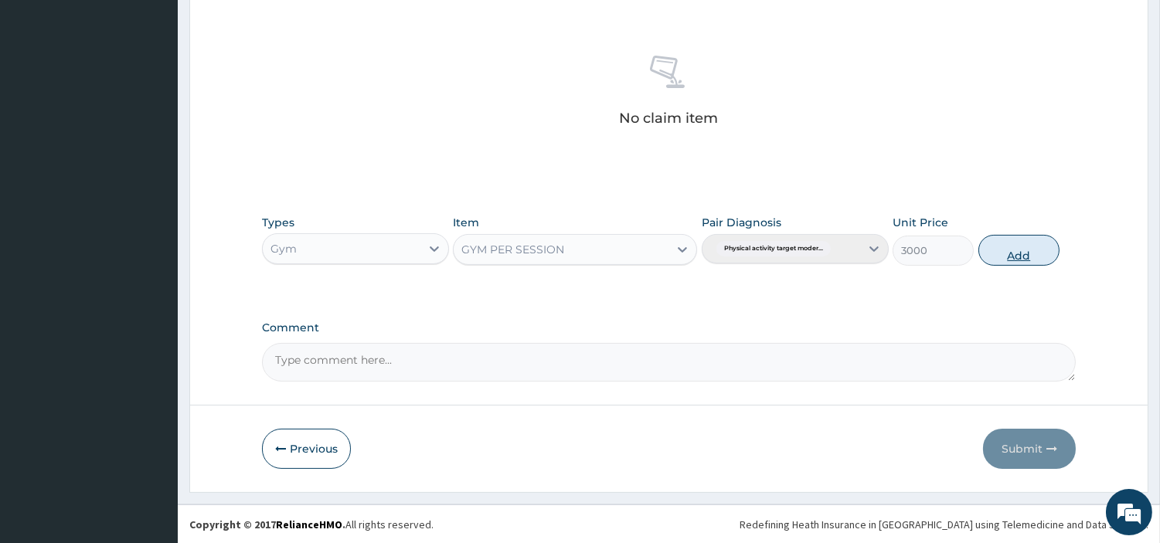
click at [1004, 258] on button "Add" at bounding box center [1018, 250] width 81 height 31
type input "0"
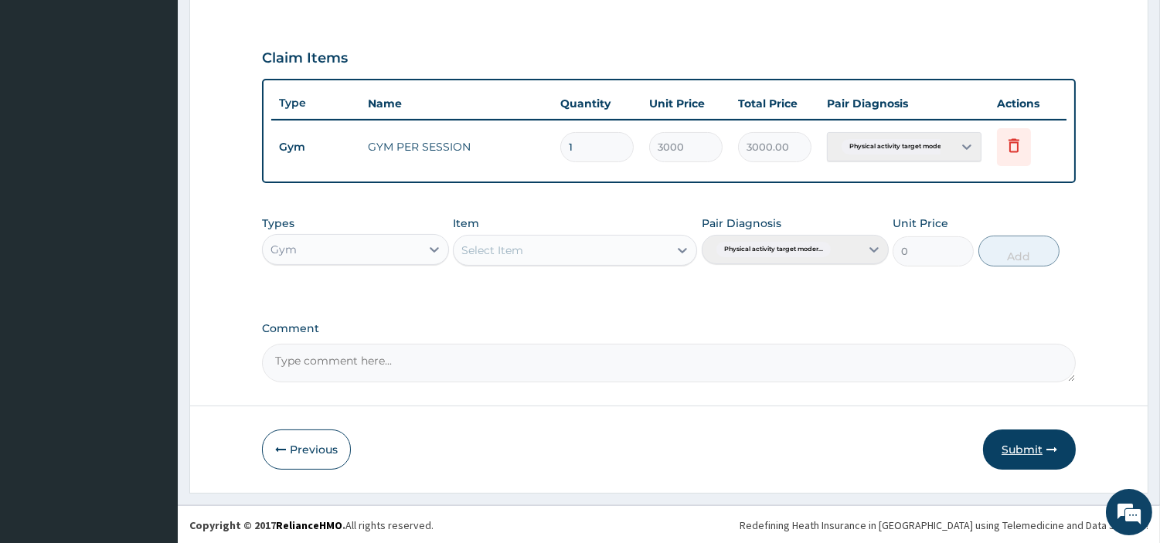
click at [1018, 441] on button "Submit" at bounding box center [1029, 450] width 93 height 40
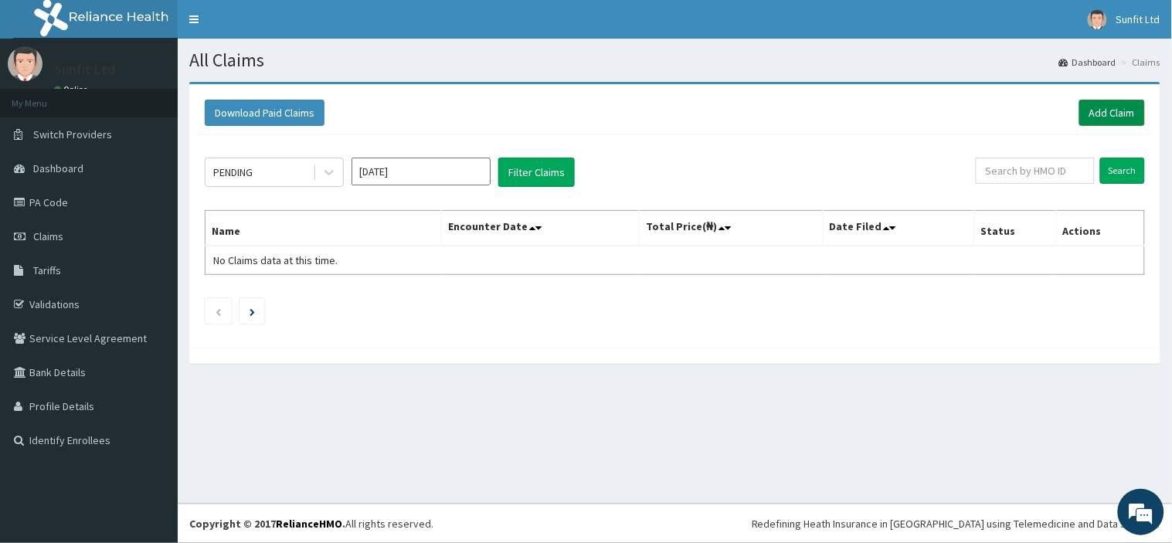
click at [1108, 109] on link "Add Claim" at bounding box center [1112, 113] width 66 height 26
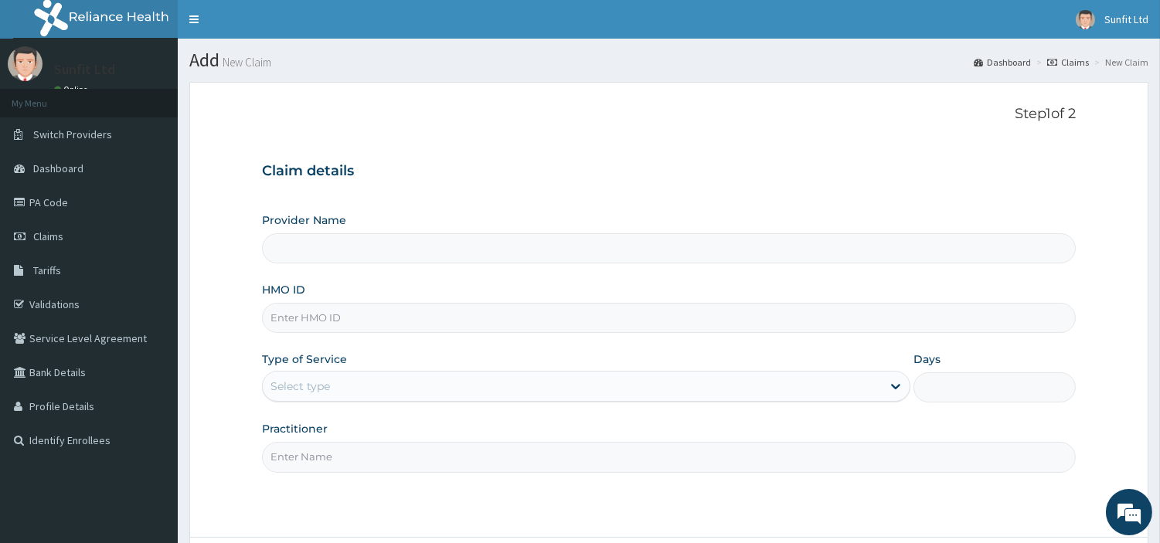
click at [371, 311] on input "HMO ID" at bounding box center [669, 318] width 814 height 30
type input "HNL"
type input "Sunfit International Gym"
type input "1"
type input "HNL/10061/A"
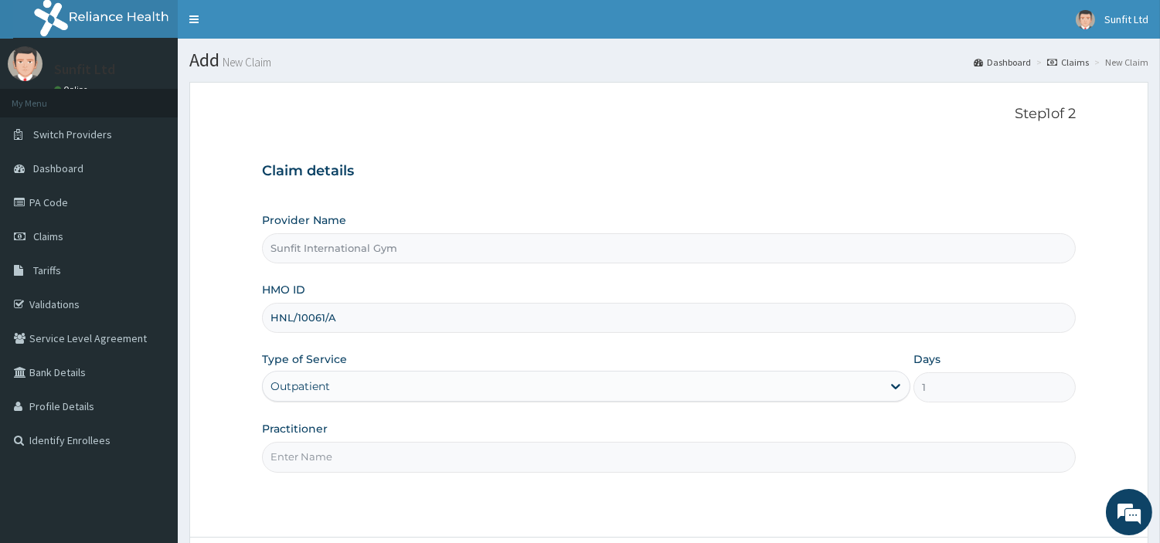
click at [332, 450] on input "Practitioner" at bounding box center [669, 457] width 814 height 30
type input "SUNFIT"
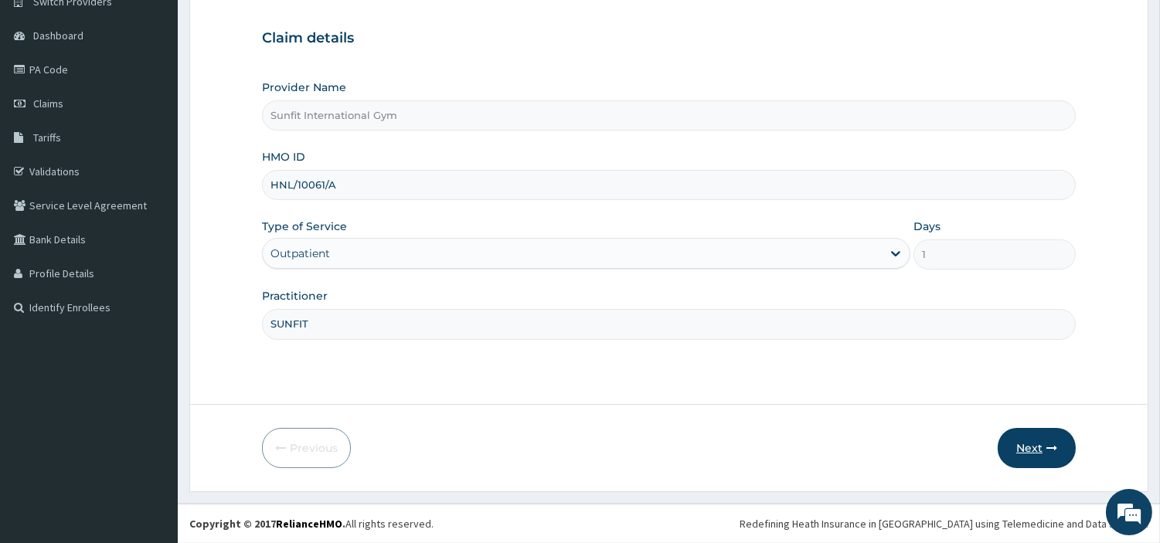
click at [1032, 438] on button "Next" at bounding box center [1037, 448] width 78 height 40
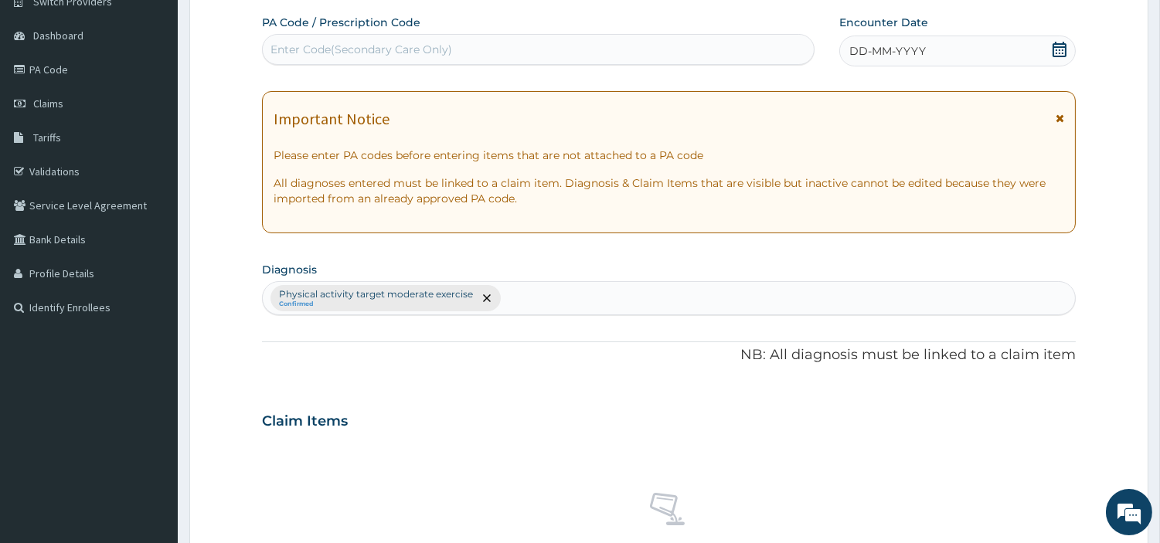
click at [905, 40] on div "DD-MM-YYYY" at bounding box center [957, 51] width 236 height 31
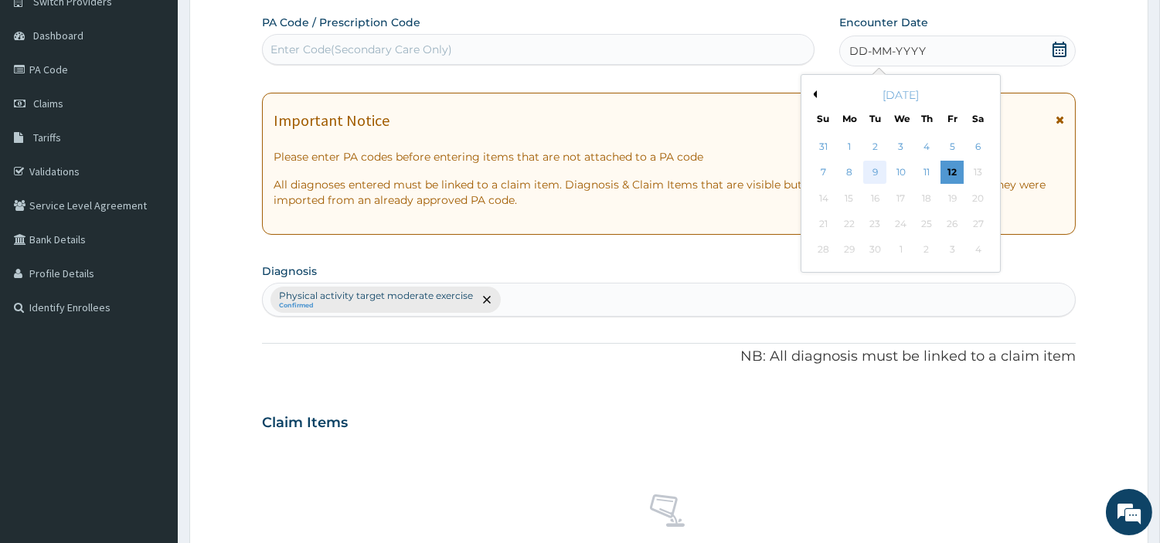
click at [873, 165] on div "9" at bounding box center [874, 172] width 23 height 23
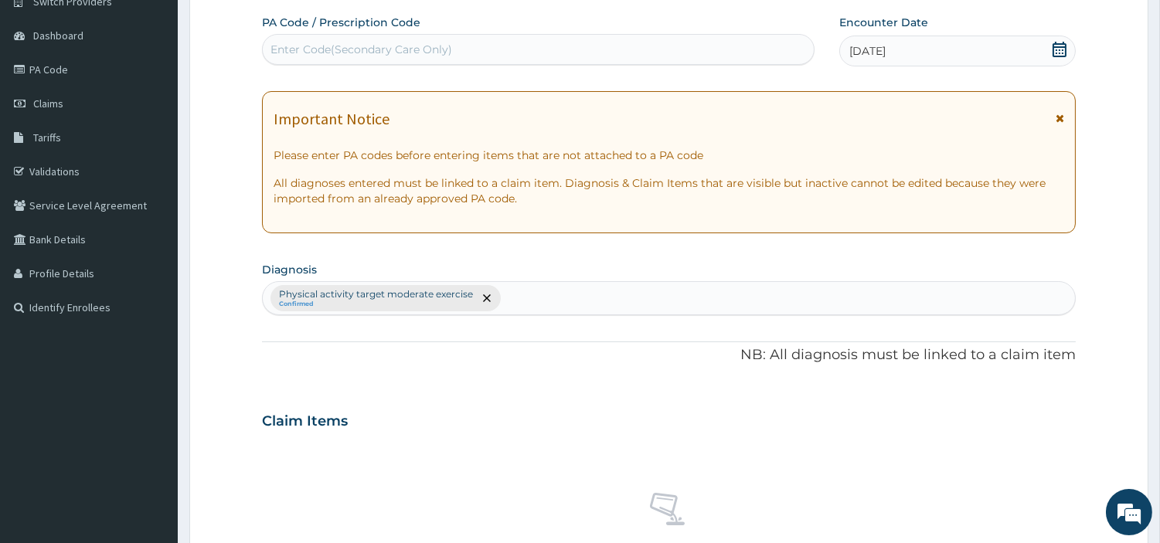
click at [737, 49] on div "Enter Code(Secondary Care Only)" at bounding box center [538, 49] width 551 height 25
click at [322, 51] on input "PA/1879F25" at bounding box center [301, 49] width 63 height 15
click at [294, 51] on input "PA/1879F25" at bounding box center [301, 49] width 63 height 15
type input "PA/879F25"
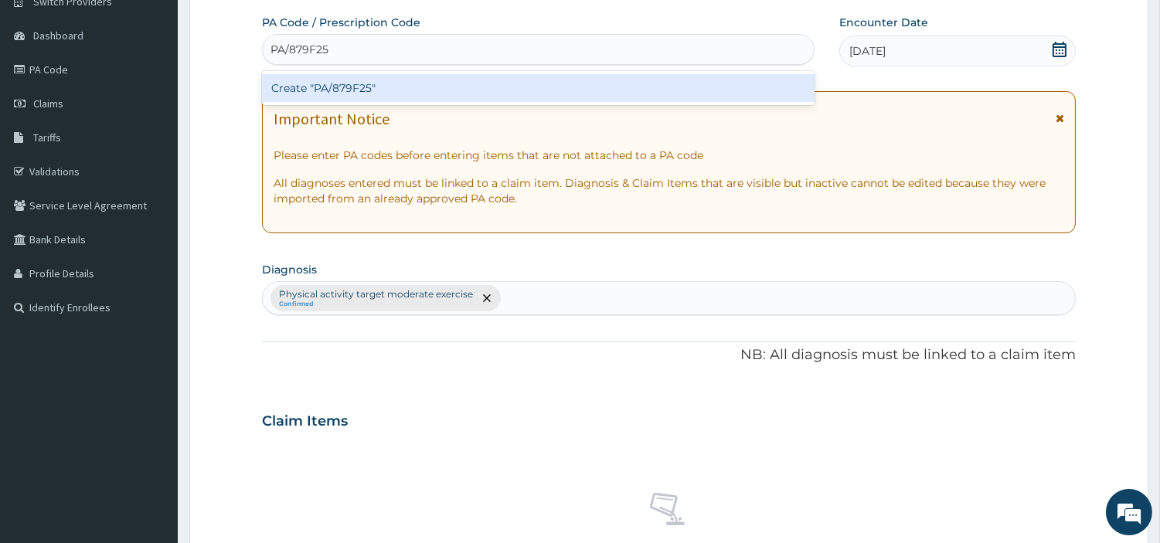
click at [348, 88] on div "Create "PA/879F25"" at bounding box center [538, 88] width 552 height 28
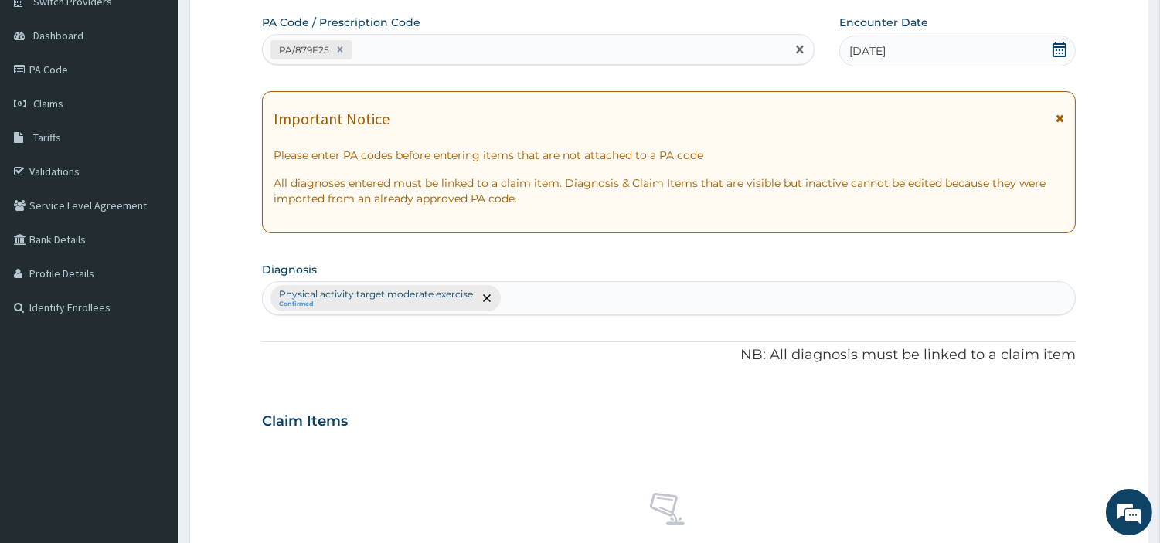
scroll to position [570, 0]
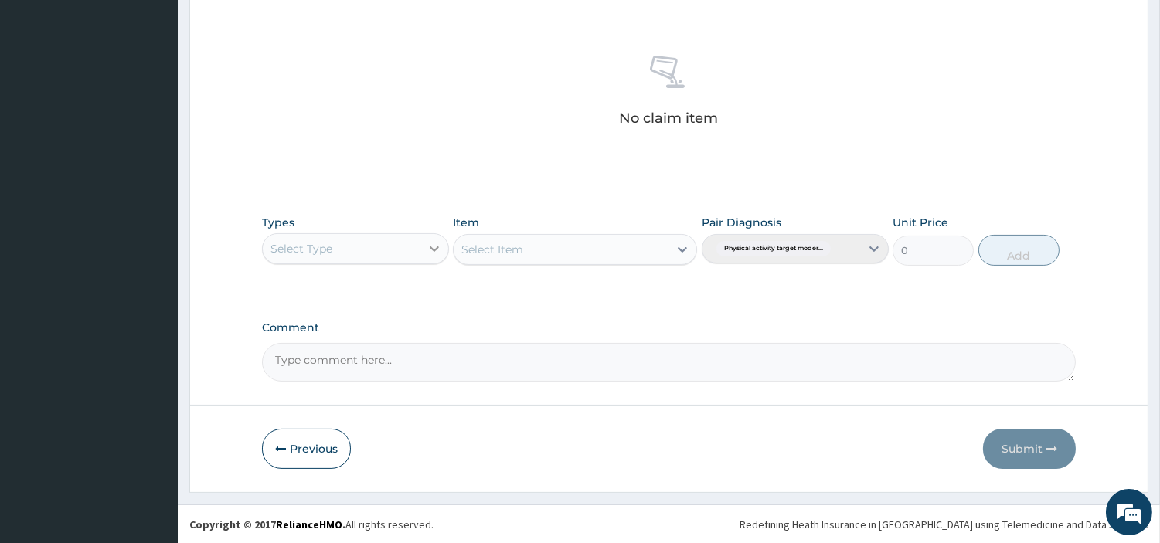
click at [423, 247] on div at bounding box center [434, 249] width 28 height 28
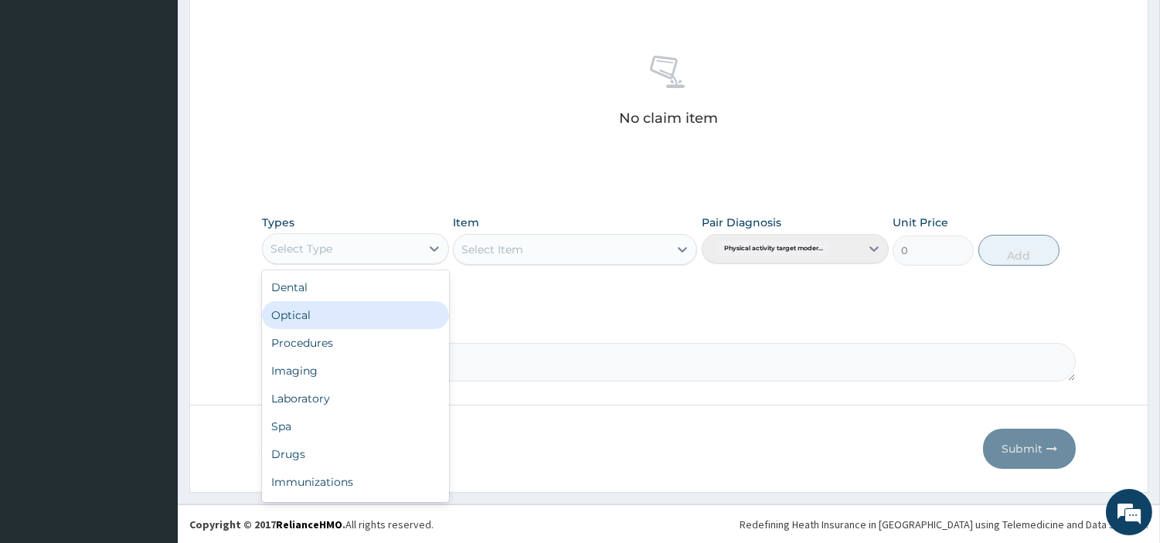
scroll to position [51, 0]
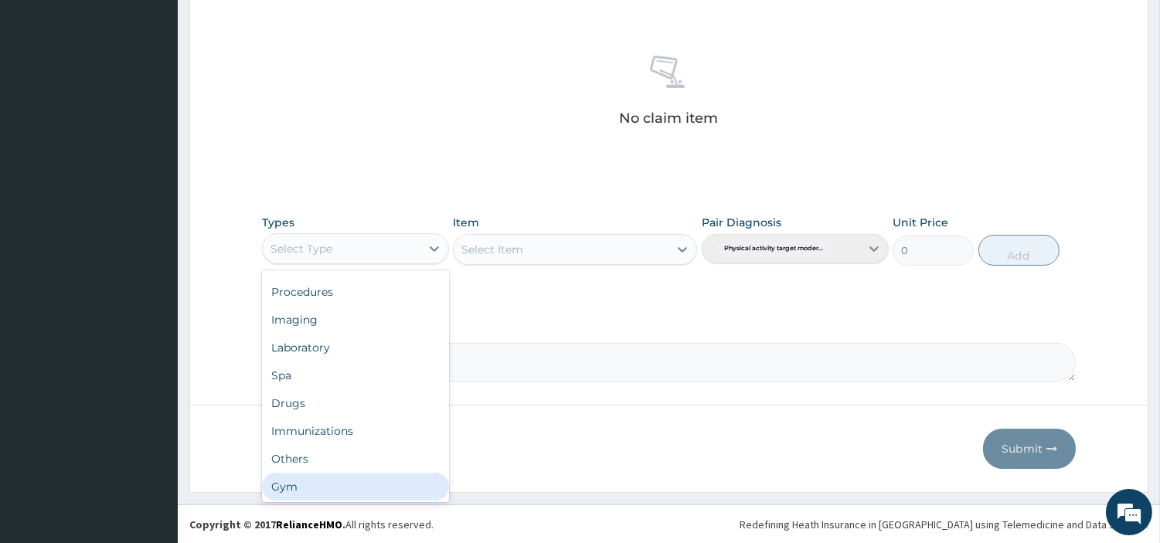
click at [372, 474] on div "Gym" at bounding box center [355, 487] width 187 height 28
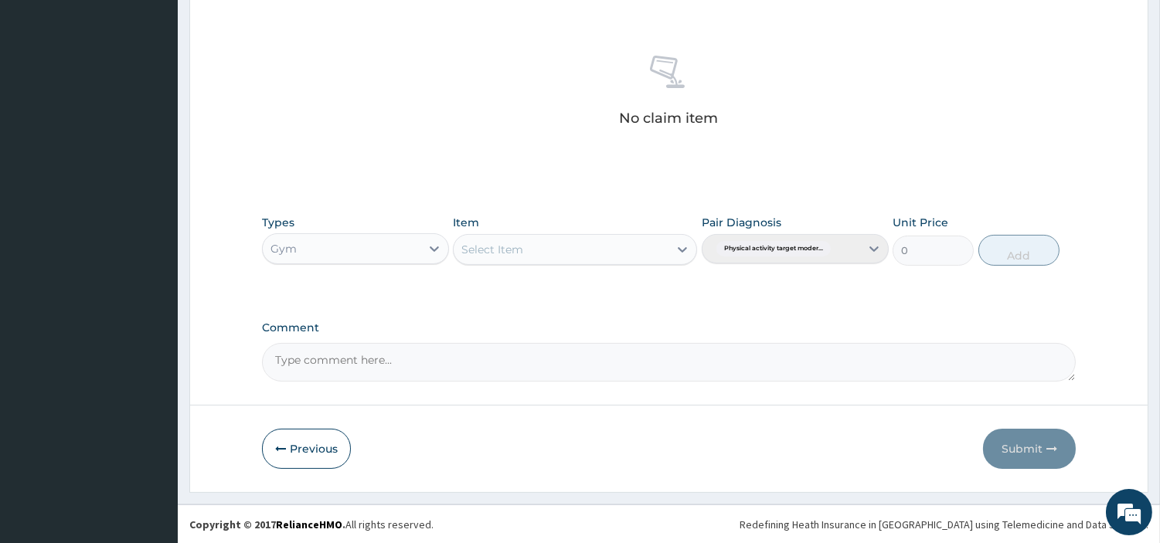
click at [608, 250] on div "Select Item" at bounding box center [561, 249] width 215 height 25
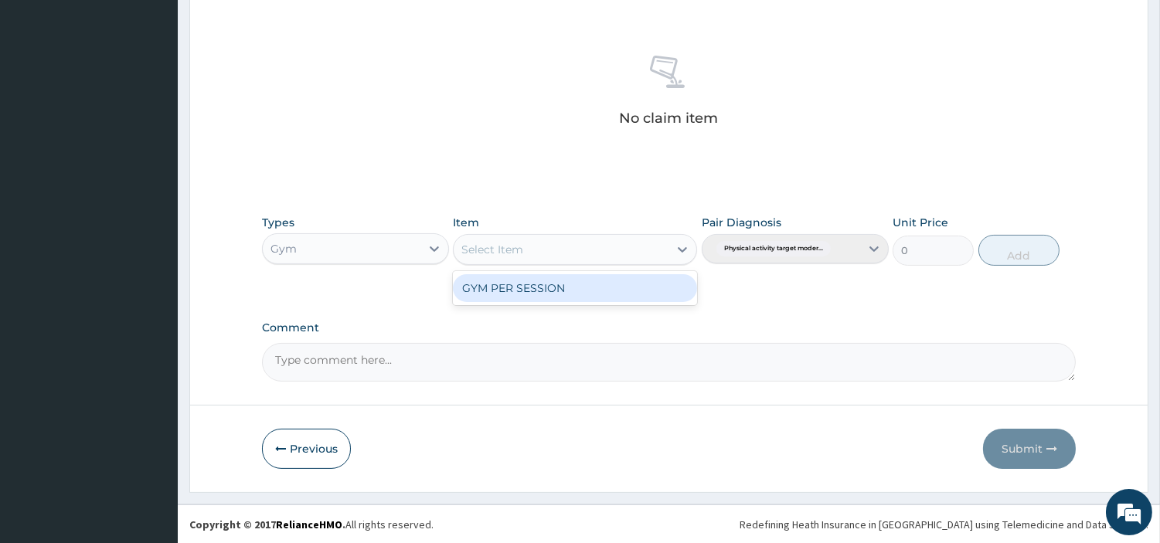
click at [593, 283] on div "GYM PER SESSION" at bounding box center [575, 288] width 244 height 28
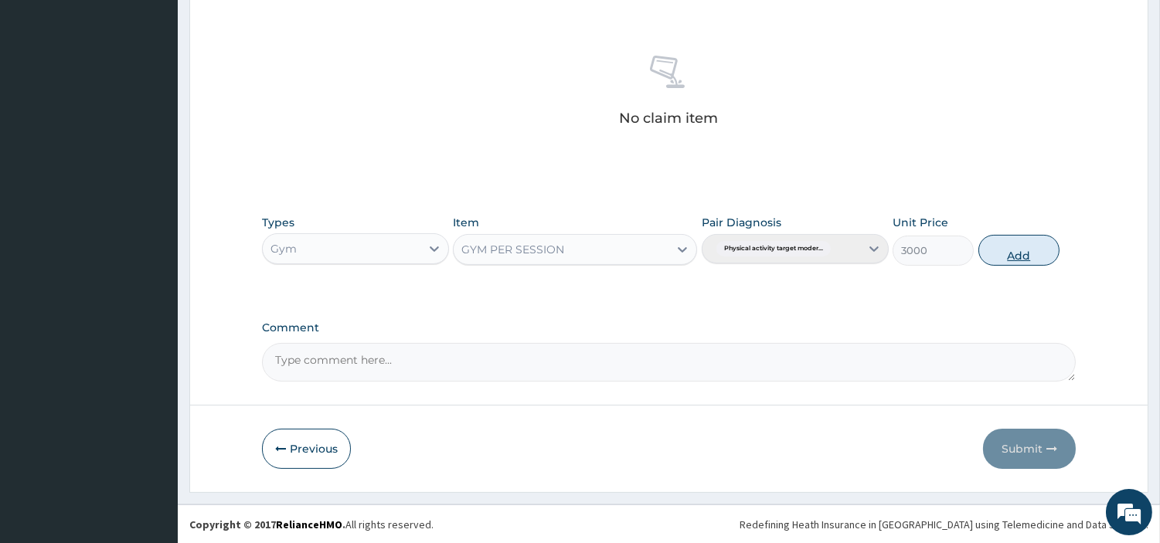
click at [1002, 265] on button "Add" at bounding box center [1018, 250] width 81 height 31
type input "0"
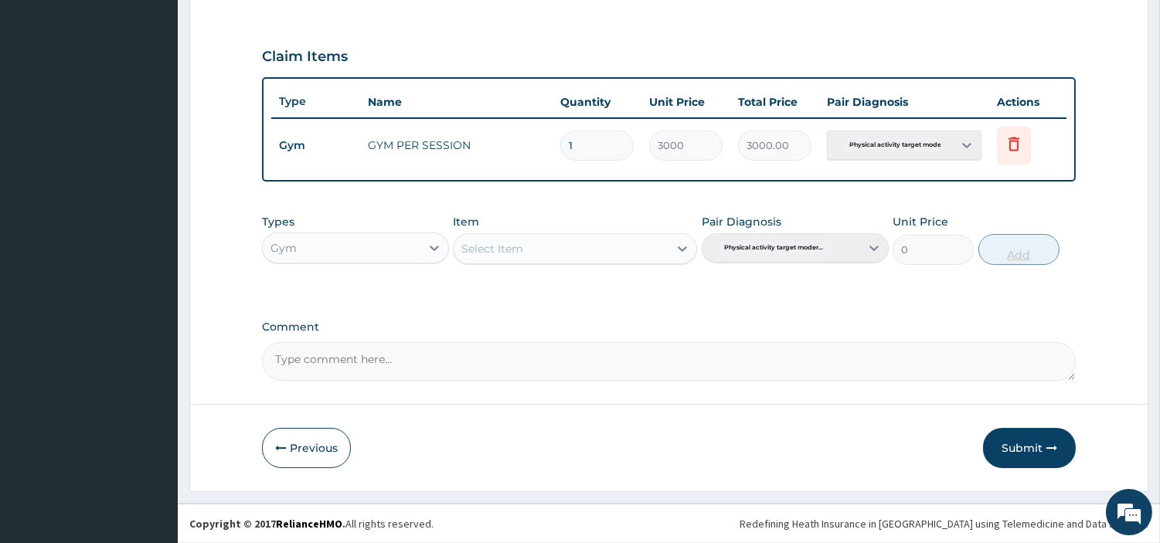
scroll to position [496, 0]
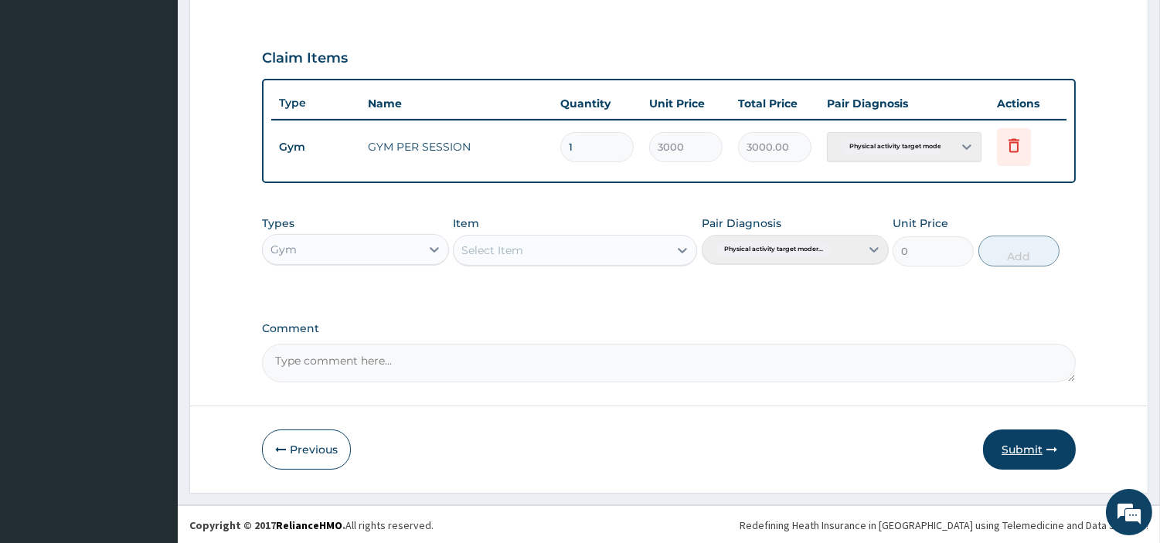
click at [1018, 454] on button "Submit" at bounding box center [1029, 450] width 93 height 40
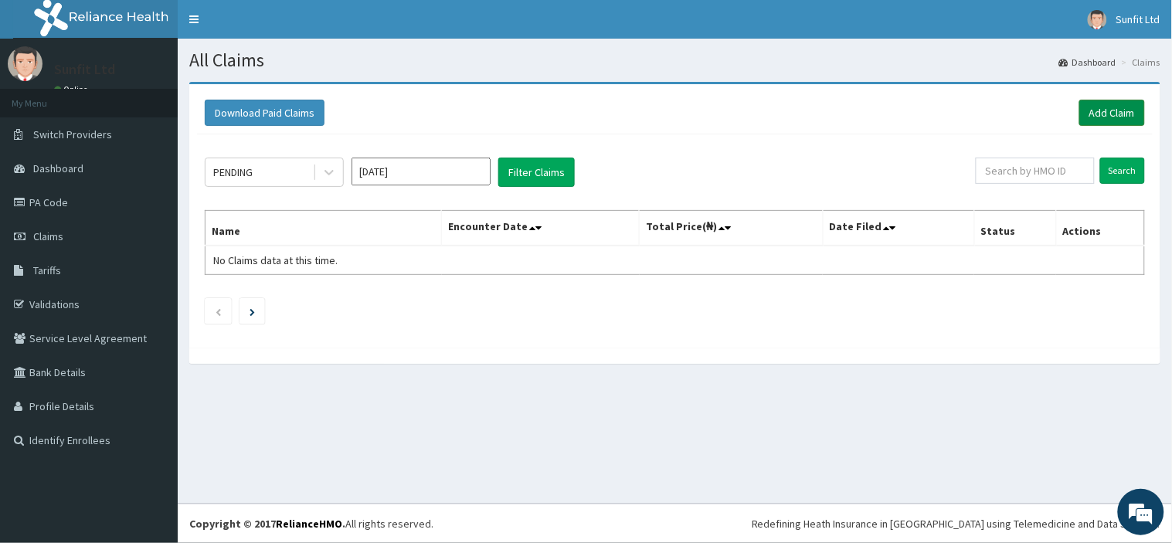
click at [1093, 109] on link "Add Claim" at bounding box center [1112, 113] width 66 height 26
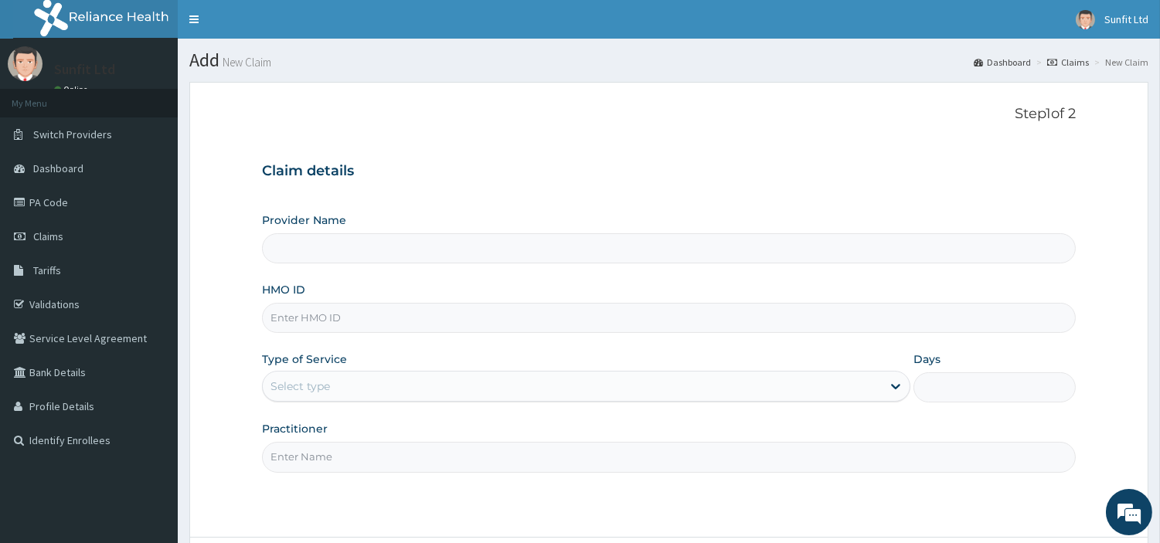
click at [423, 323] on input "HMO ID" at bounding box center [669, 318] width 814 height 30
type input "RB"
type input "Sunfit International Gym"
type input "1"
type input "RBP/10025/A"
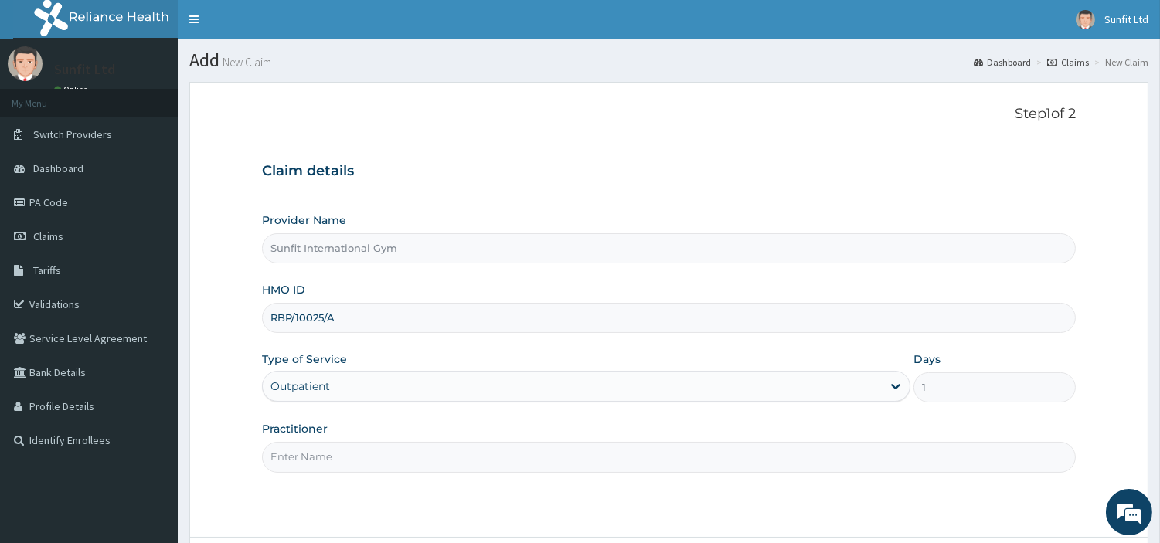
click at [329, 457] on input "Practitioner" at bounding box center [669, 457] width 814 height 30
type input "SUNFIT"
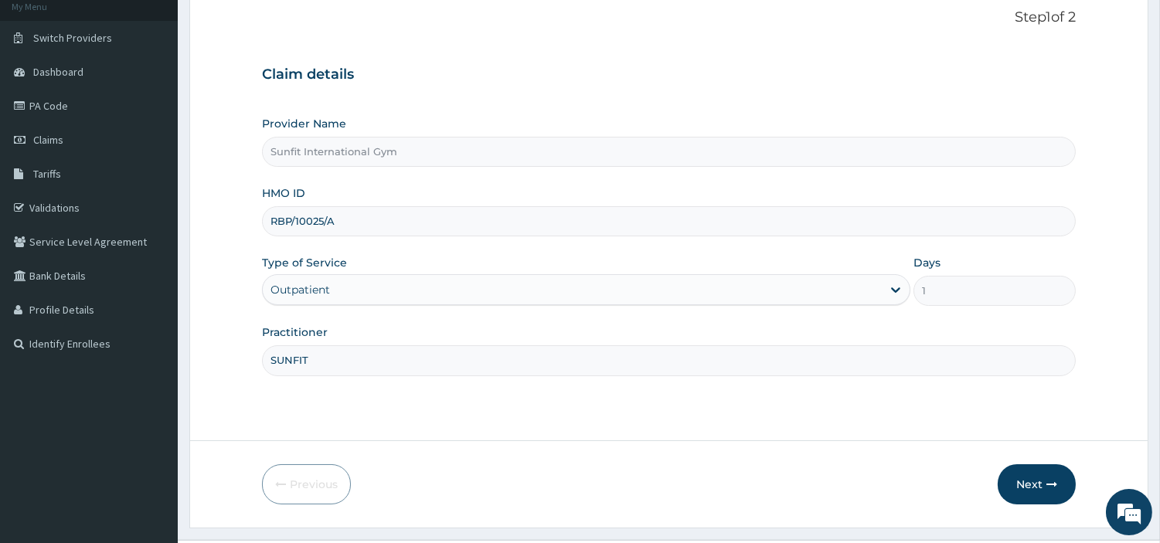
scroll to position [133, 0]
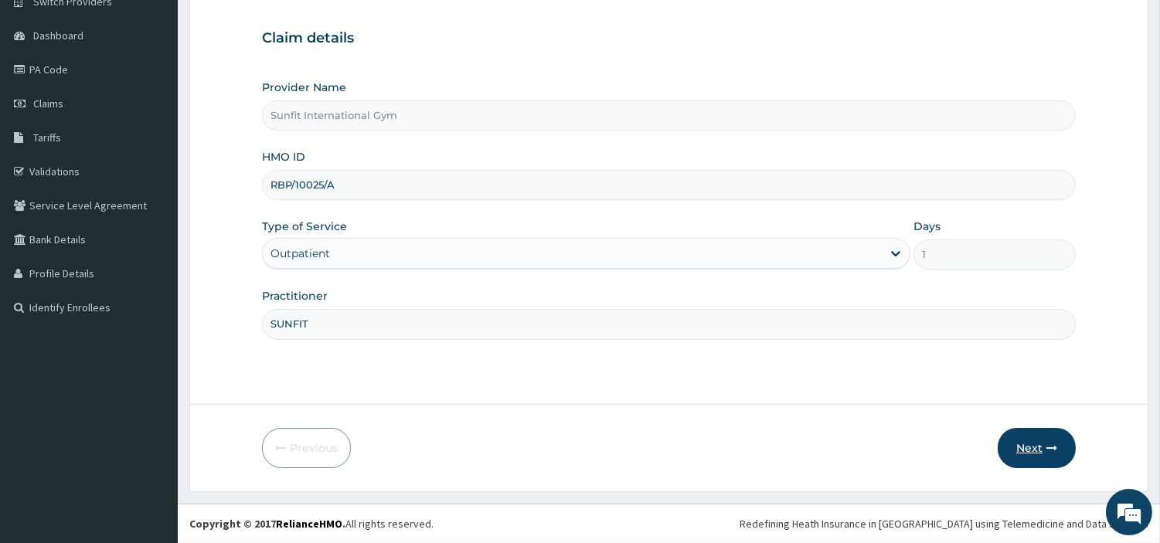
click at [1045, 441] on button "Next" at bounding box center [1037, 448] width 78 height 40
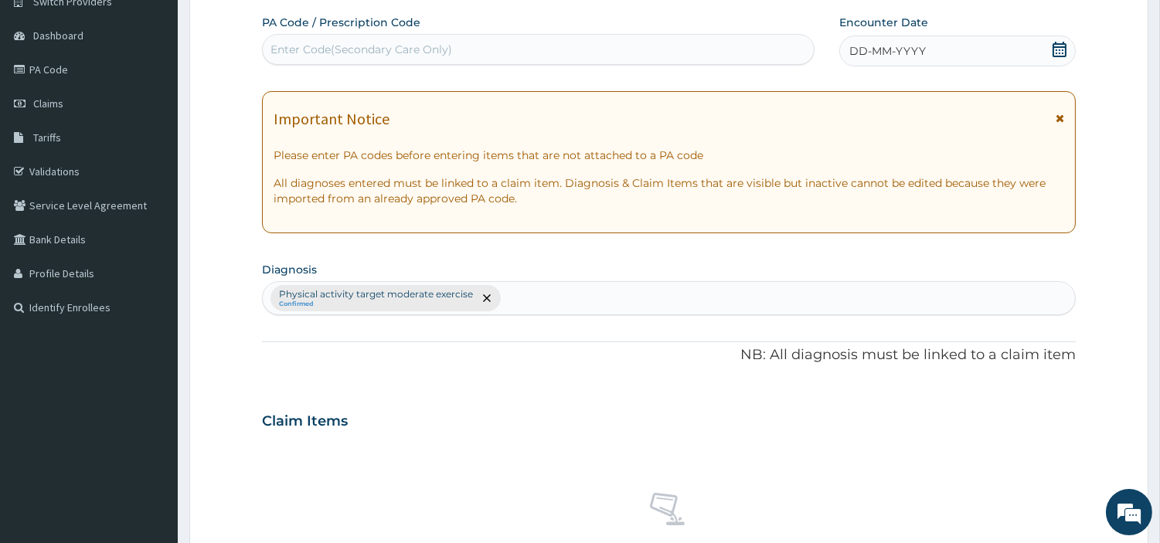
click at [952, 47] on div "DD-MM-YYYY" at bounding box center [957, 51] width 236 height 31
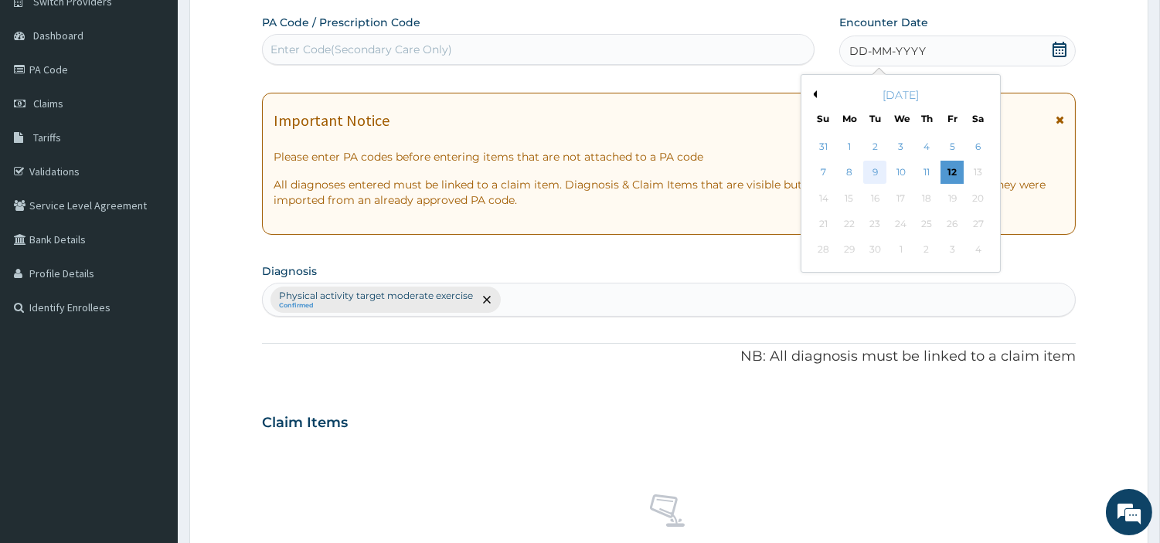
click at [870, 172] on div "9" at bounding box center [874, 172] width 23 height 23
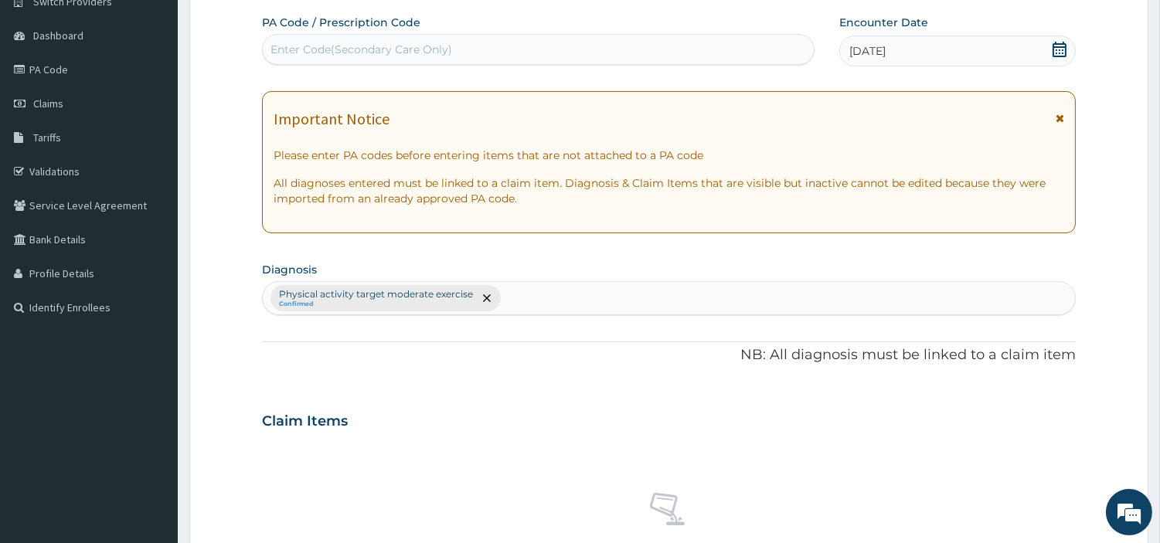
click at [568, 50] on div "Enter Code(Secondary Care Only)" at bounding box center [538, 49] width 551 height 25
type input "PA/B94330"
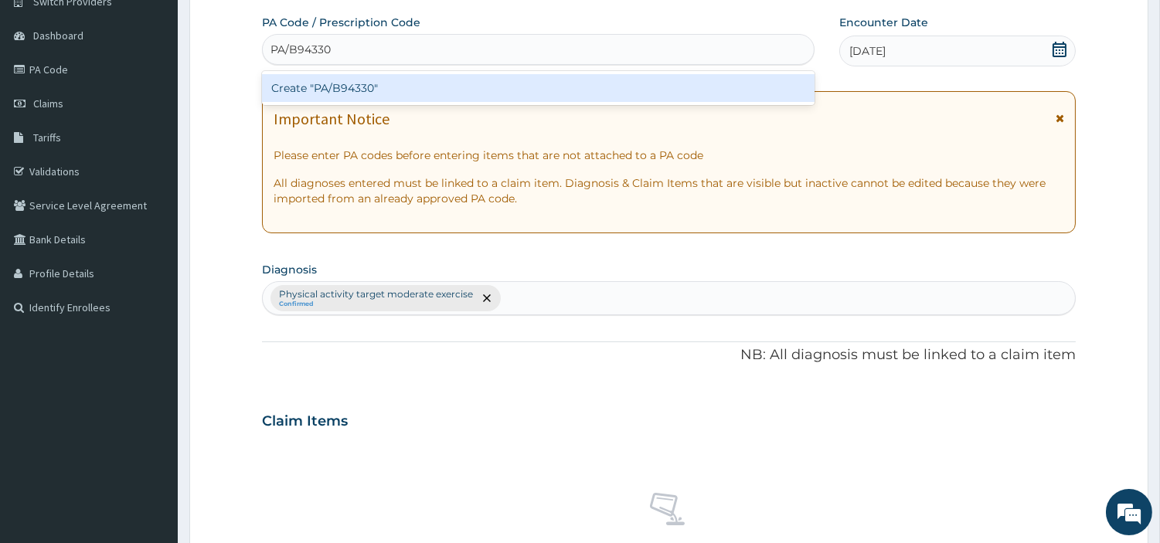
click at [317, 83] on div "Create "PA/B94330"" at bounding box center [538, 88] width 552 height 28
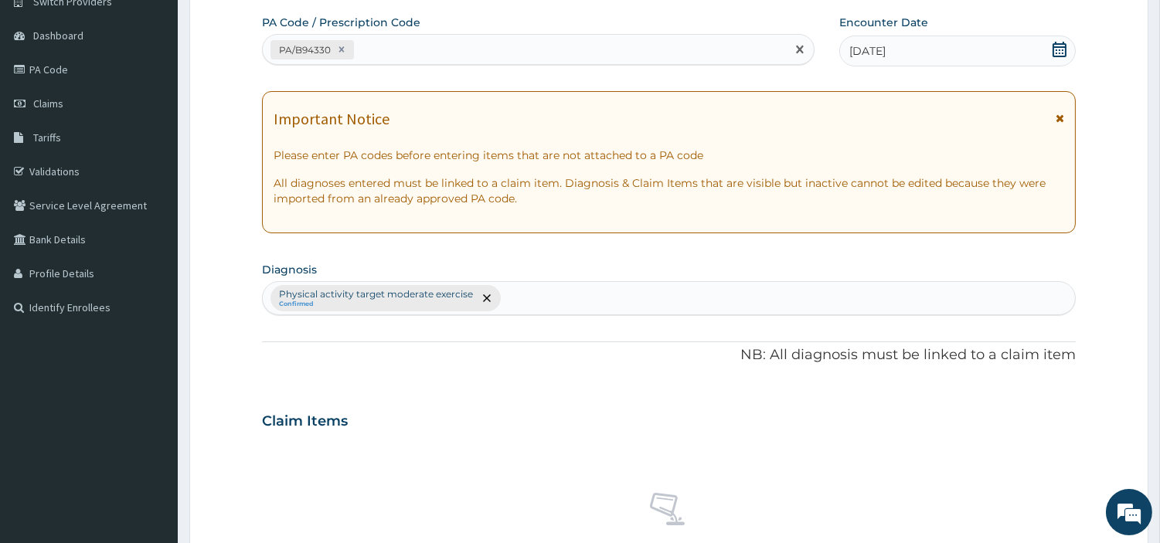
scroll to position [570, 0]
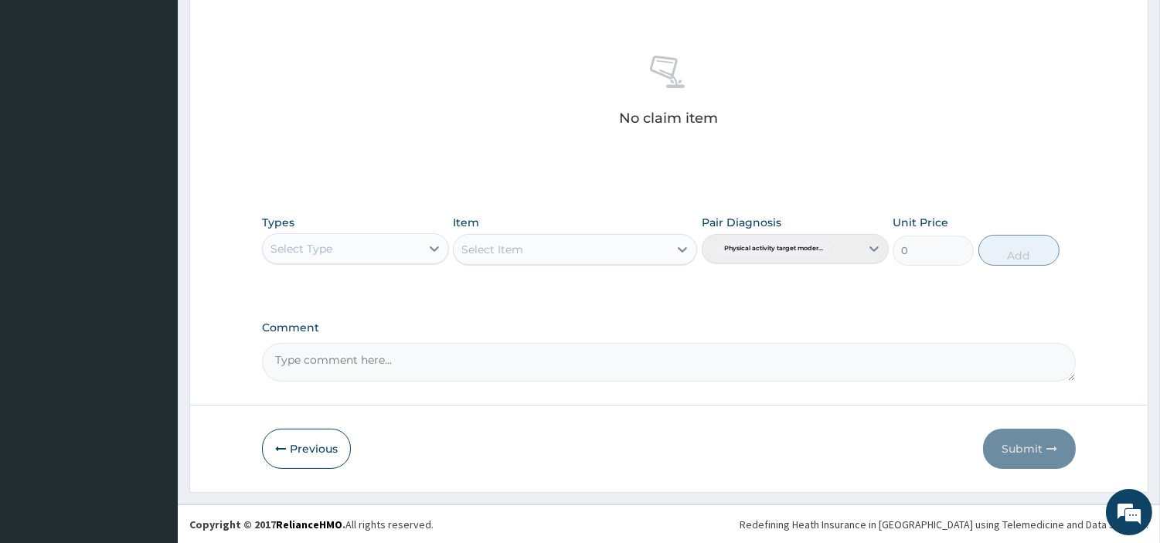
click at [361, 240] on div "Select Type" at bounding box center [342, 248] width 158 height 25
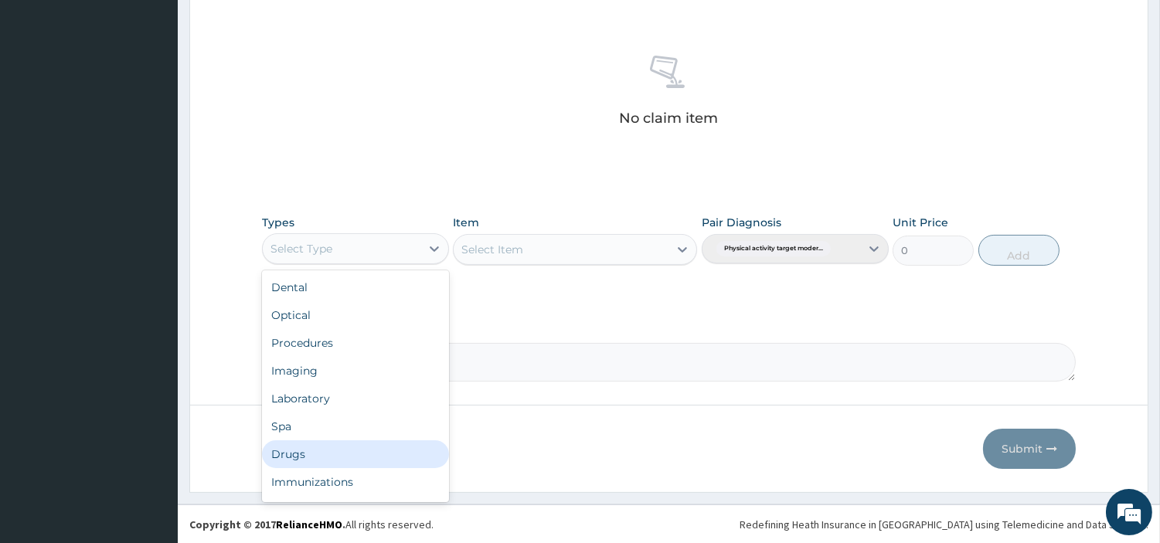
scroll to position [51, 0]
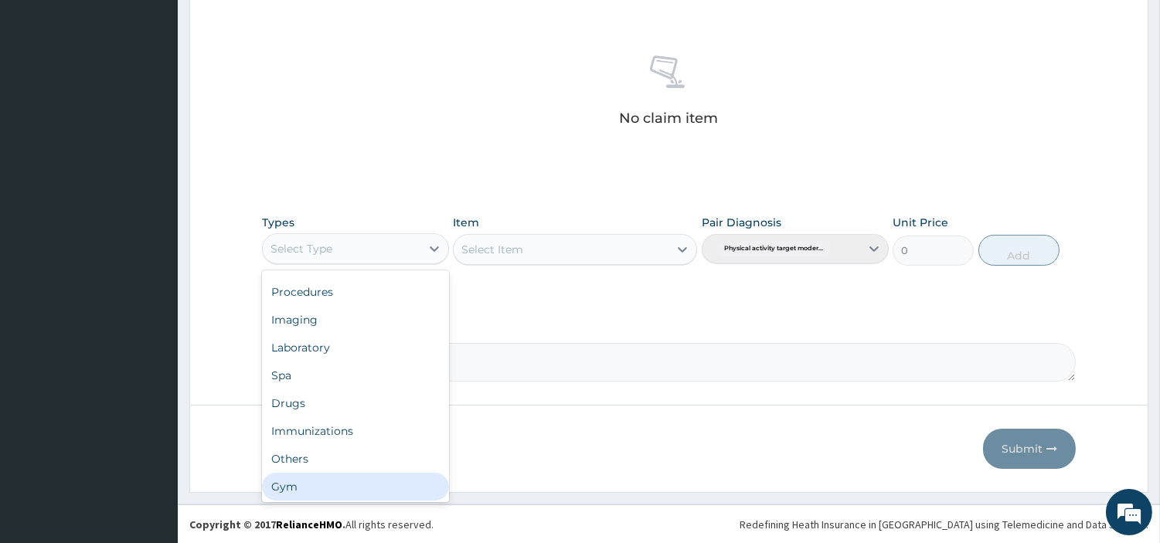
click at [365, 483] on div "Gym" at bounding box center [355, 487] width 187 height 28
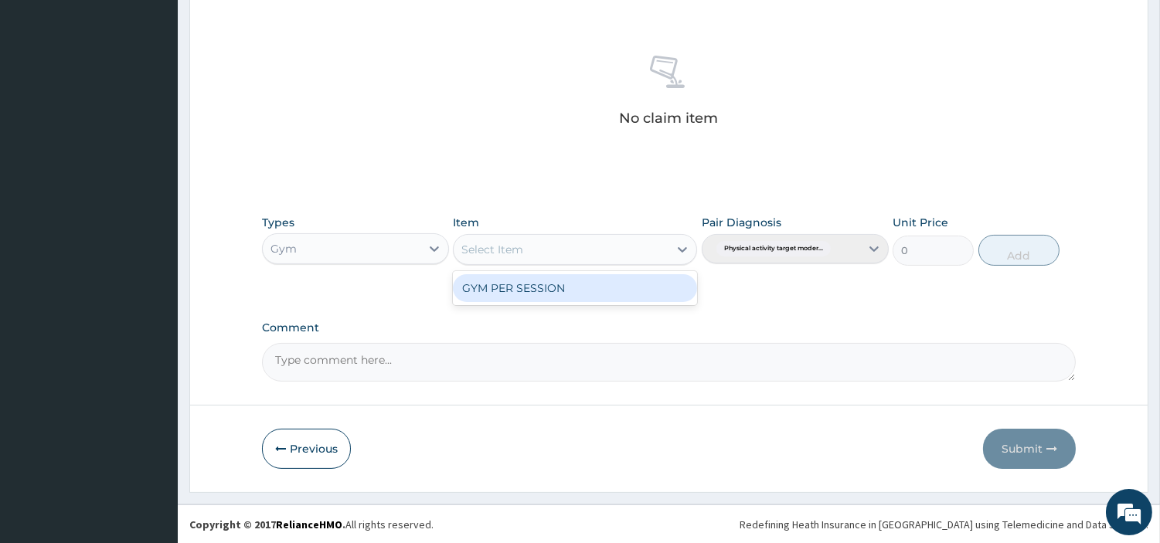
click at [575, 251] on div "Select Item" at bounding box center [561, 249] width 215 height 25
click at [566, 287] on div "GYM PER SESSION" at bounding box center [575, 288] width 244 height 28
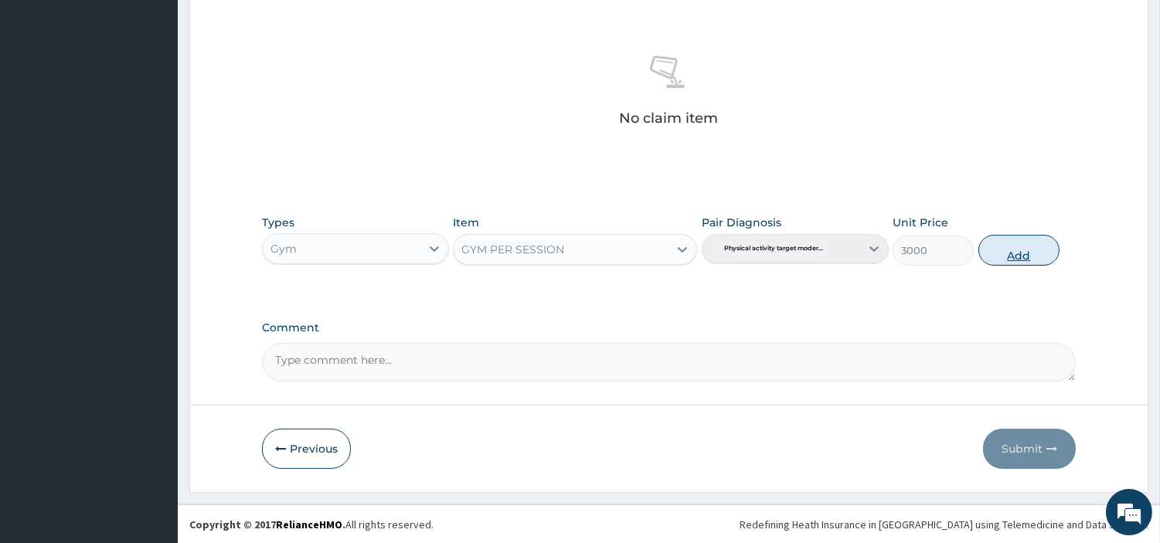
click at [1002, 253] on button "Add" at bounding box center [1018, 250] width 81 height 31
type input "0"
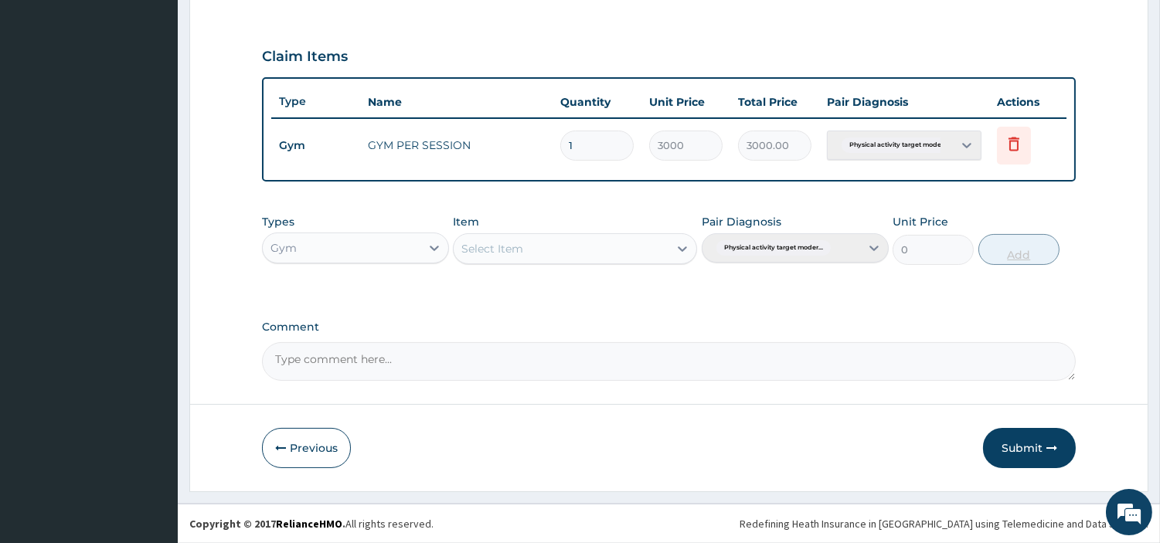
scroll to position [496, 0]
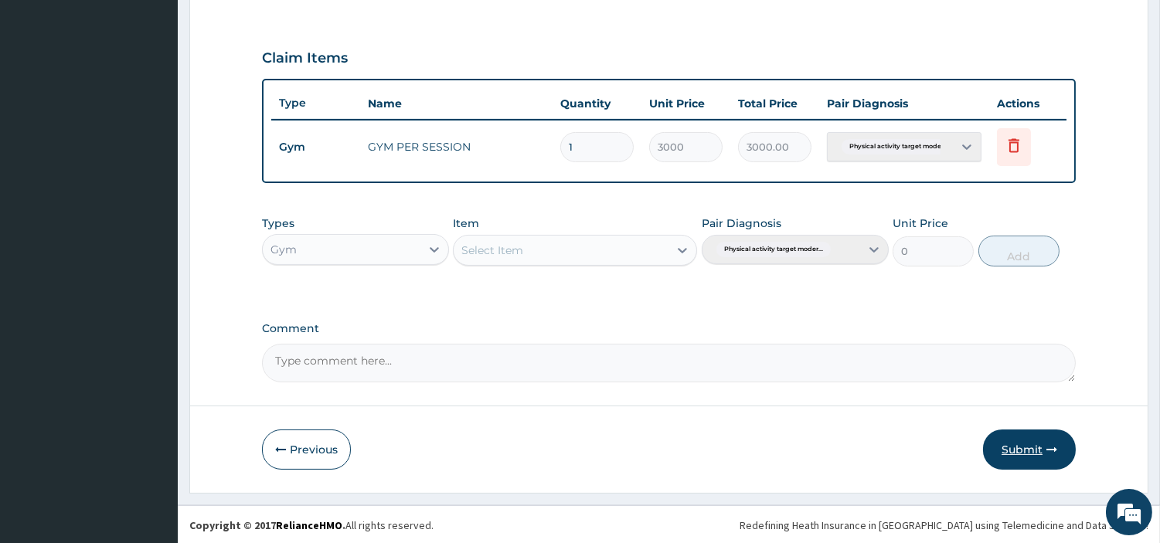
click at [1036, 441] on button "Submit" at bounding box center [1029, 450] width 93 height 40
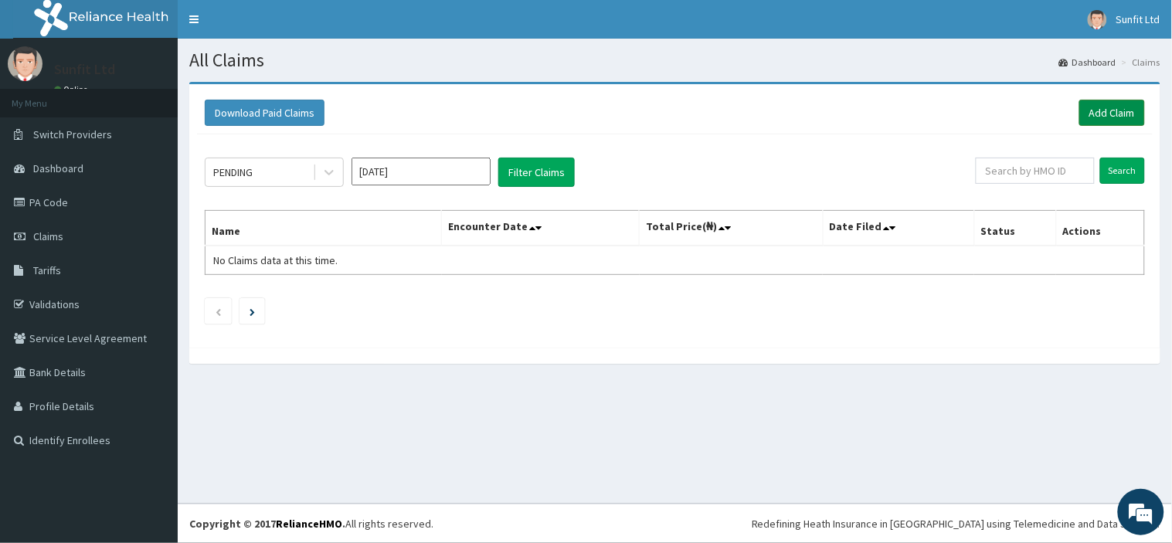
click at [1099, 107] on link "Add Claim" at bounding box center [1112, 113] width 66 height 26
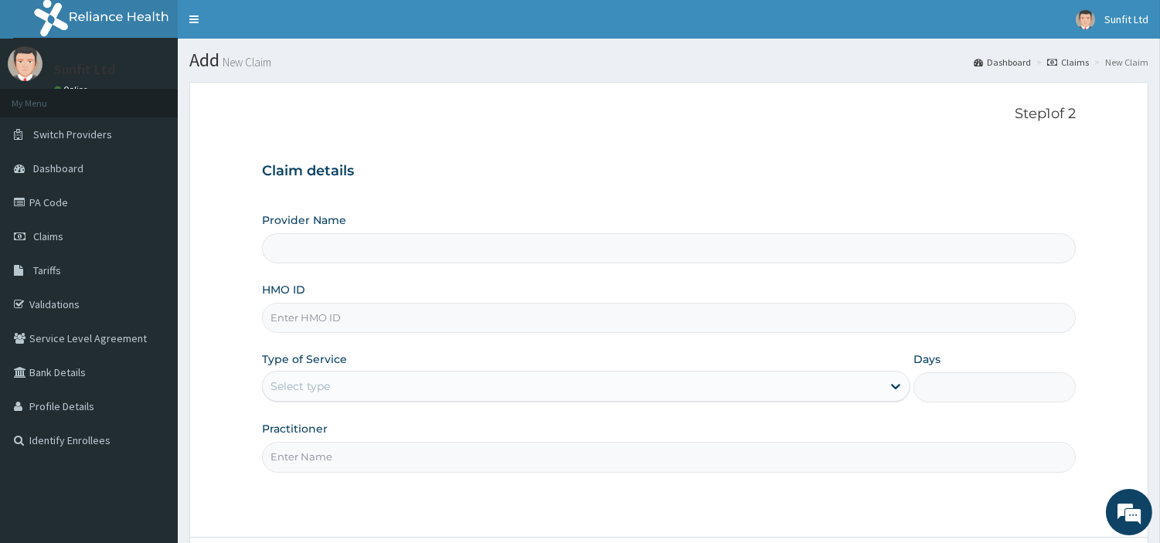
click at [320, 314] on input "HMO ID" at bounding box center [669, 318] width 814 height 30
type input "Sunfit International Gym"
type input "1"
type input "PRN/10194/A"
click at [376, 457] on input "Practitioner" at bounding box center [669, 457] width 814 height 30
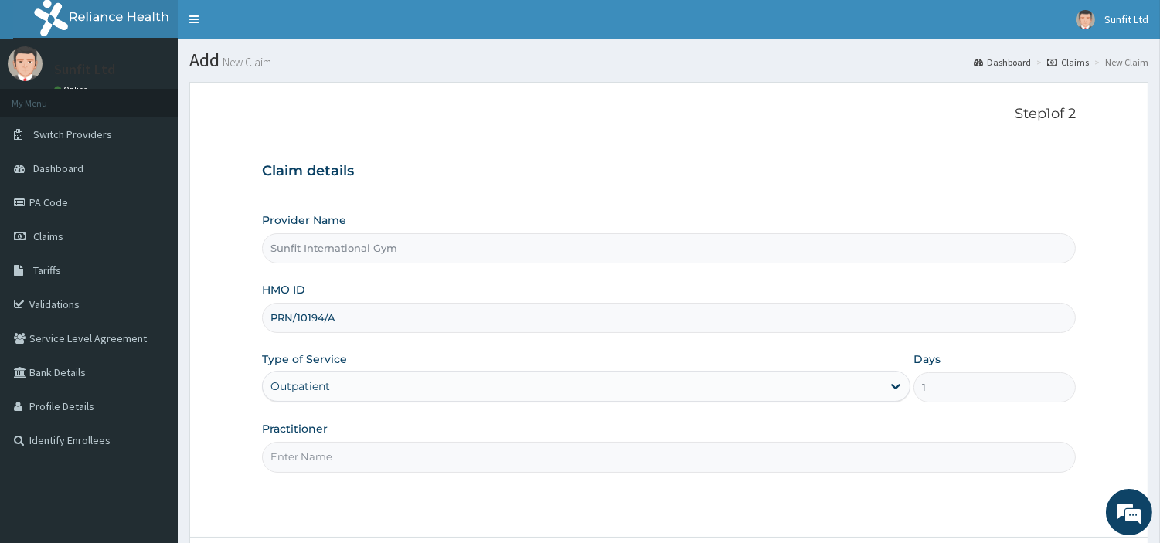
type input "SUNFIT"
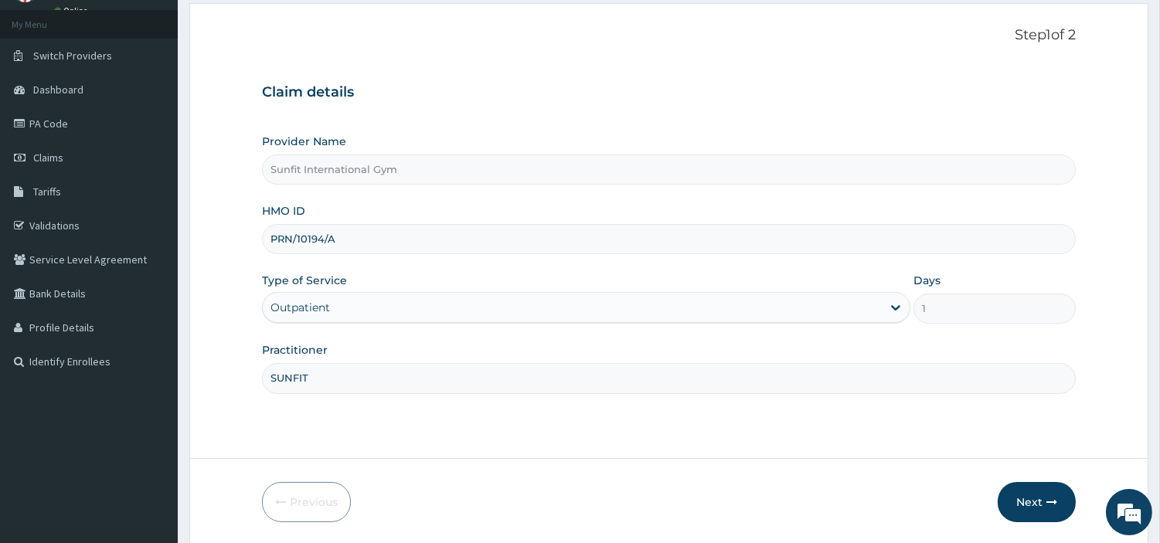
scroll to position [133, 0]
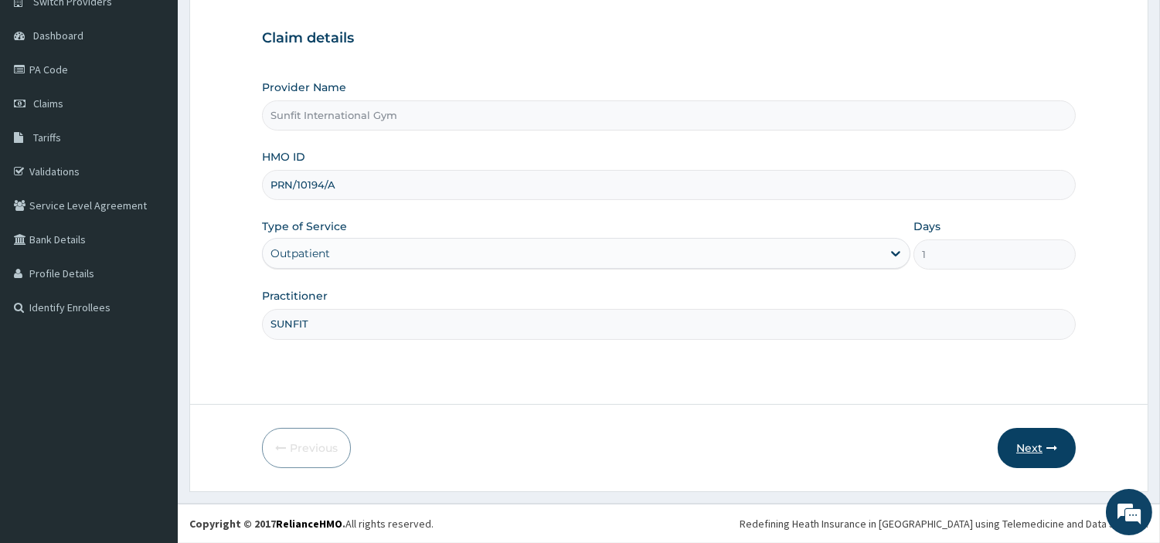
click at [1045, 438] on button "Next" at bounding box center [1037, 448] width 78 height 40
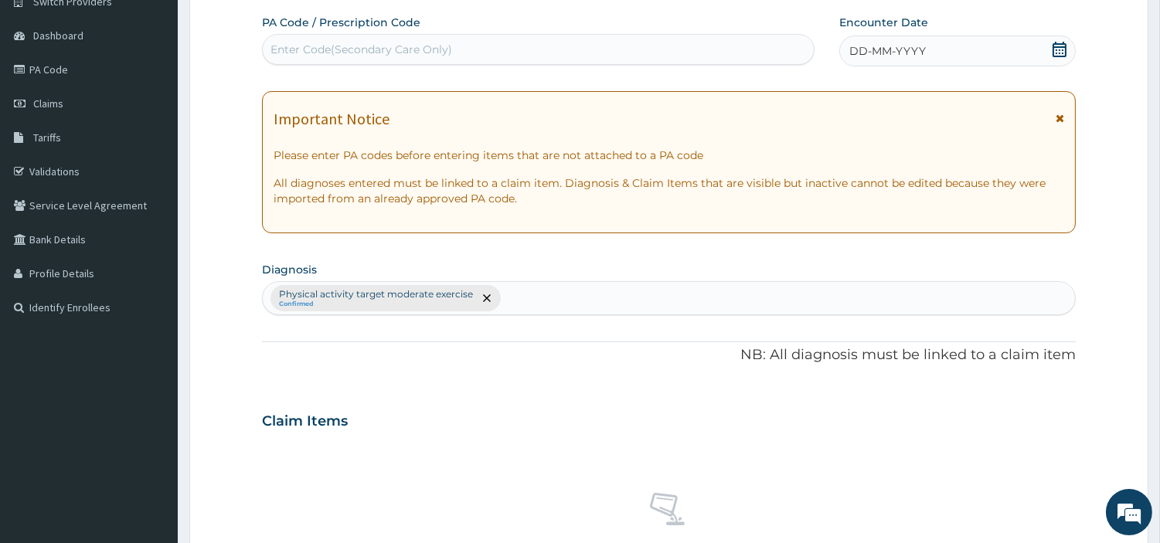
click at [966, 49] on div "DD-MM-YYYY" at bounding box center [957, 51] width 236 height 31
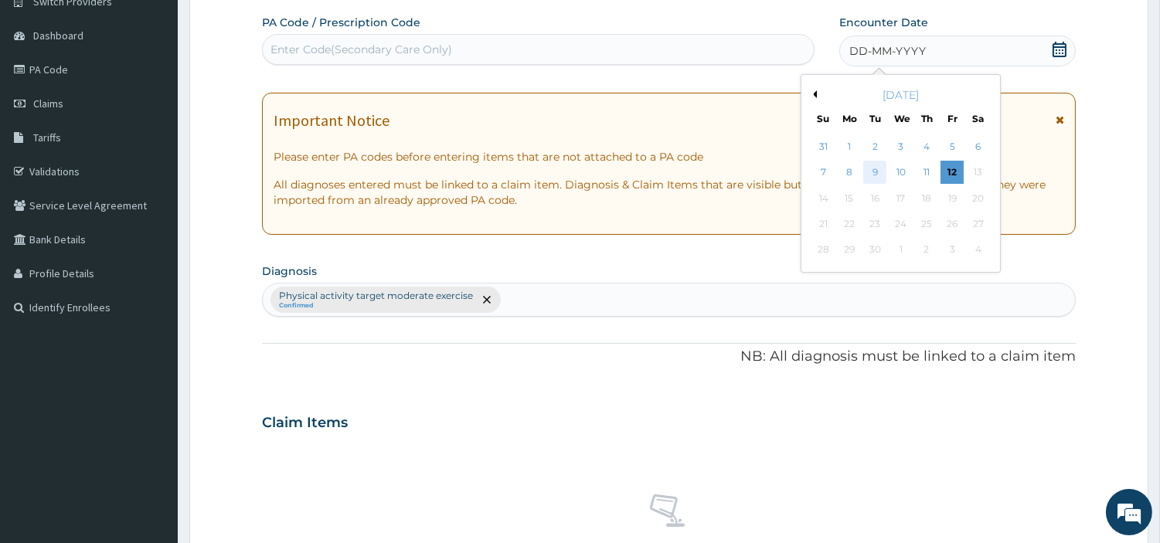
click at [870, 168] on div "9" at bounding box center [874, 172] width 23 height 23
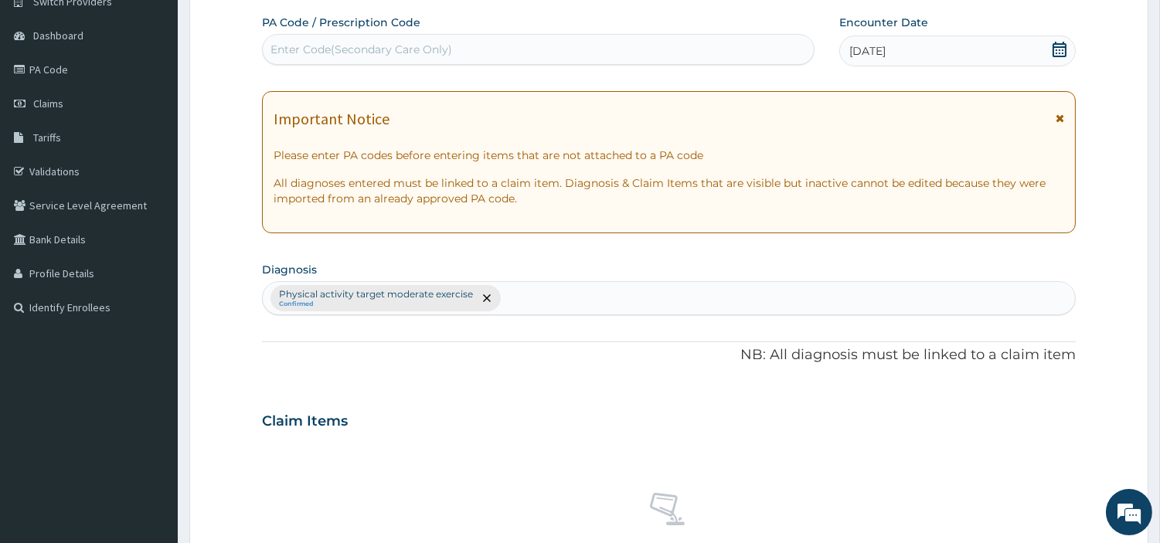
click at [636, 58] on div "Enter Code(Secondary Care Only)" at bounding box center [538, 49] width 551 height 25
type input "PA/E39D13"
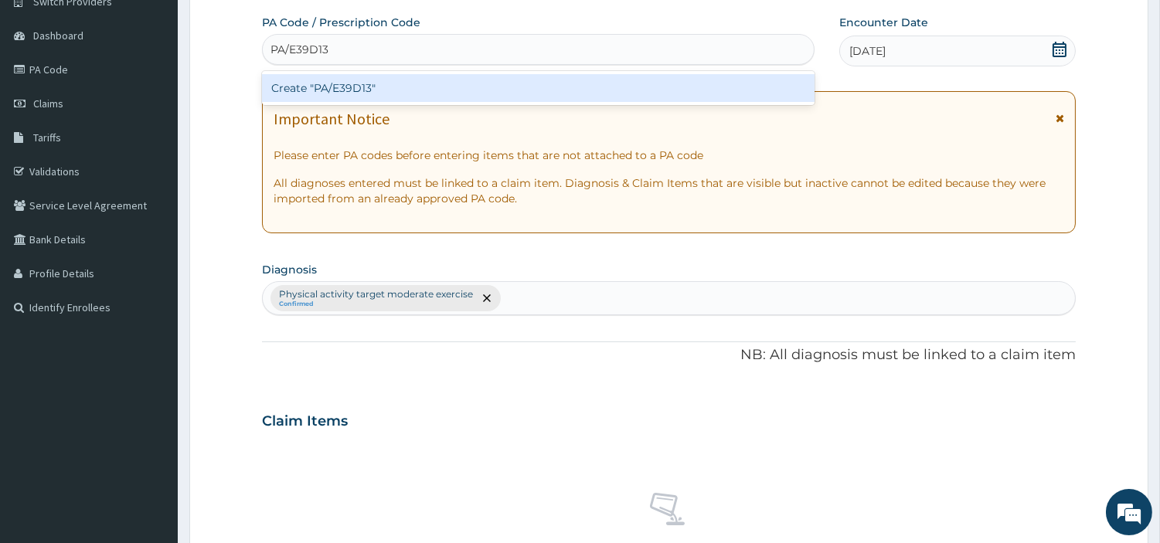
click at [352, 89] on div "Create "PA/E39D13"" at bounding box center [538, 88] width 552 height 28
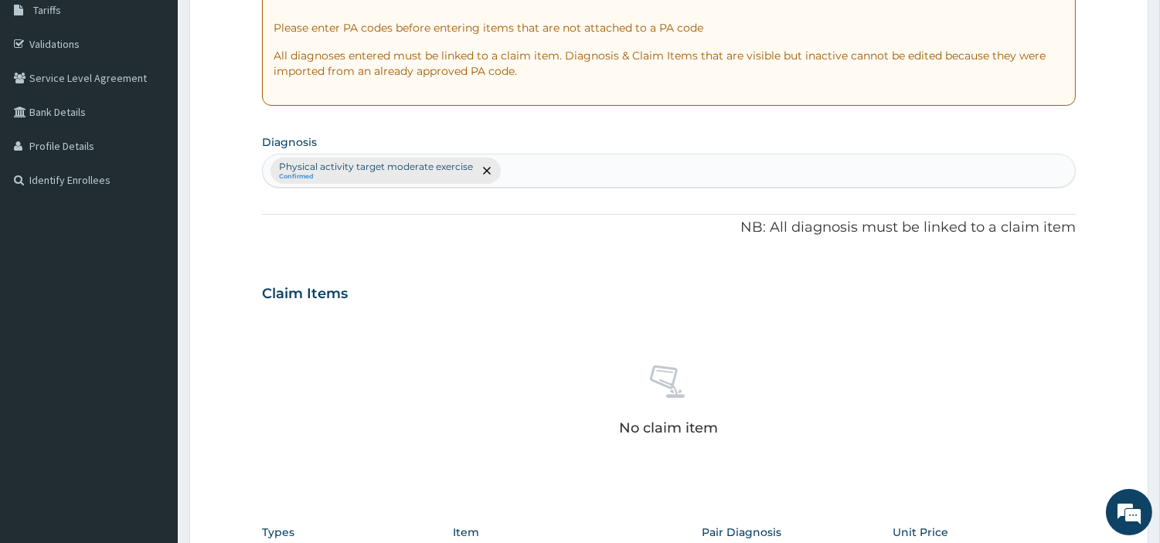
scroll to position [570, 0]
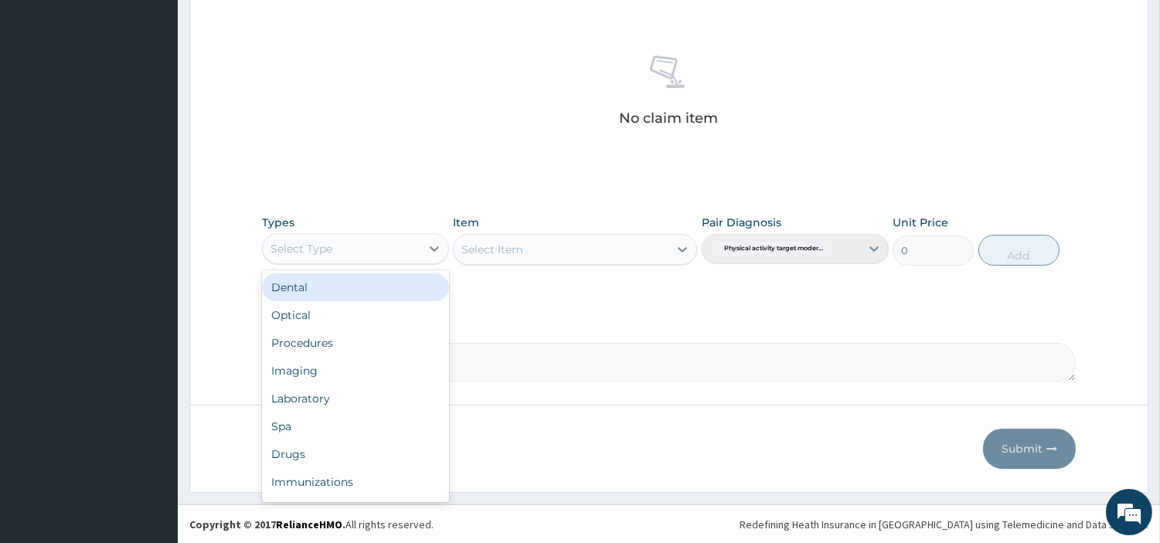
click at [396, 248] on div "Select Type" at bounding box center [342, 248] width 158 height 25
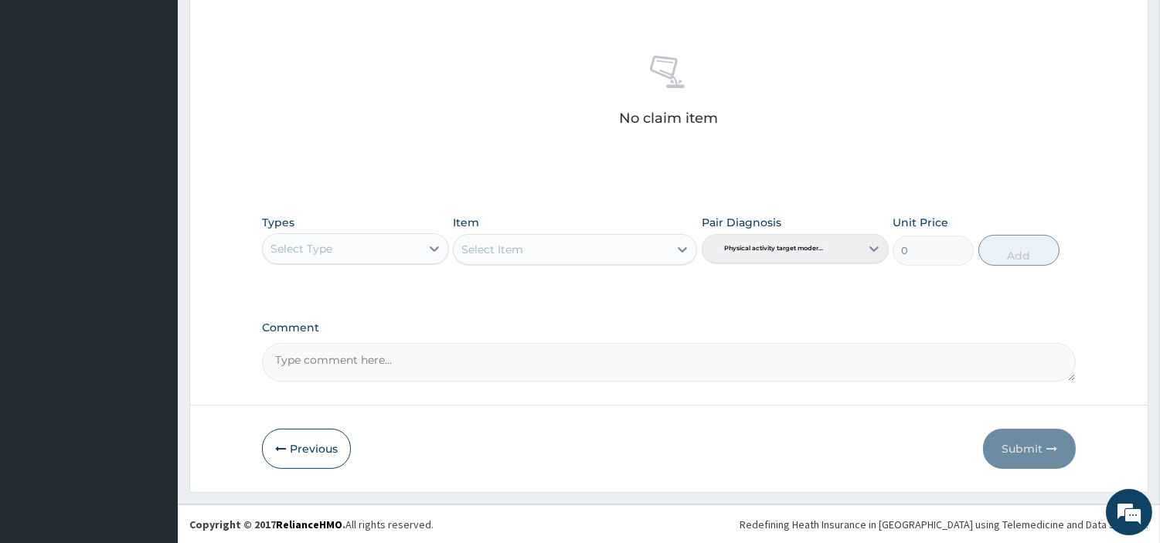
click at [396, 248] on div "Select Type" at bounding box center [342, 248] width 158 height 25
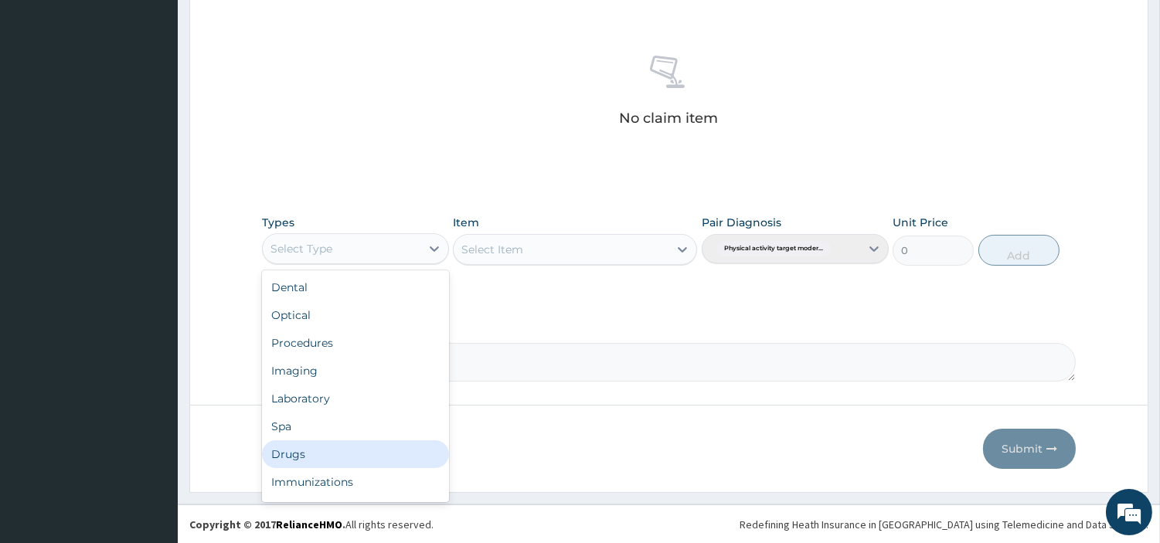
scroll to position [51, 0]
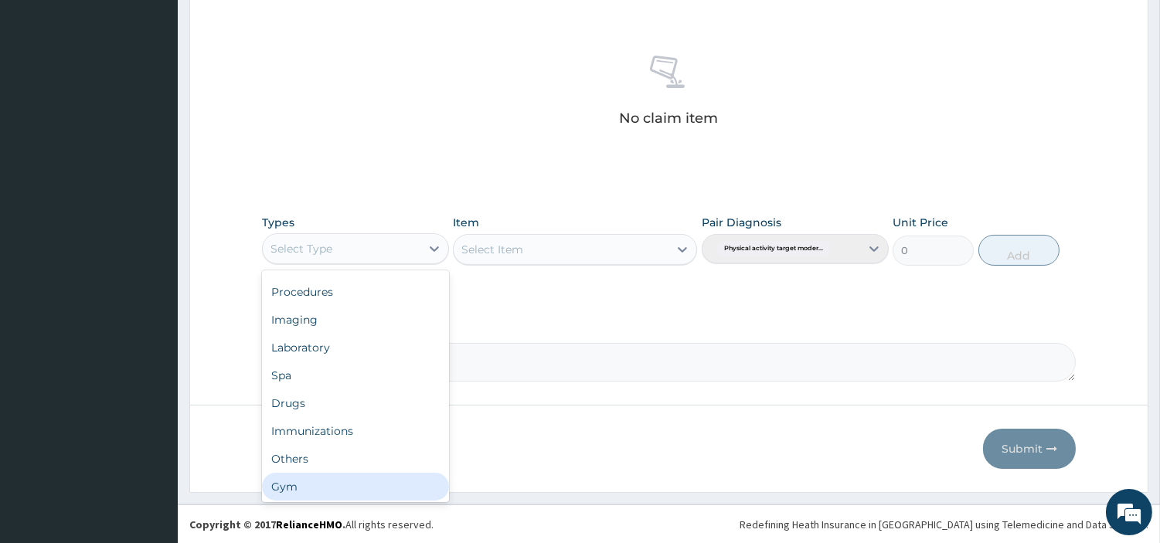
click at [371, 483] on div "Gym" at bounding box center [355, 487] width 187 height 28
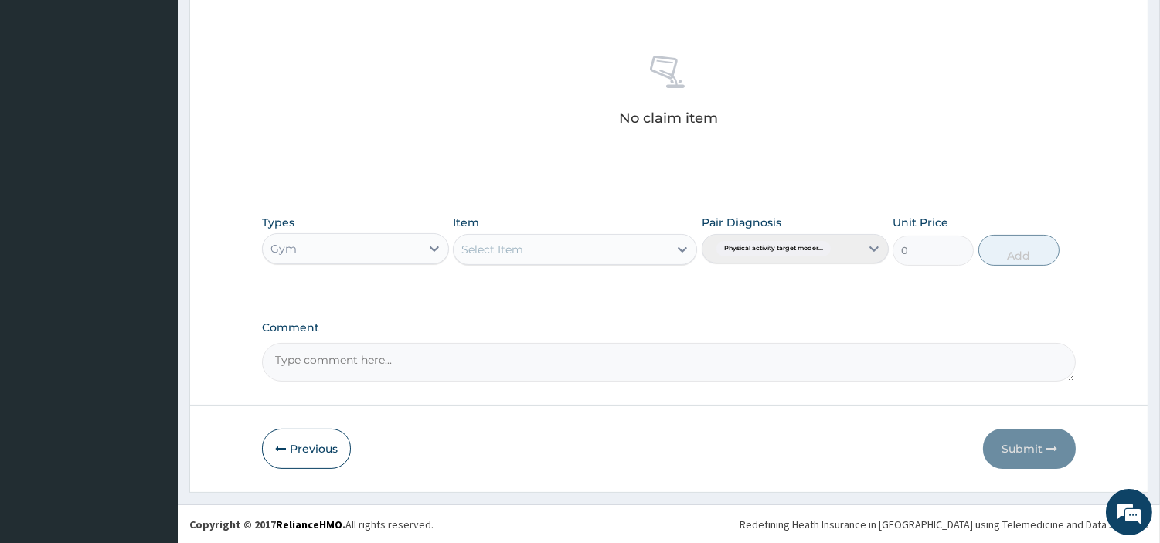
click at [624, 249] on div "Select Item" at bounding box center [561, 249] width 215 height 25
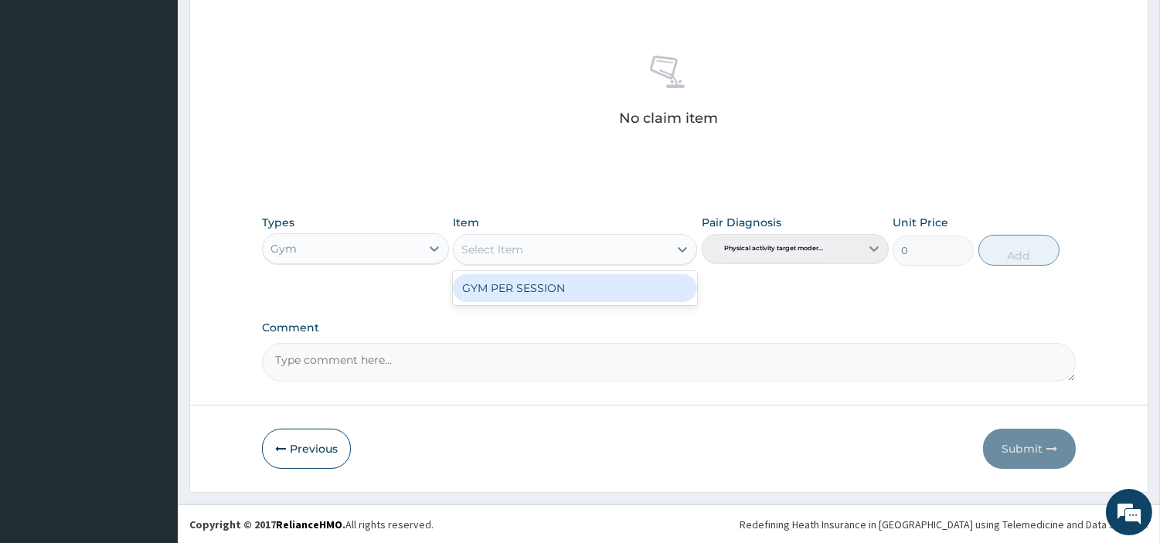
click at [607, 274] on div "GYM PER SESSION" at bounding box center [575, 288] width 244 height 28
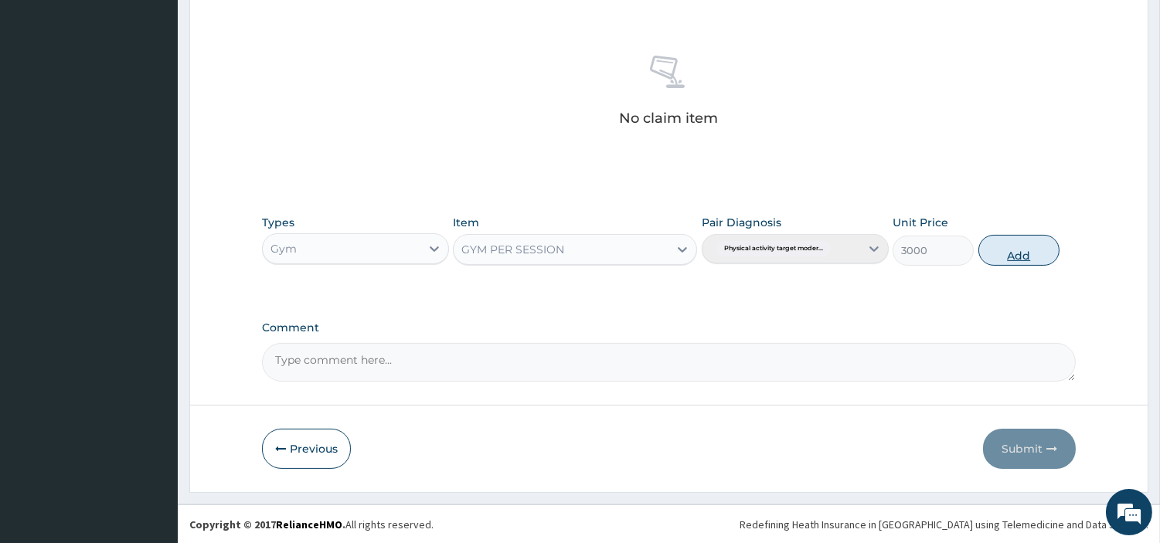
click at [1024, 247] on button "Add" at bounding box center [1018, 250] width 81 height 31
type input "0"
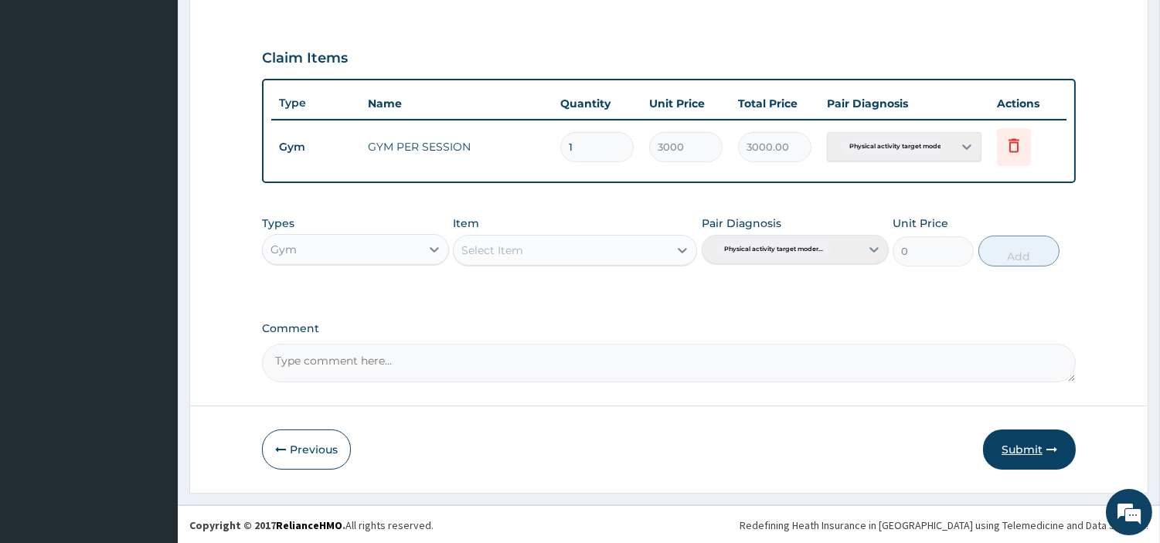
click at [1013, 457] on button "Submit" at bounding box center [1029, 450] width 93 height 40
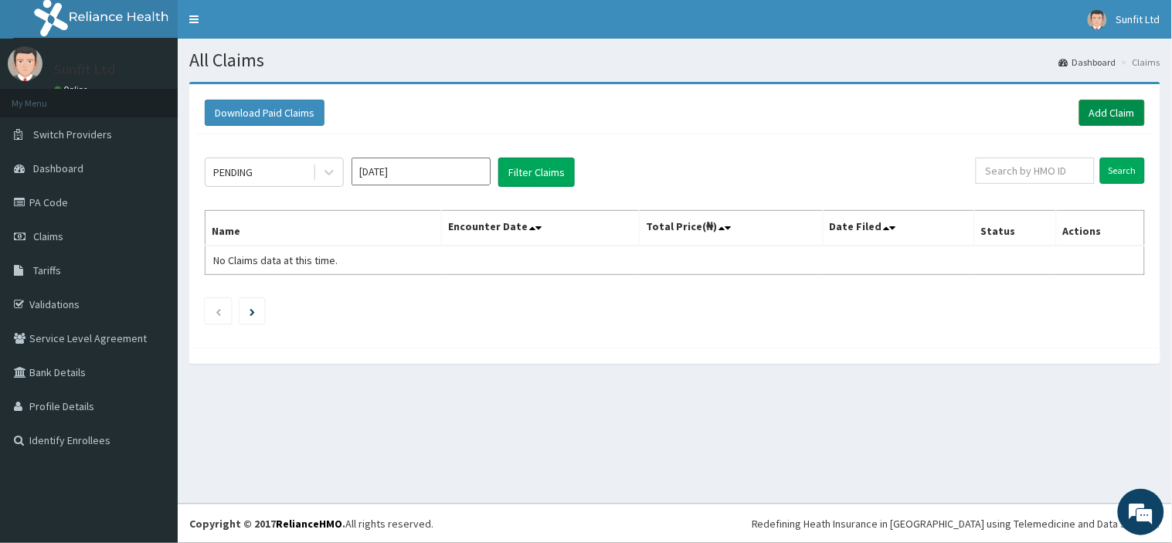
click at [1123, 111] on link "Add Claim" at bounding box center [1112, 113] width 66 height 26
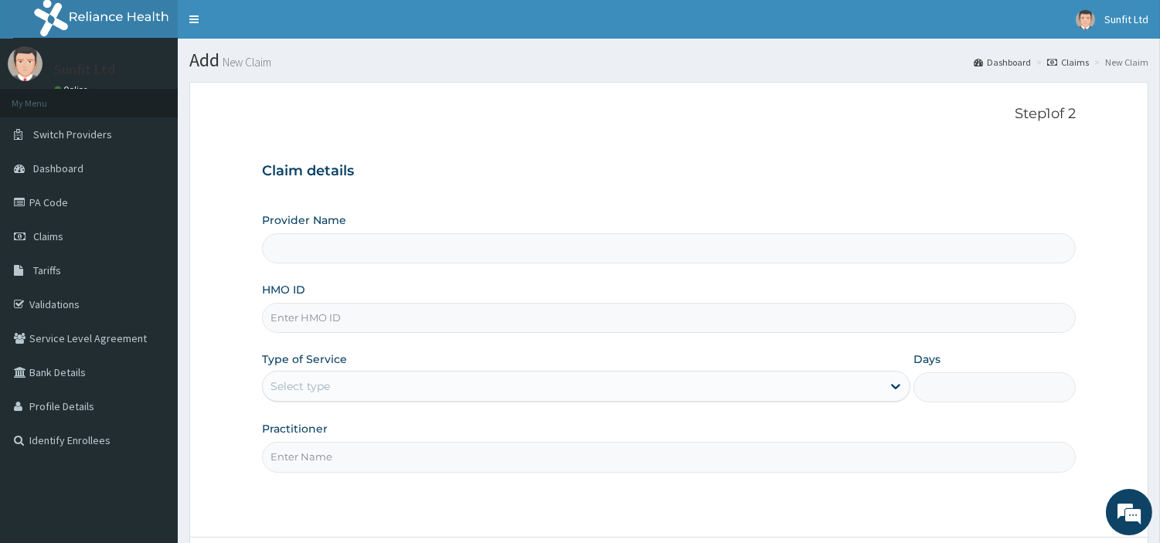
type input "Sunfit International Gym"
type input "1"
click at [490, 321] on input "HMO ID" at bounding box center [669, 318] width 814 height 30
type input "PPG/10022/A"
click at [302, 454] on input "Practitioner" at bounding box center [669, 457] width 814 height 30
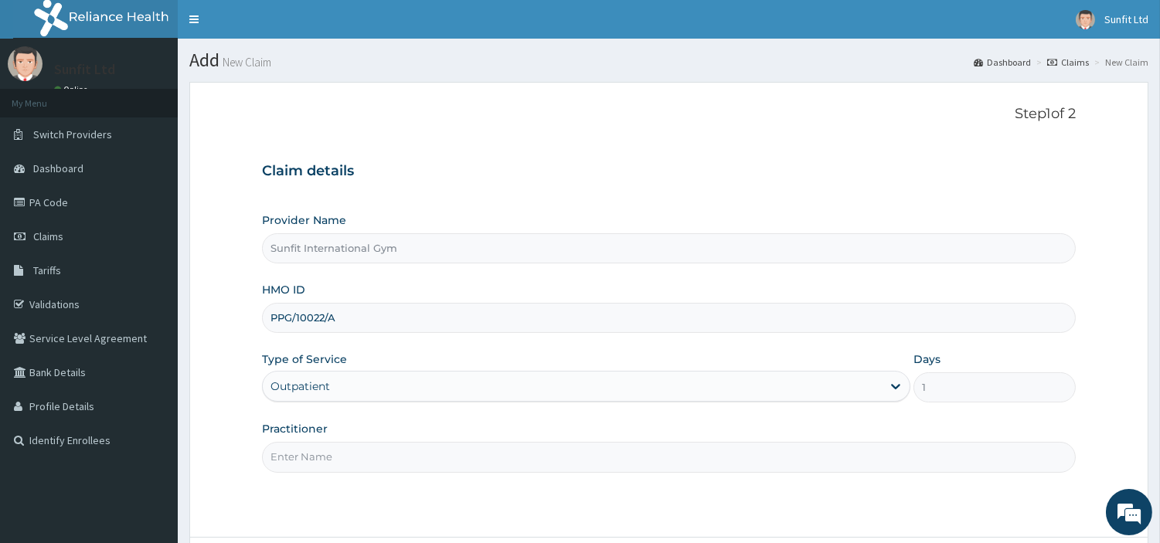
type input "SUNFIT"
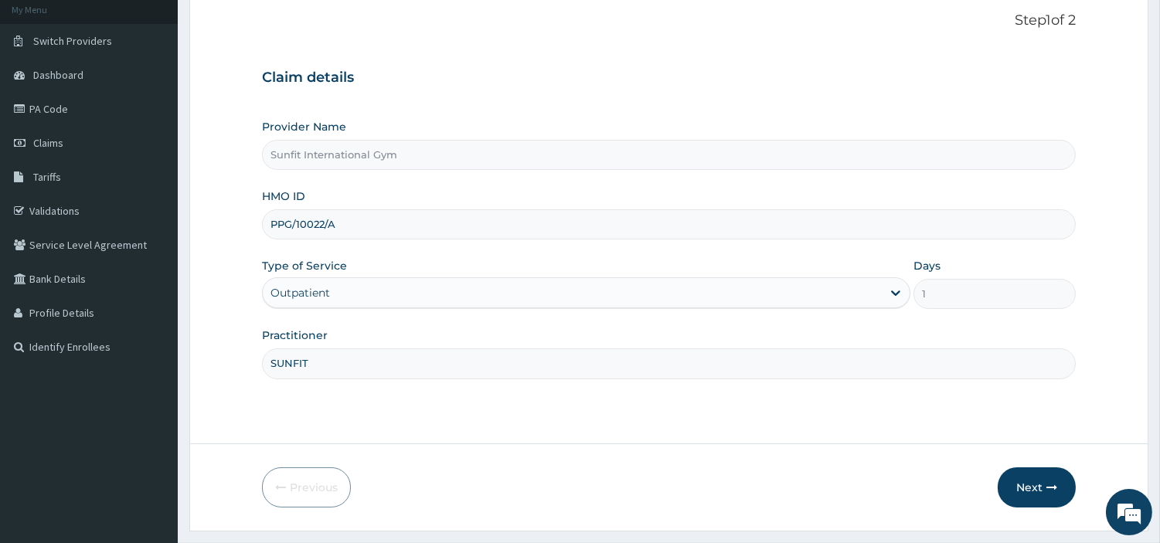
scroll to position [133, 0]
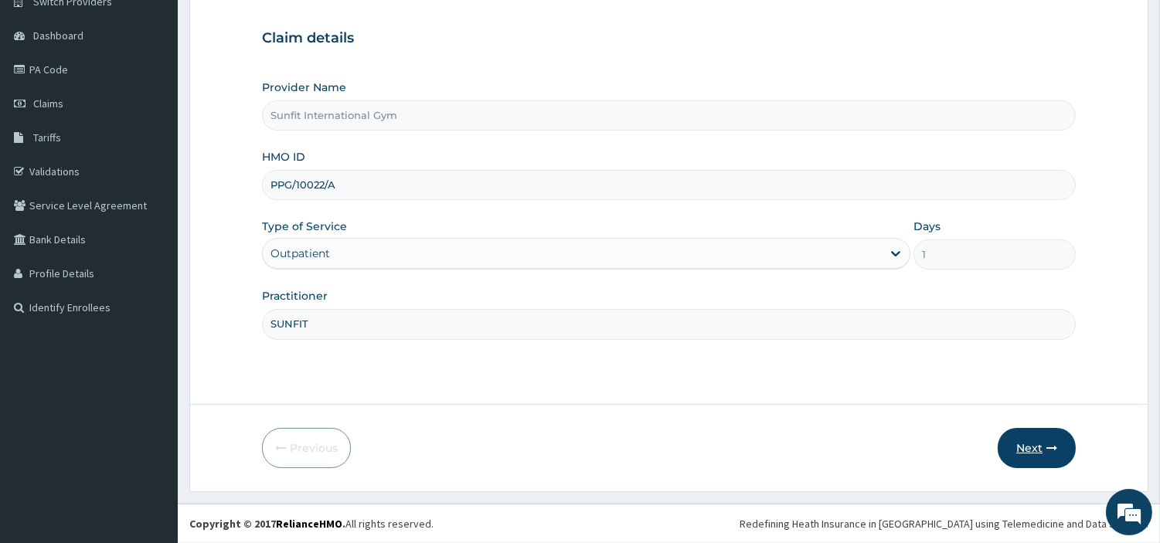
click at [1048, 457] on button "Next" at bounding box center [1037, 448] width 78 height 40
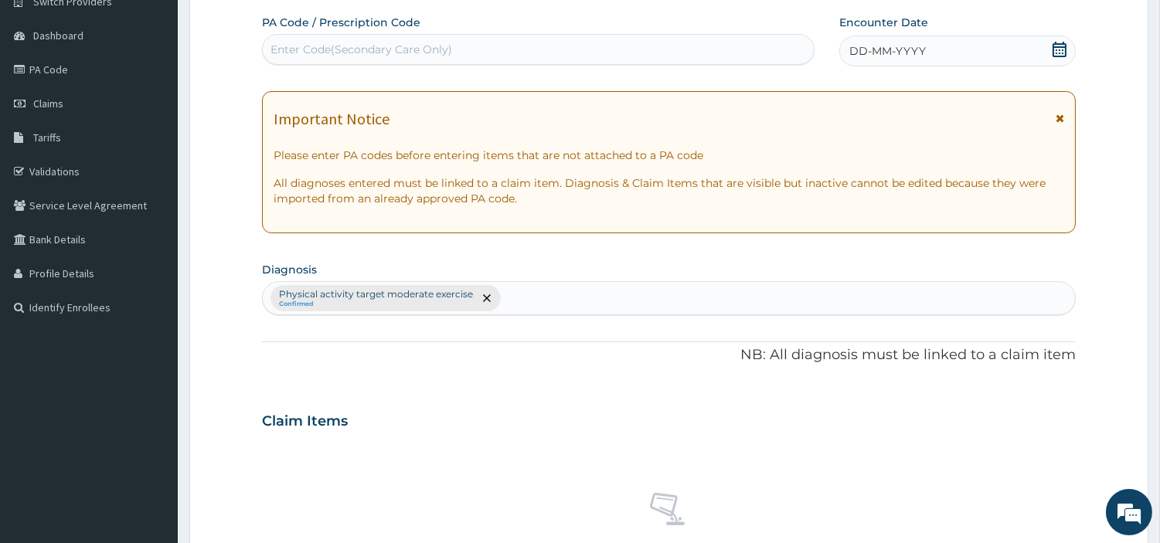
click at [972, 45] on div "DD-MM-YYYY" at bounding box center [957, 51] width 236 height 31
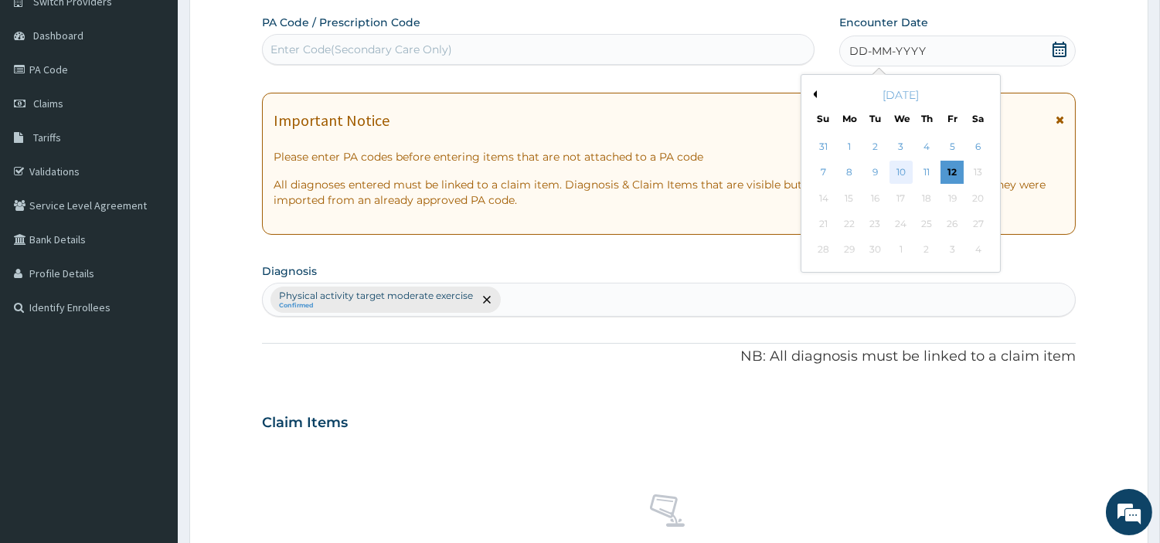
click at [902, 172] on div "10" at bounding box center [900, 172] width 23 height 23
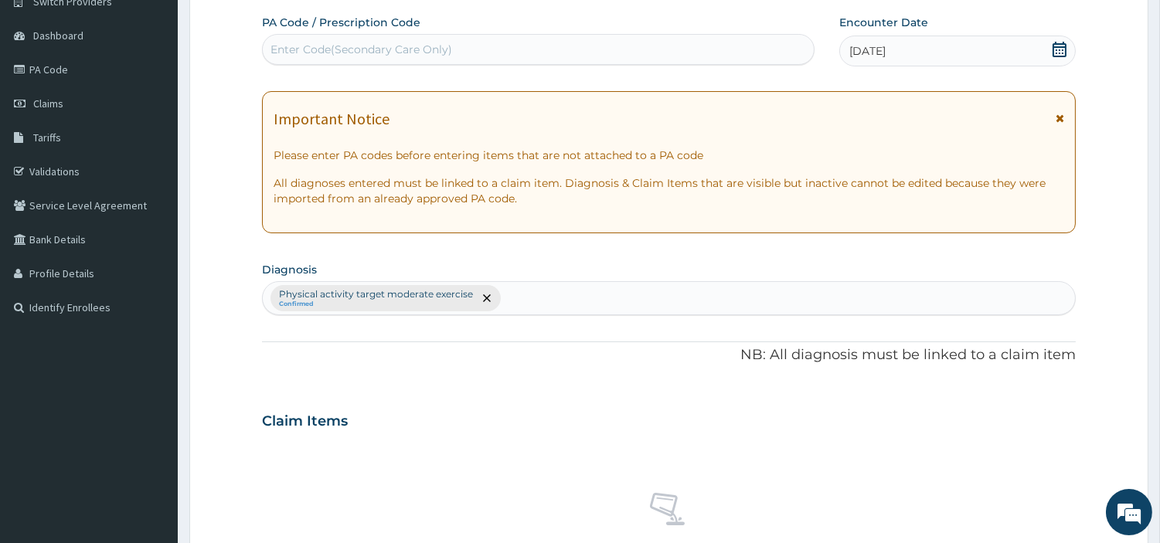
click at [538, 46] on div "Enter Code(Secondary Care Only)" at bounding box center [538, 49] width 551 height 25
type input "PA/C676DE"
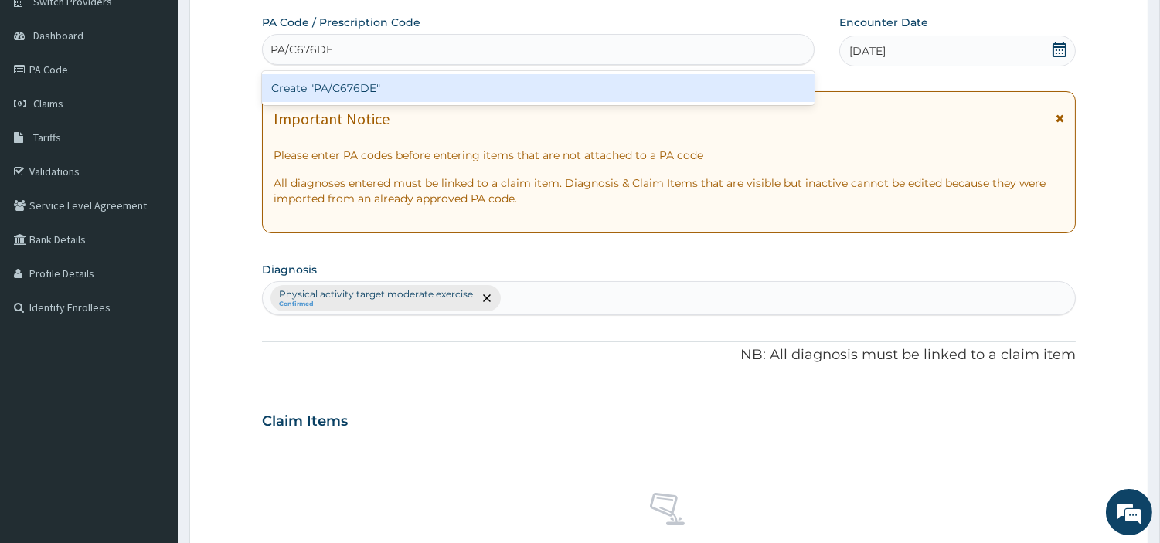
click at [344, 88] on div "Create "PA/C676DE"" at bounding box center [538, 88] width 552 height 28
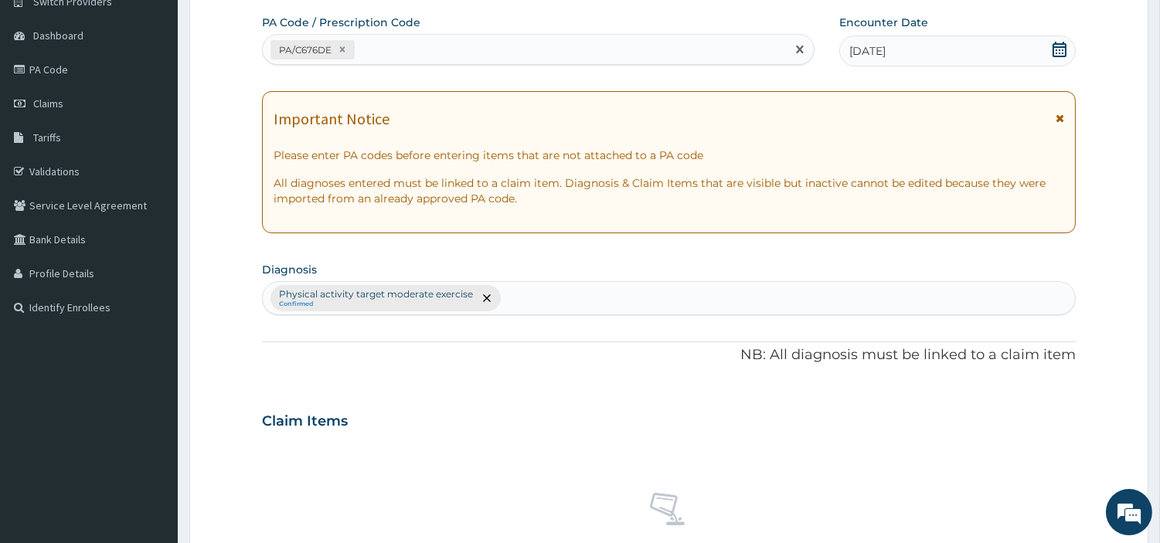
scroll to position [570, 0]
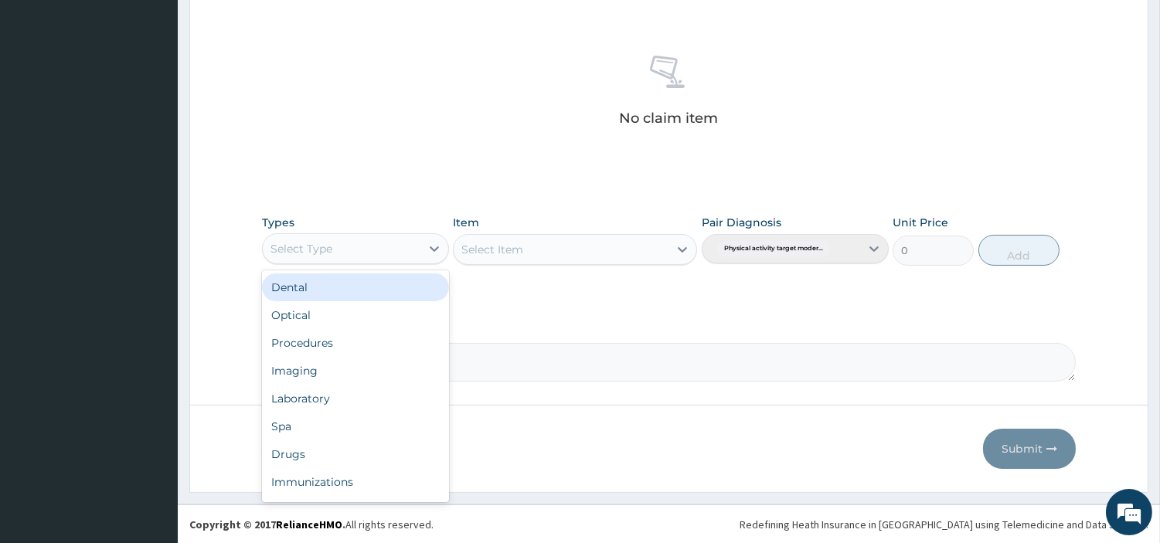
click at [419, 247] on div "Select Type" at bounding box center [342, 248] width 158 height 25
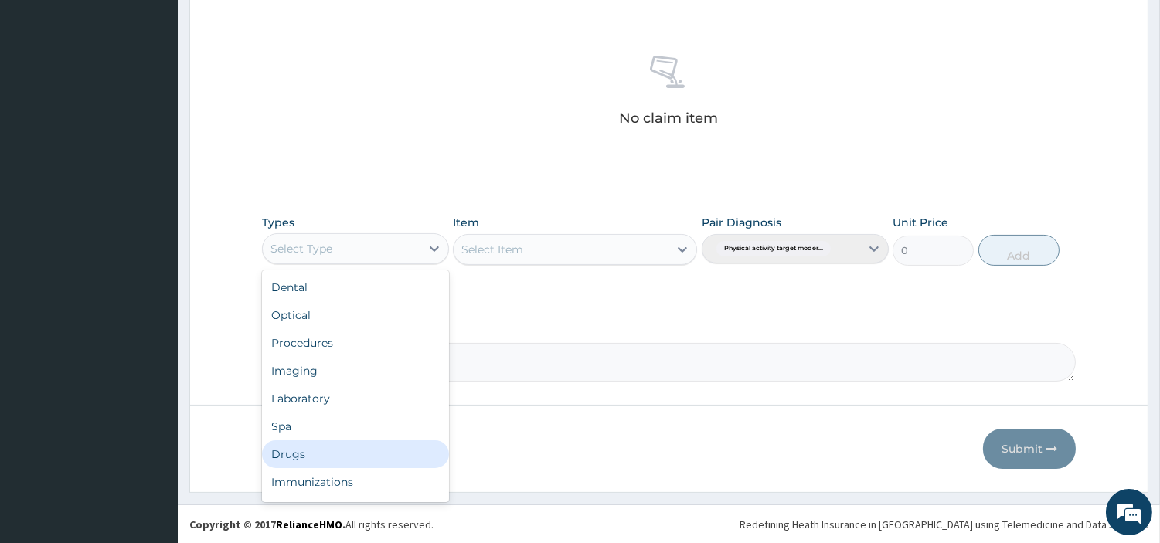
scroll to position [51, 0]
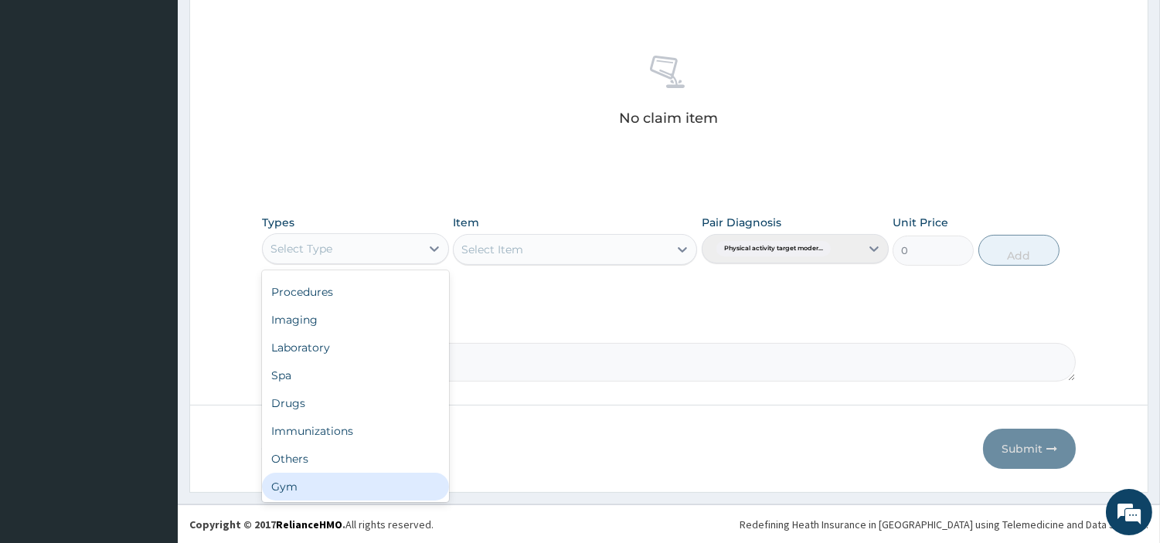
click at [359, 484] on div "Gym" at bounding box center [355, 487] width 187 height 28
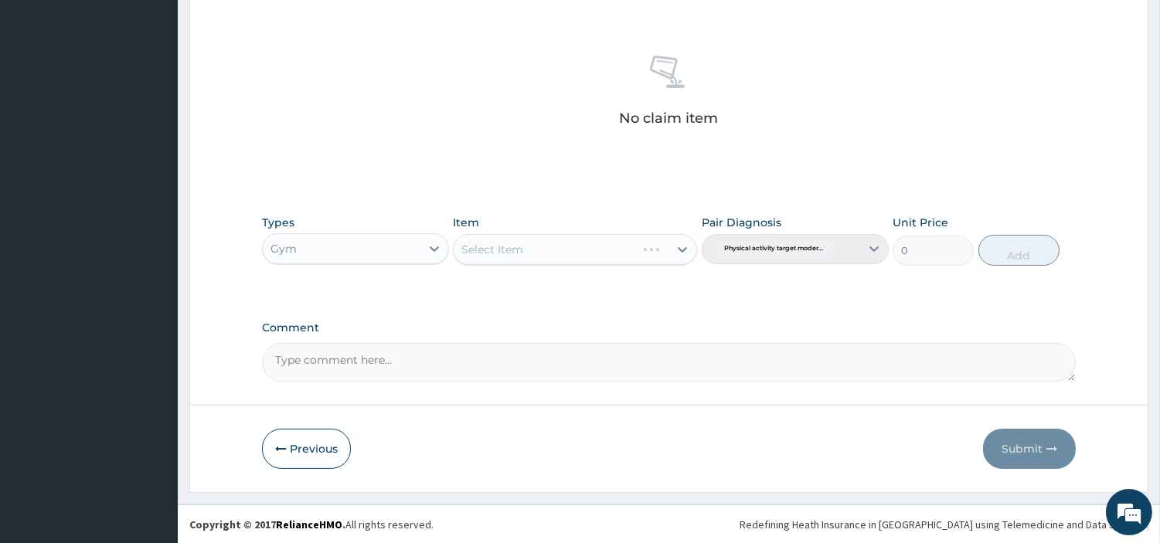
click at [670, 251] on div "Select Item" at bounding box center [575, 249] width 244 height 31
click at [660, 250] on div "Select Item" at bounding box center [575, 249] width 244 height 31
click at [620, 252] on div "Select Item" at bounding box center [575, 249] width 244 height 31
click at [621, 252] on div "Select Item" at bounding box center [575, 249] width 244 height 31
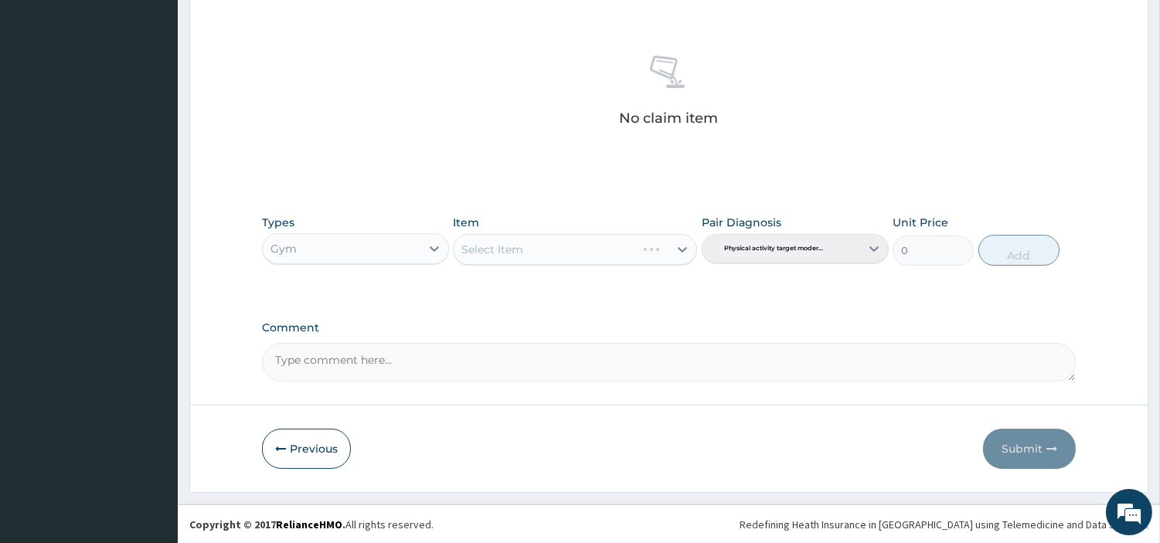
click at [670, 249] on div "Select Item" at bounding box center [575, 249] width 244 height 31
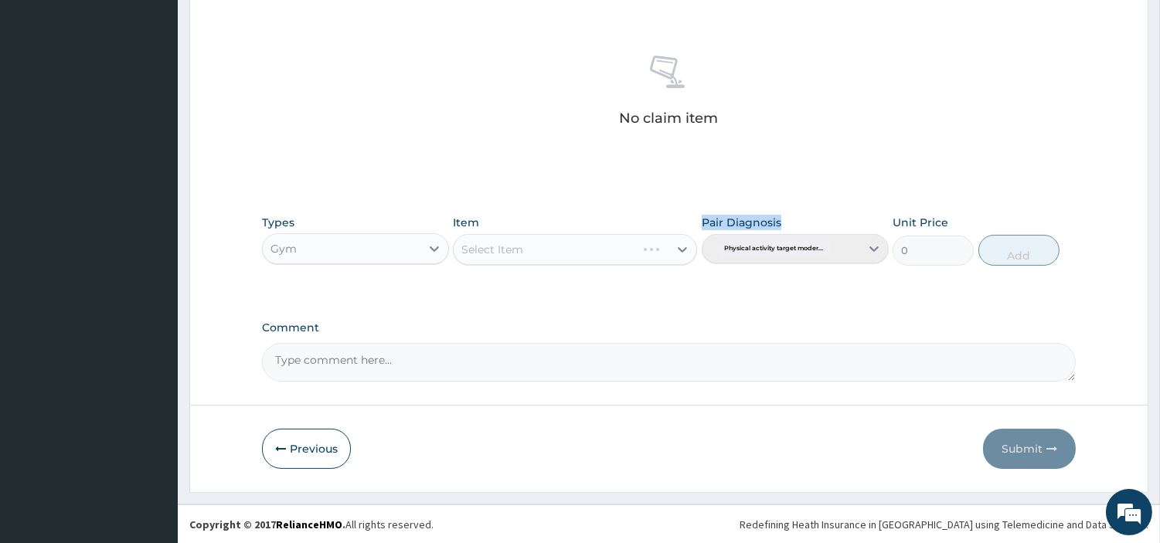
click at [670, 249] on div "Select Item" at bounding box center [575, 249] width 244 height 31
click at [671, 249] on div "Select Item" at bounding box center [575, 249] width 244 height 31
click at [297, 448] on button "Previous" at bounding box center [306, 449] width 89 height 40
